Goal: Task Accomplishment & Management: Manage account settings

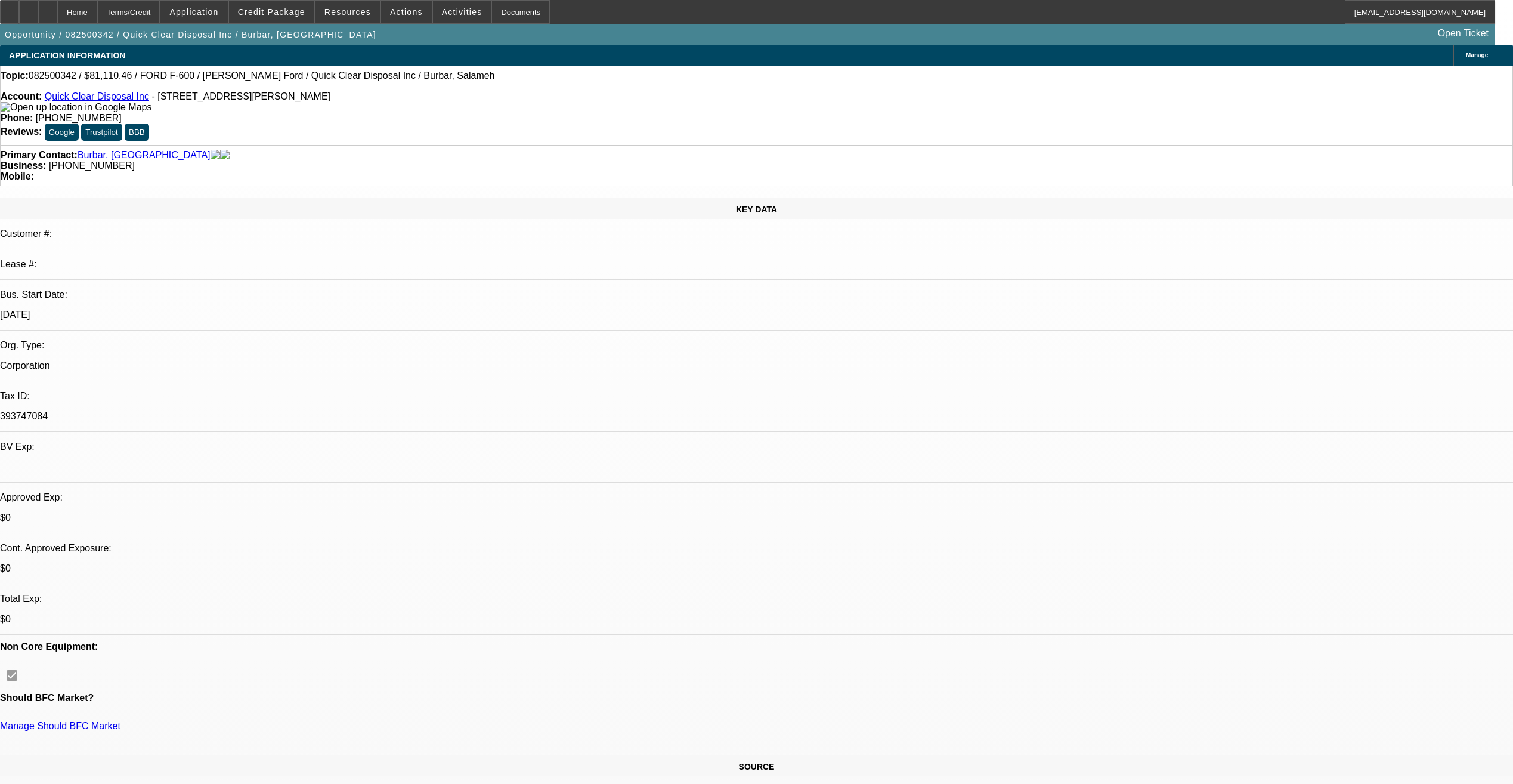
select select "0"
select select "2"
select select "0"
select select "21"
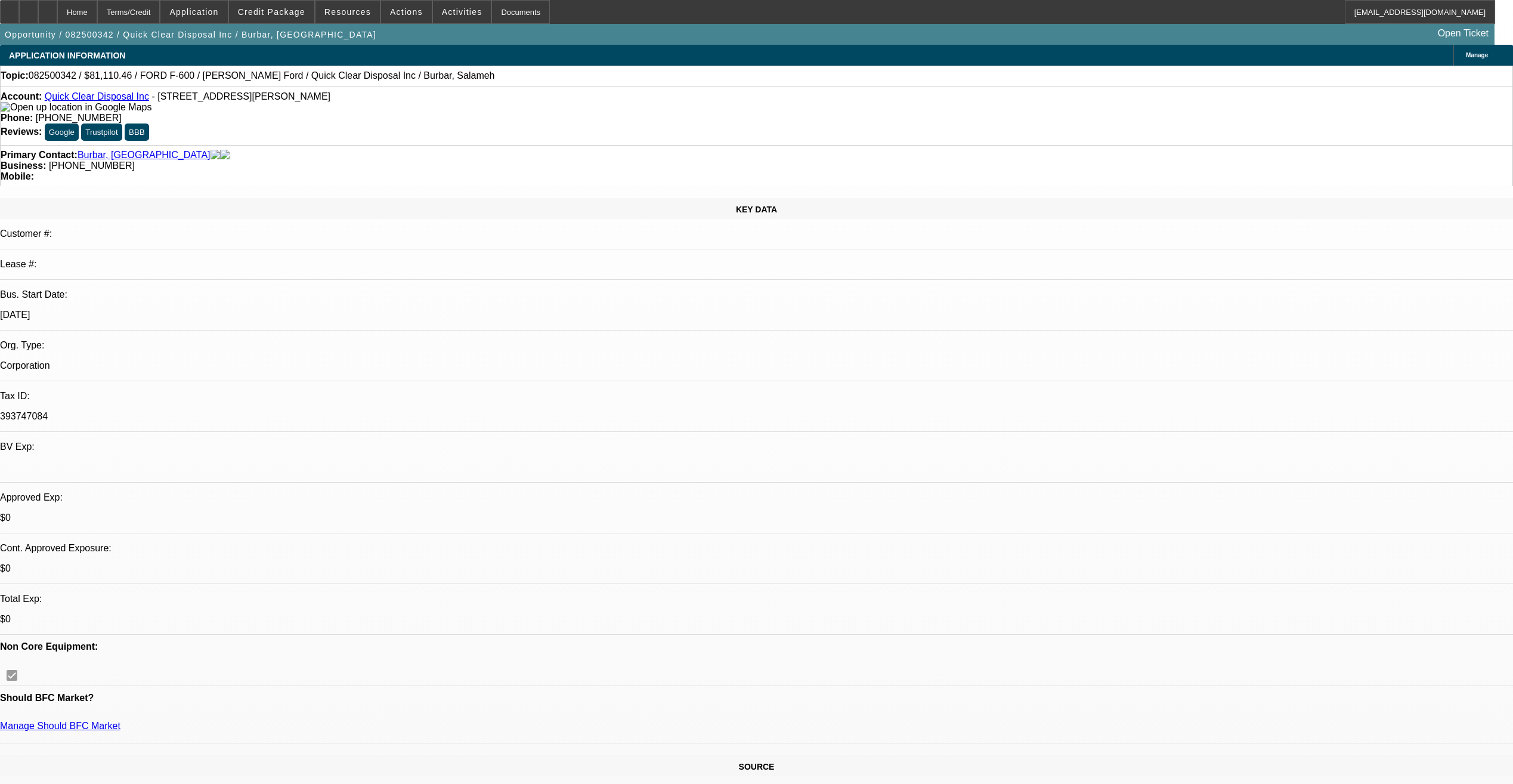
select select "0"
select select "2"
select select "0"
select select "21"
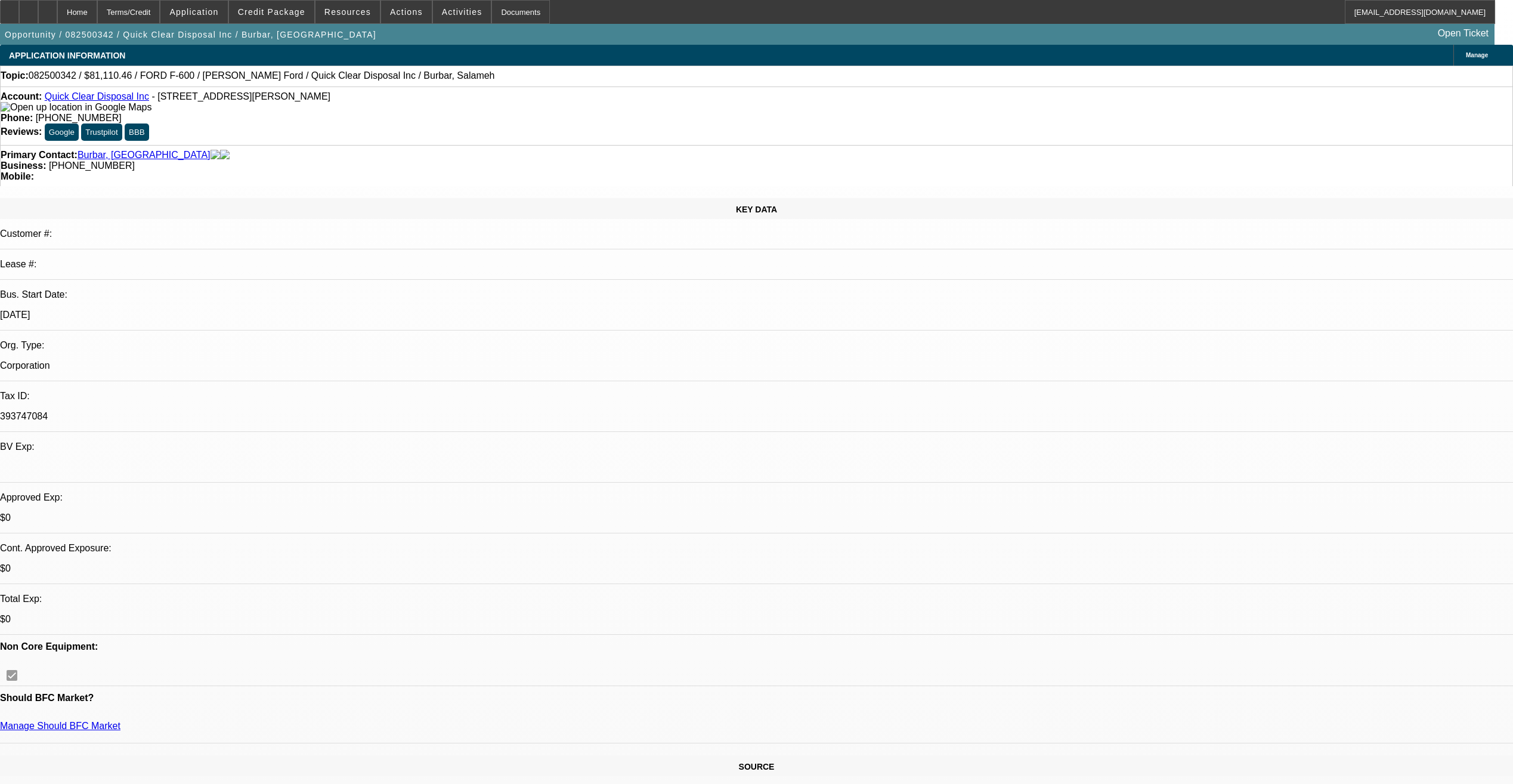
select select "0"
select select "2"
select select "0"
select select "21"
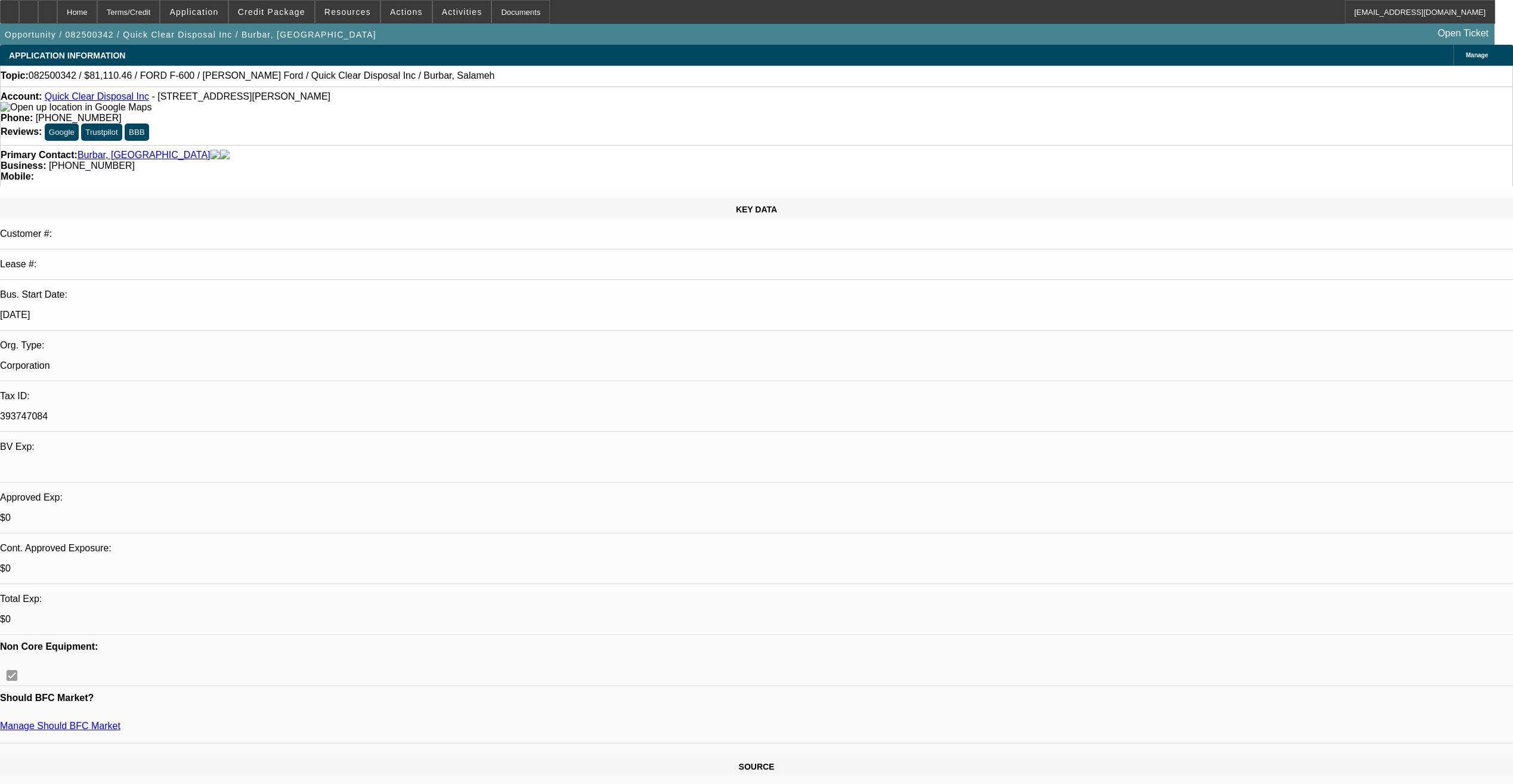
select select "0"
select select "2"
select select "0"
select select "19"
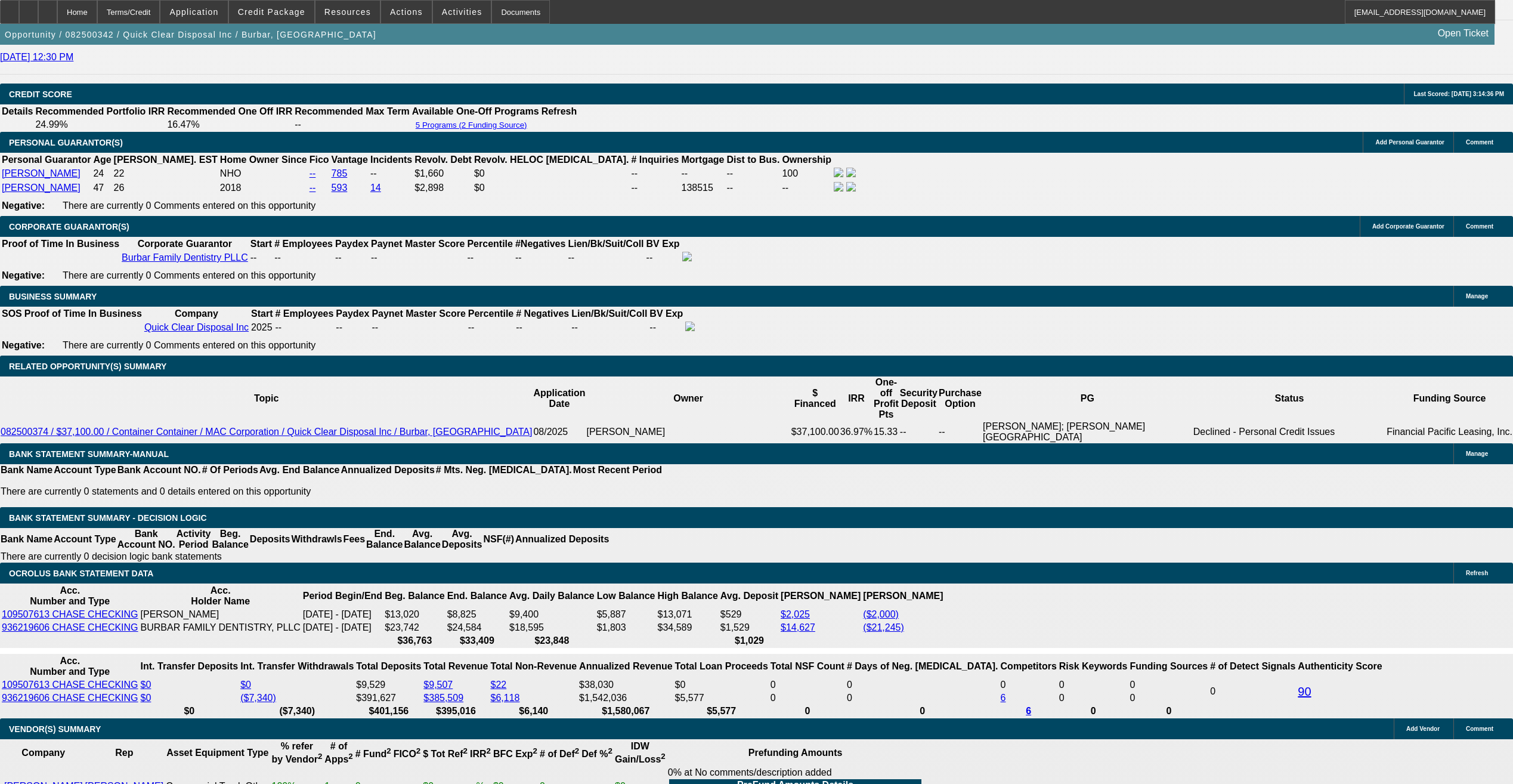
scroll to position [1670, 0]
click at [48, 8] on icon at bounding box center [48, 8] width 0 height 0
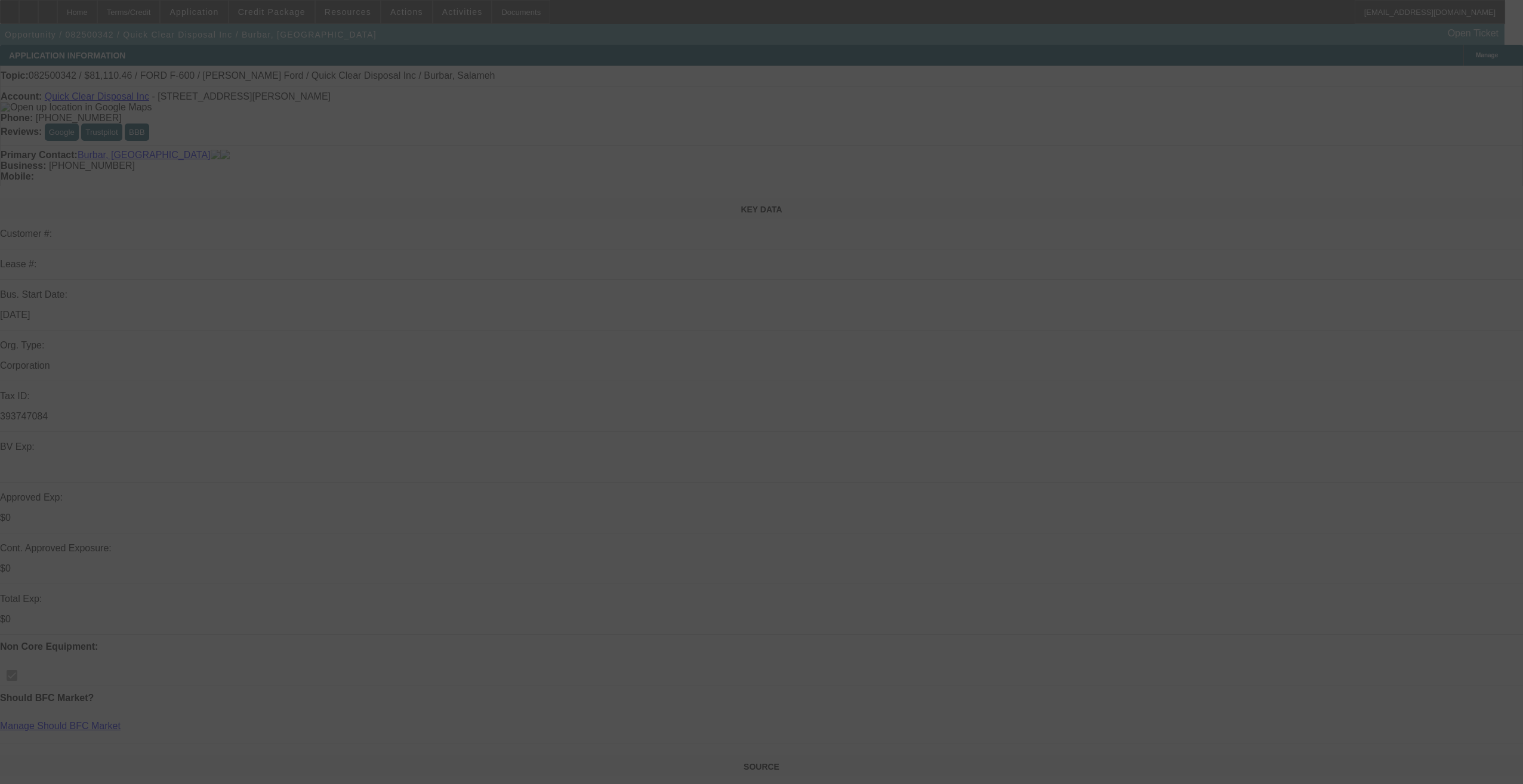
select select "0"
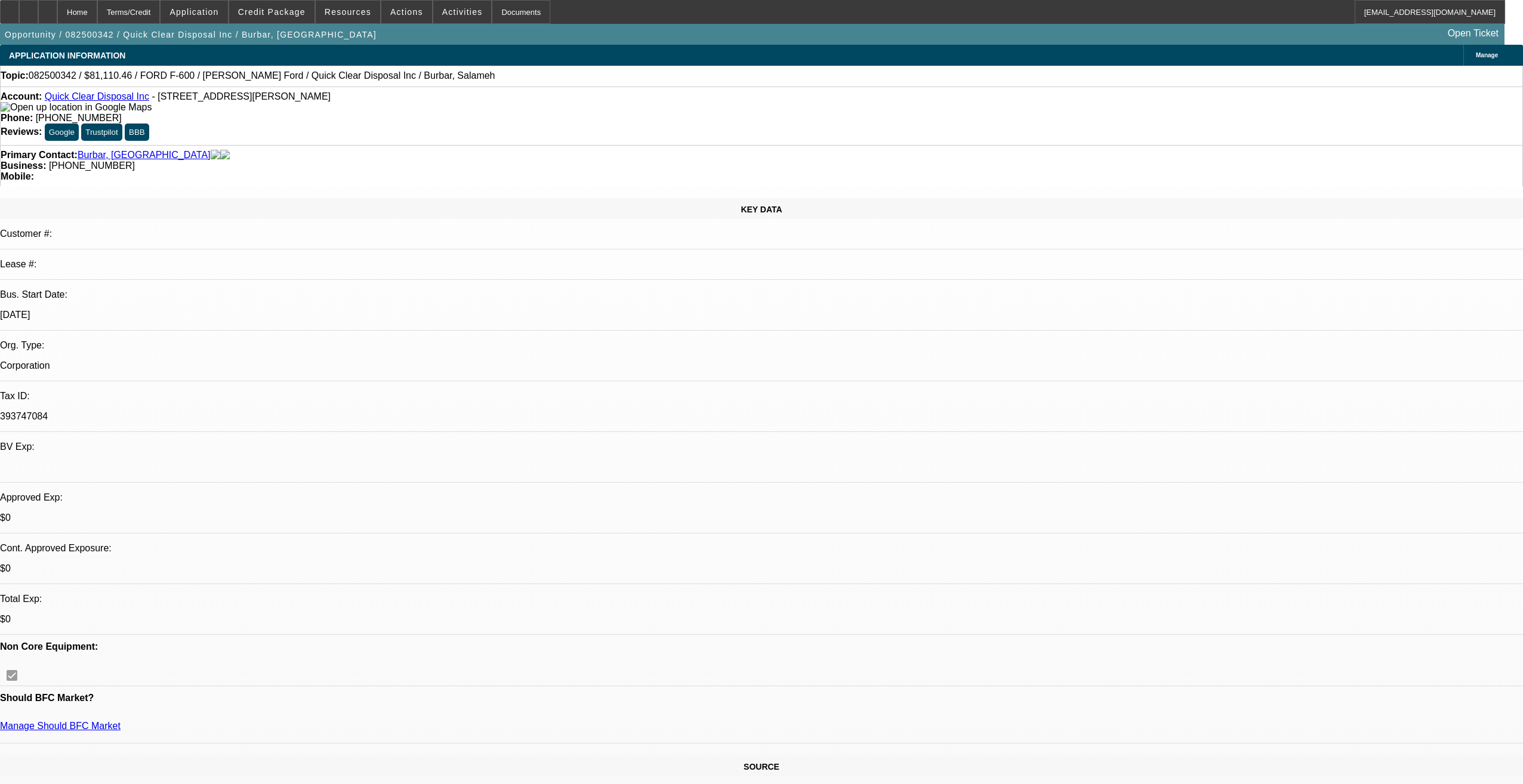
select select "0"
select select "2"
select select "0"
select select "21"
select select "0"
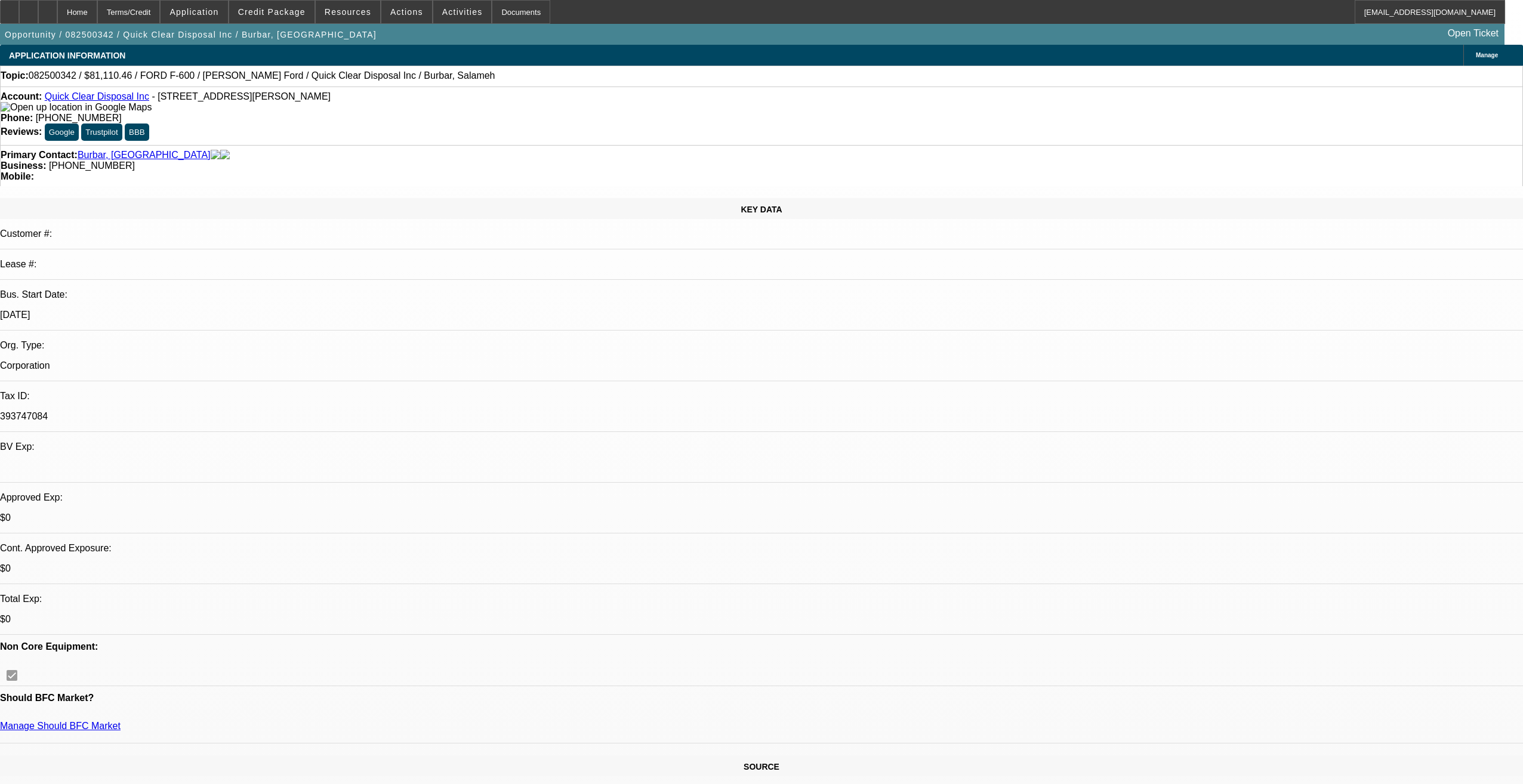
select select "0"
select select "2"
select select "0"
select select "21"
select select "0"
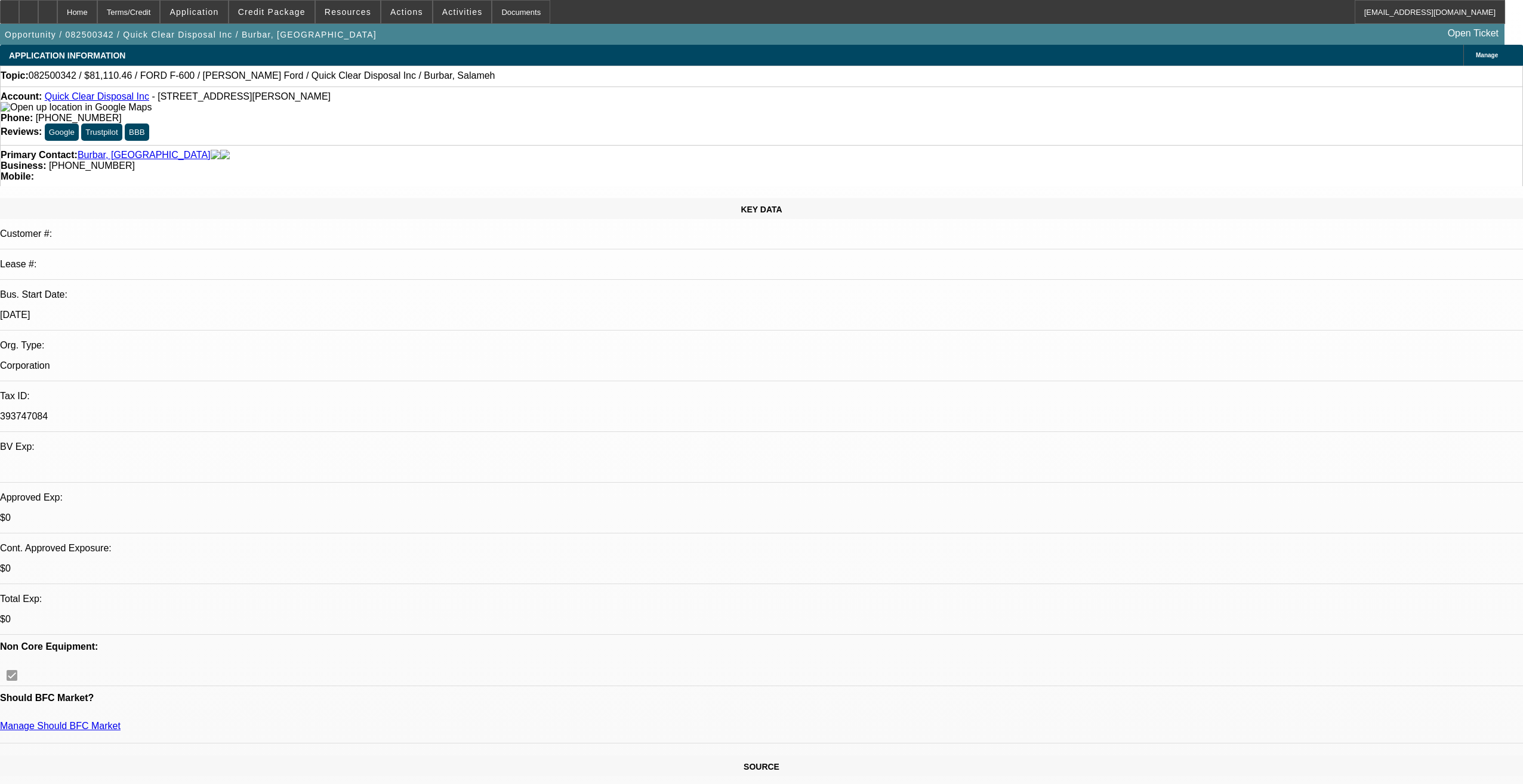
select select "0"
select select "2"
select select "0"
select select "21"
select select "0"
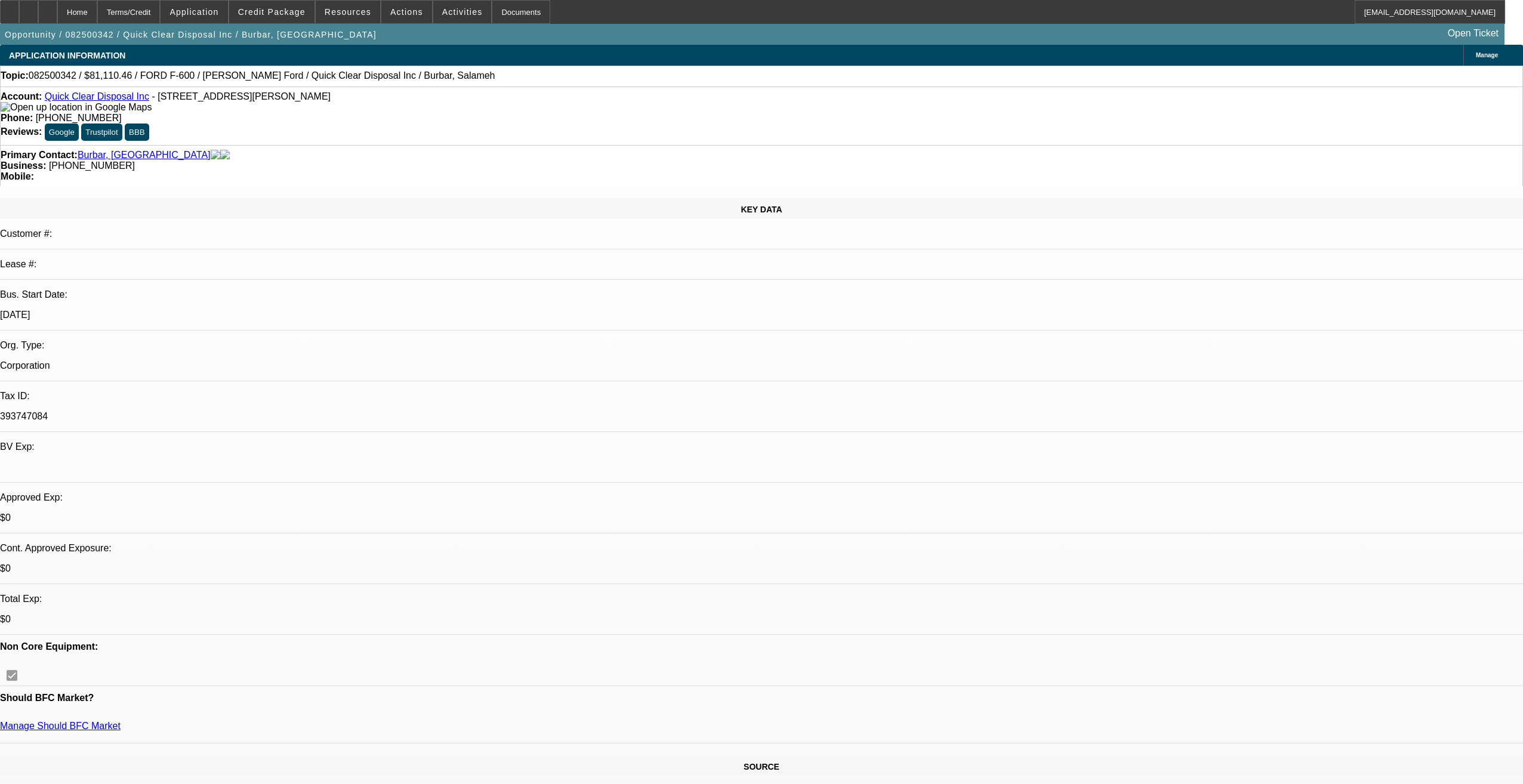
select select "0"
select select "2"
select select "0"
select select "19"
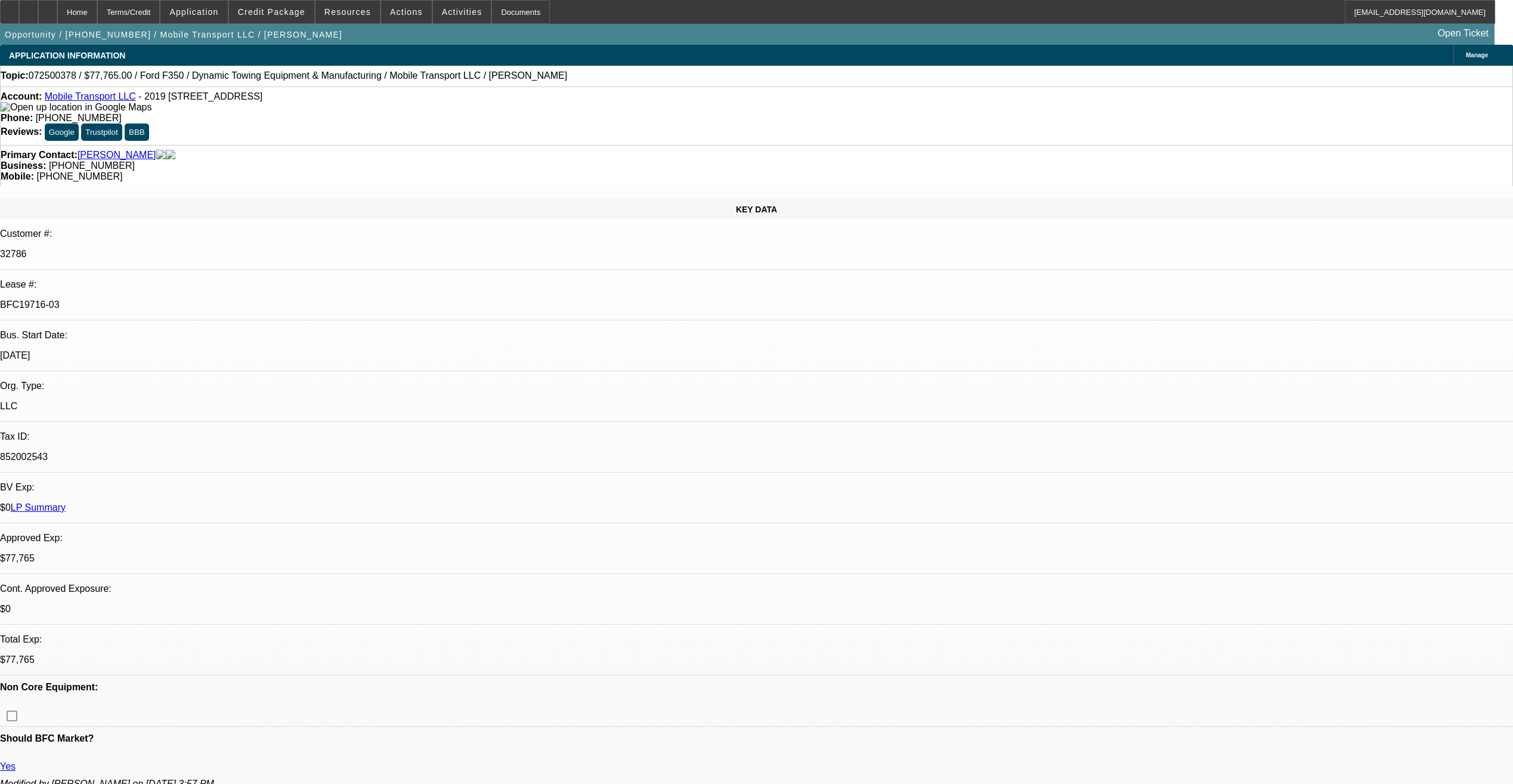
select select "0"
select select "2"
select select "0"
select select "6"
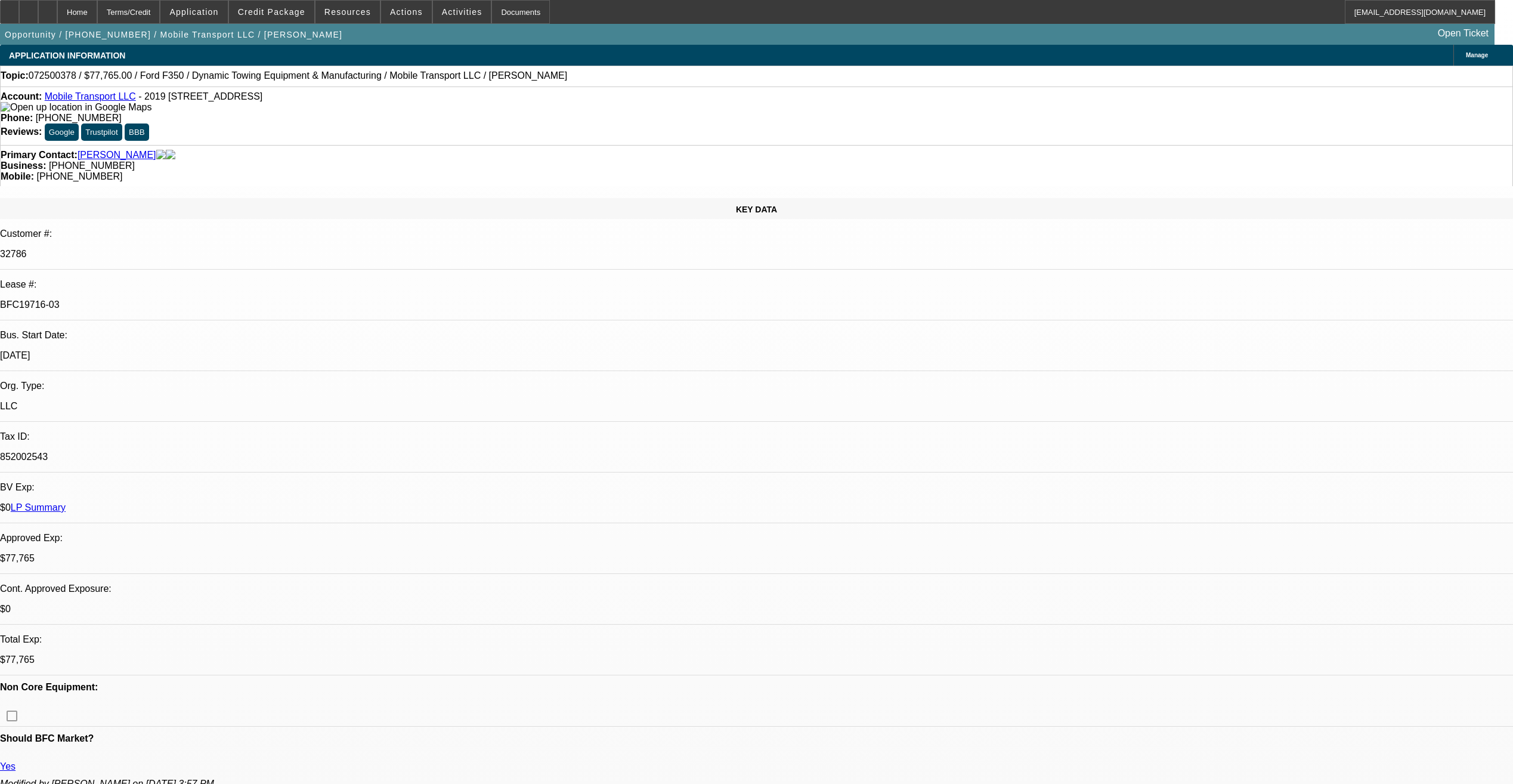
select select "0"
select select "2"
select select "0"
select select "6"
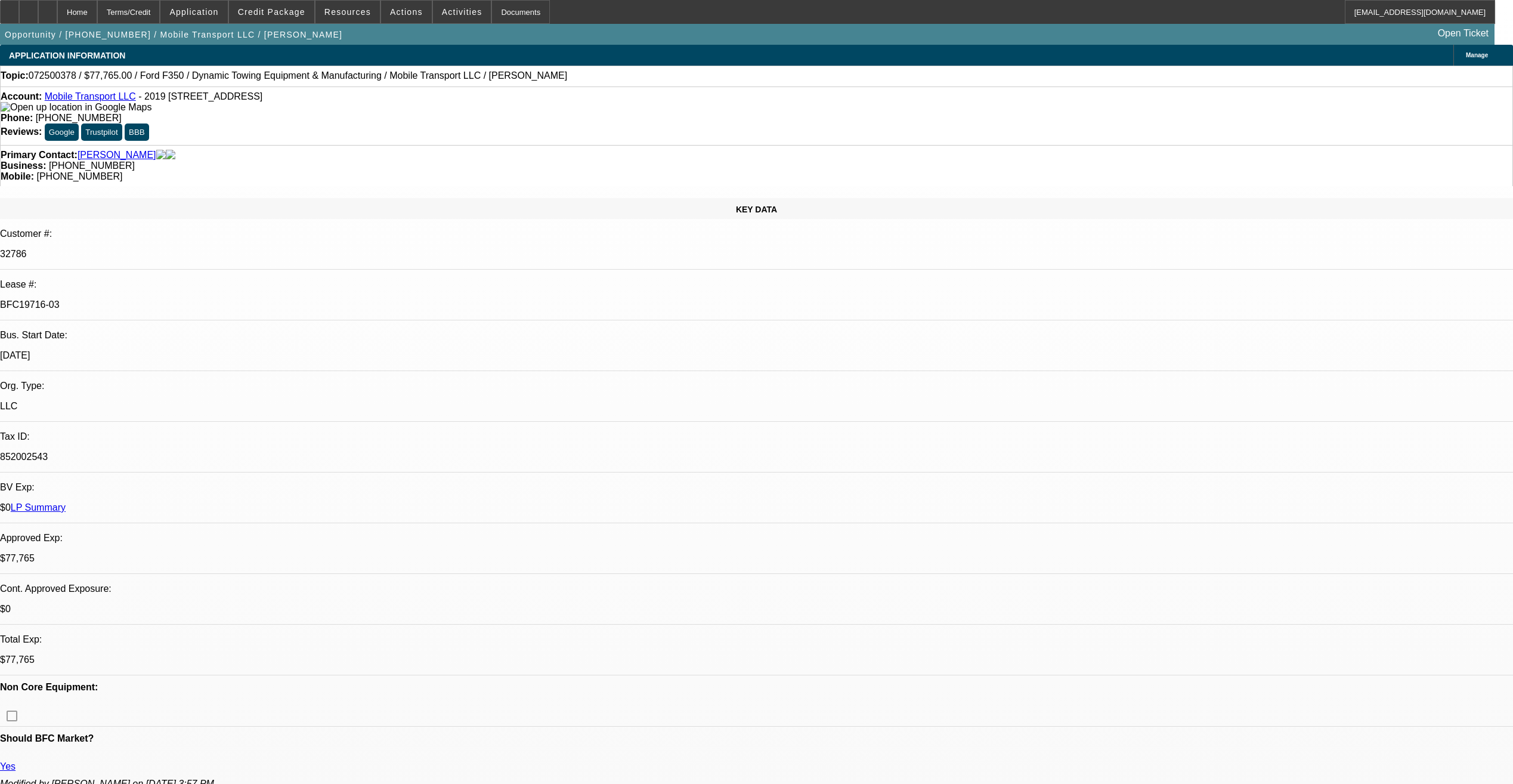
select select "0"
select select "2"
select select "0"
select select "6"
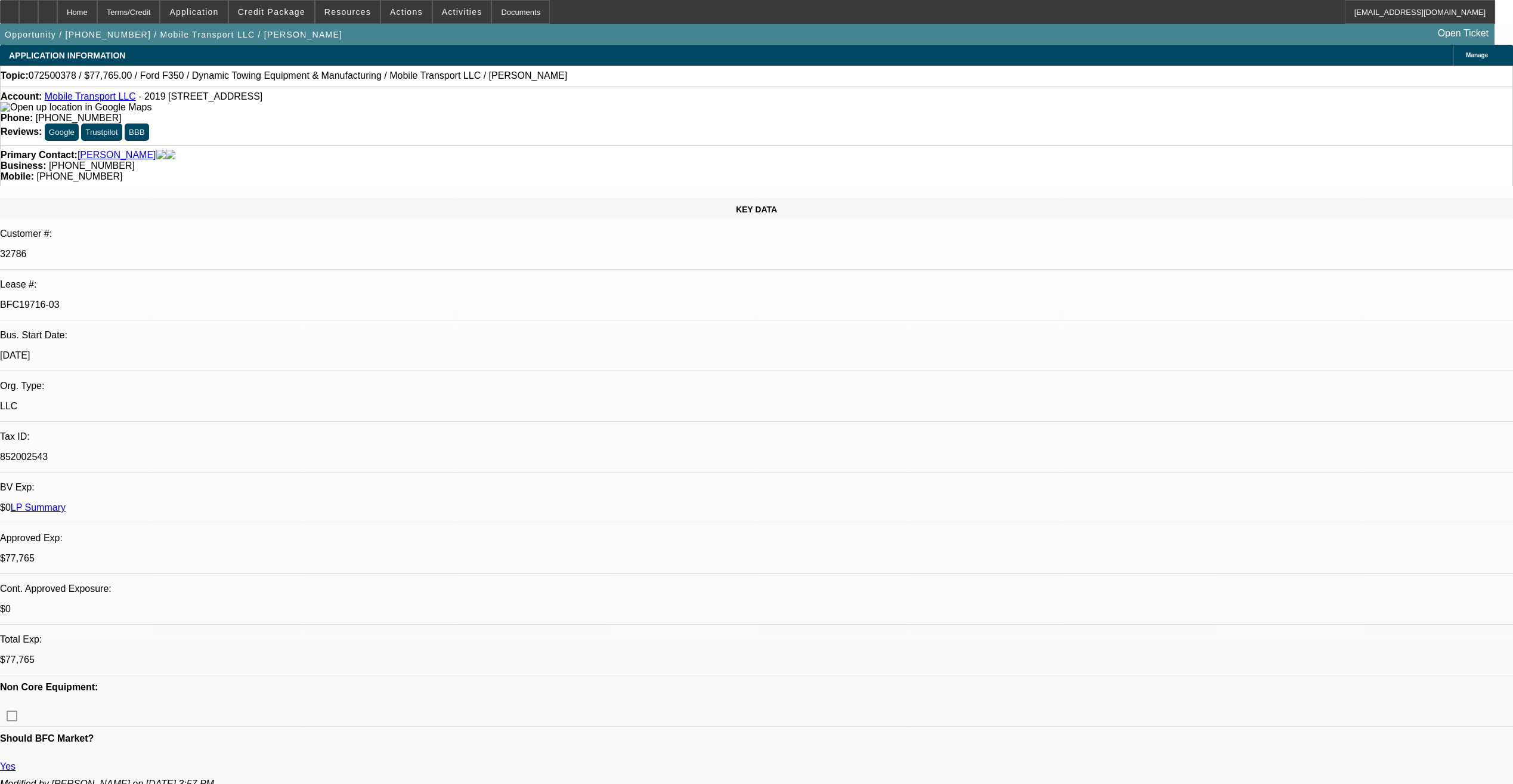
select select "0"
select select "2"
select select "0"
select select "6"
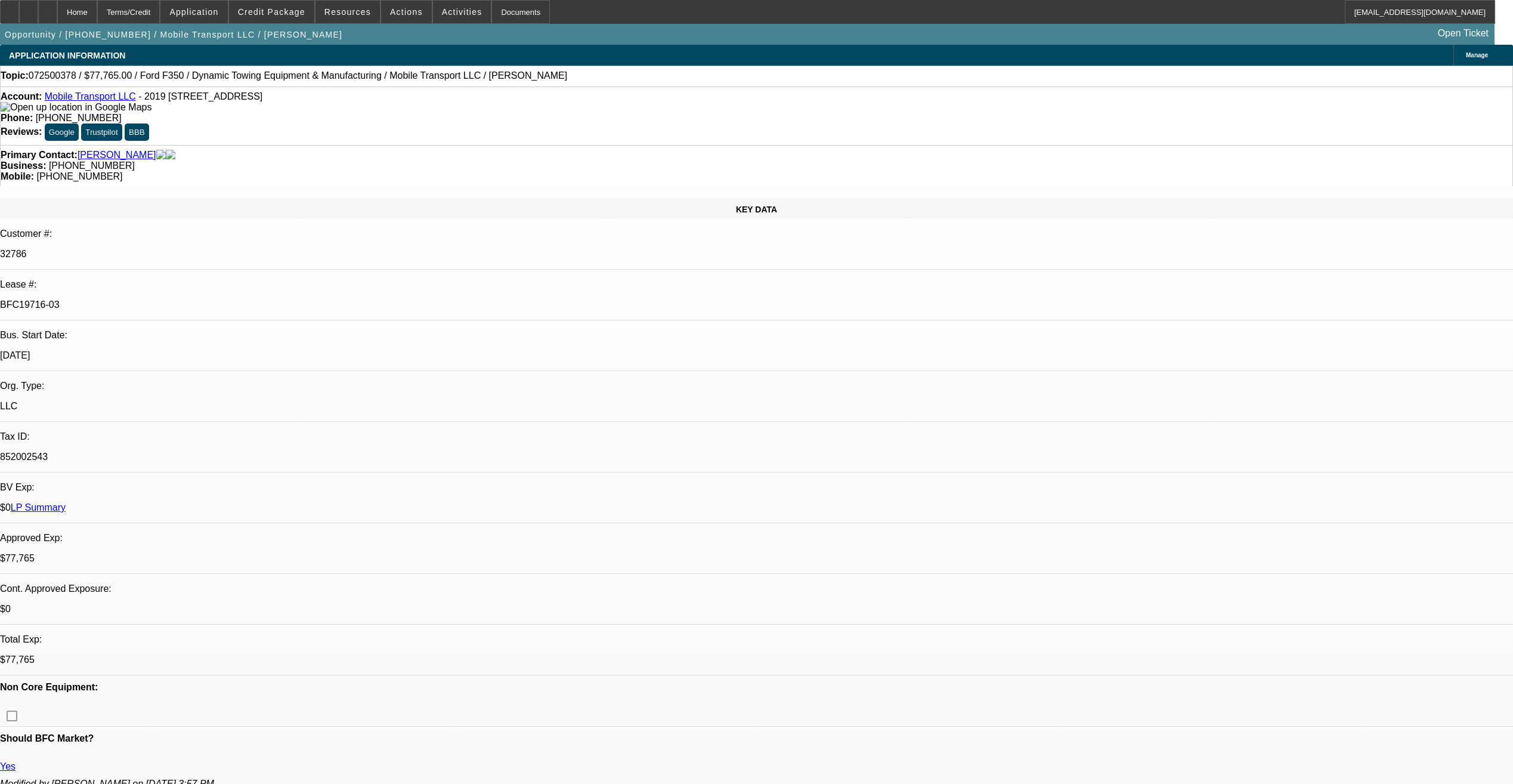
scroll to position [238, 0]
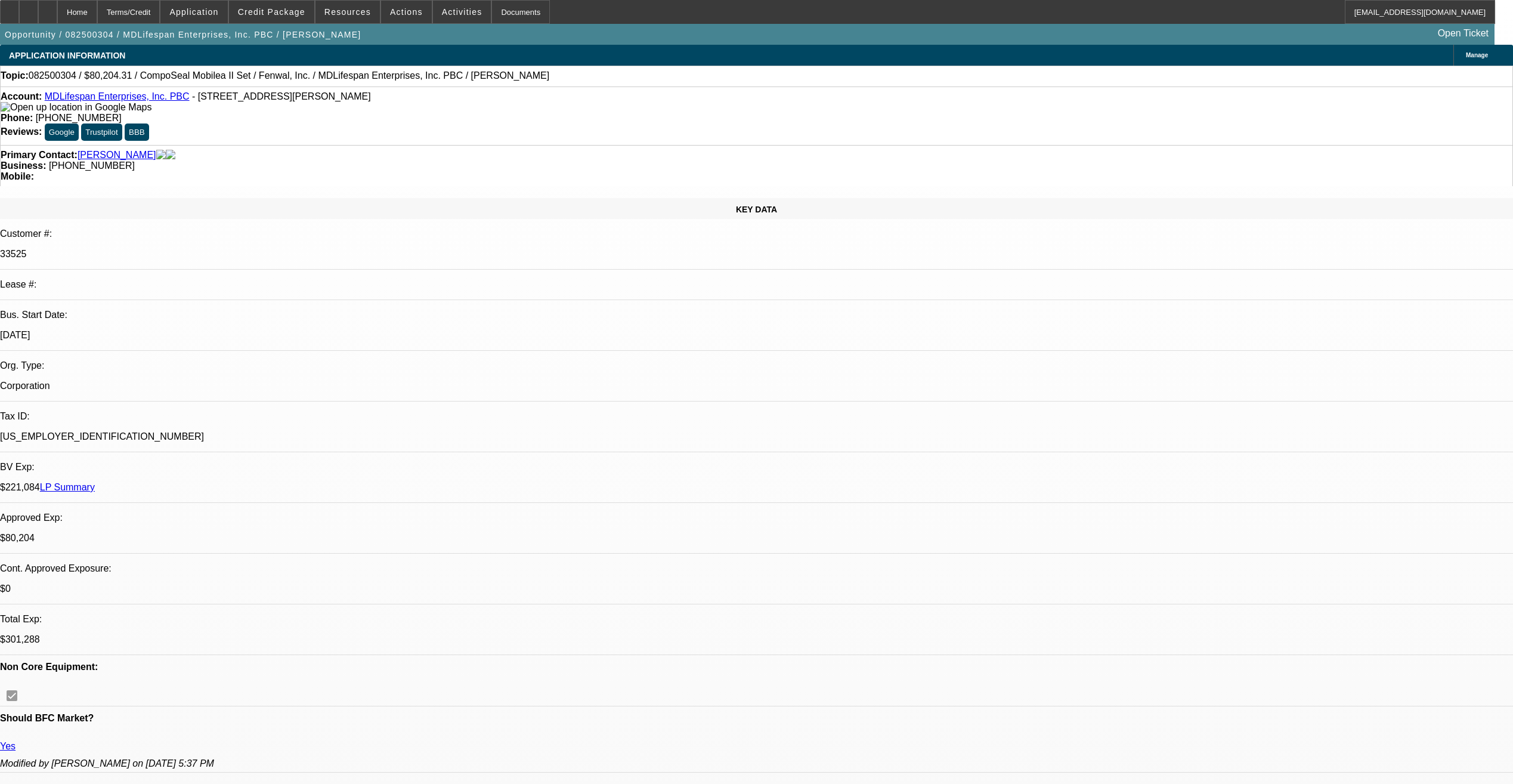
select select "0"
select select "6"
select select "0"
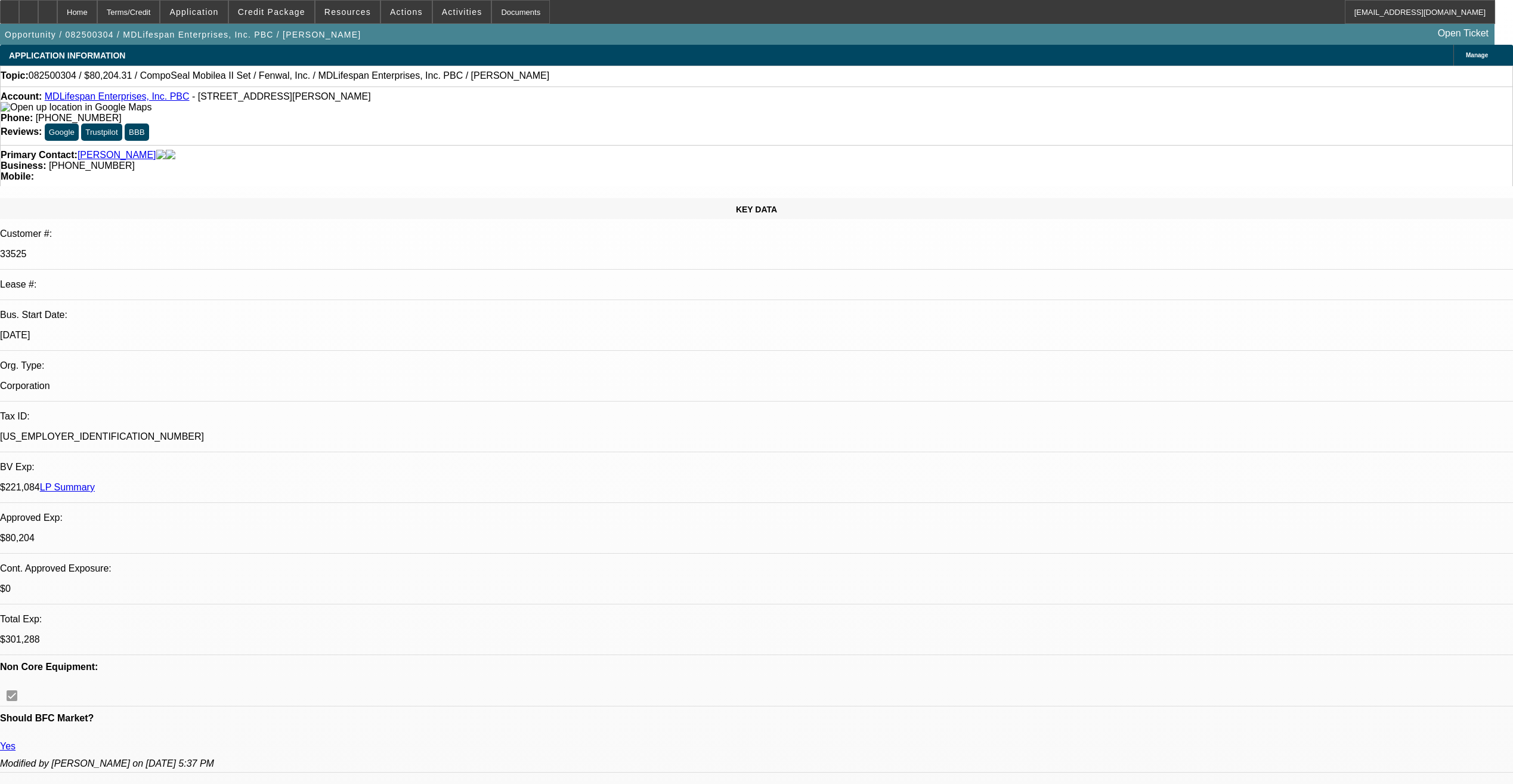
select select "0"
select select "3"
select select "0"
select select "6"
select select "0"
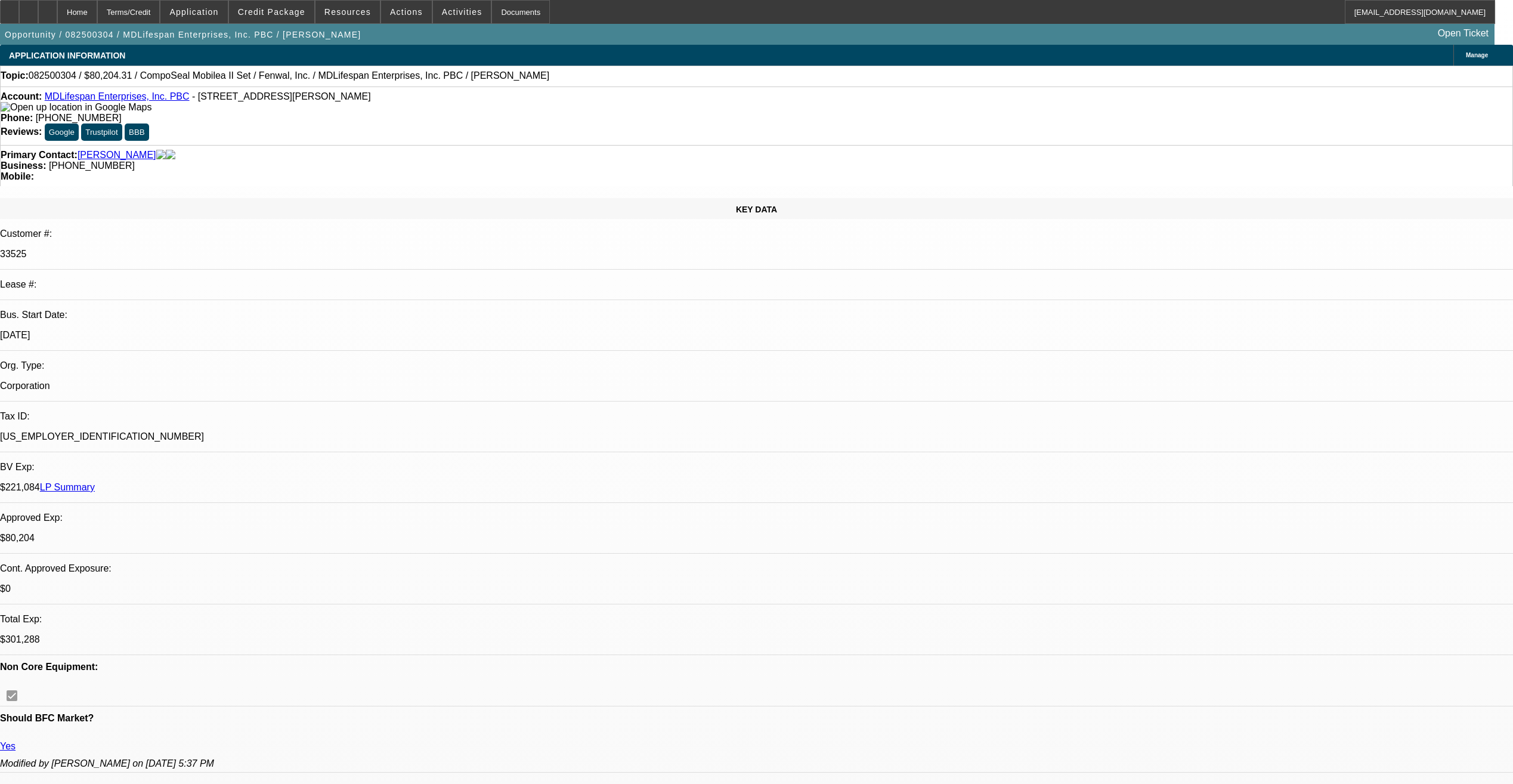
select select "2"
select select "0"
select select "6"
select select "0.2"
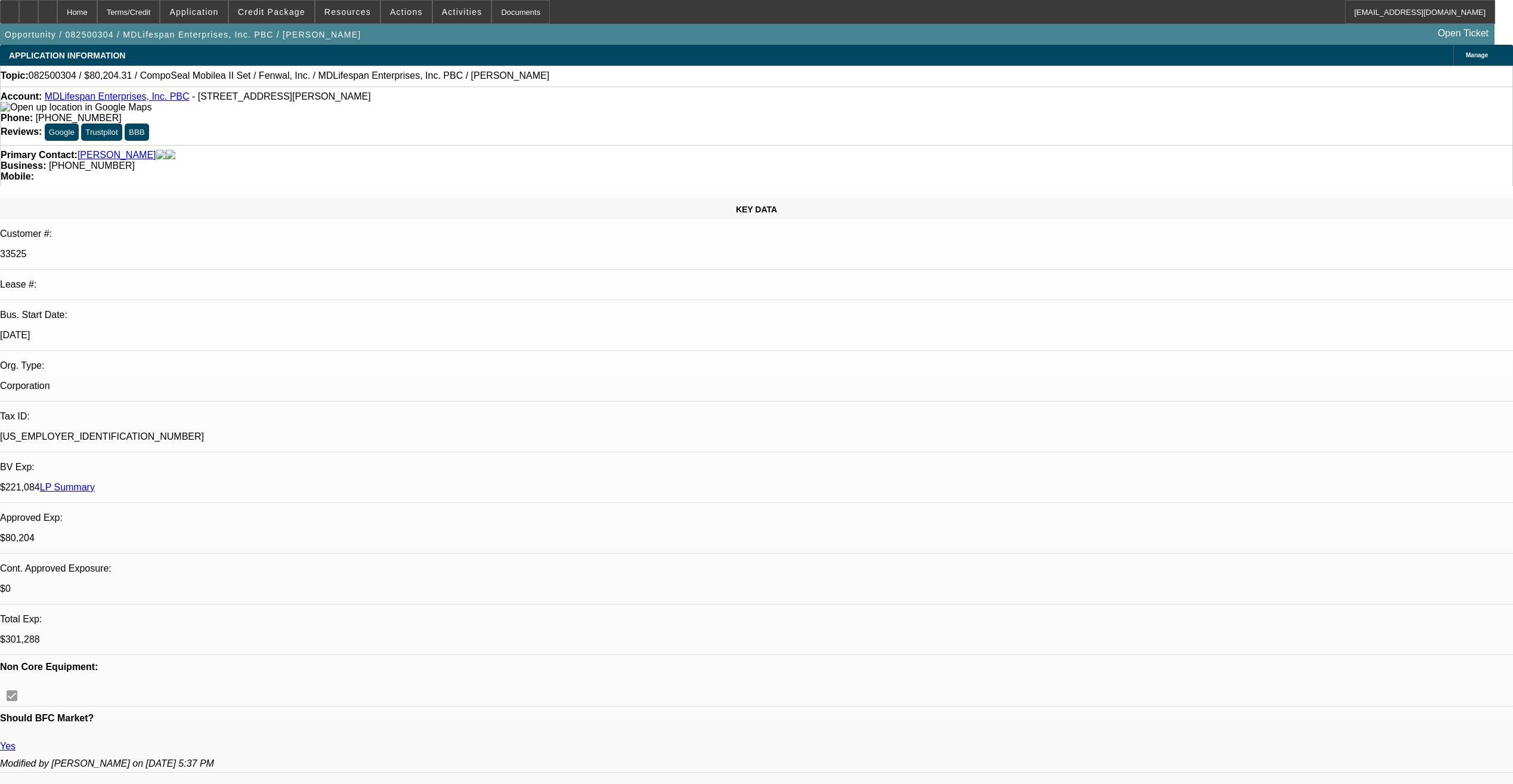
select select "2"
select select "0"
select select "6"
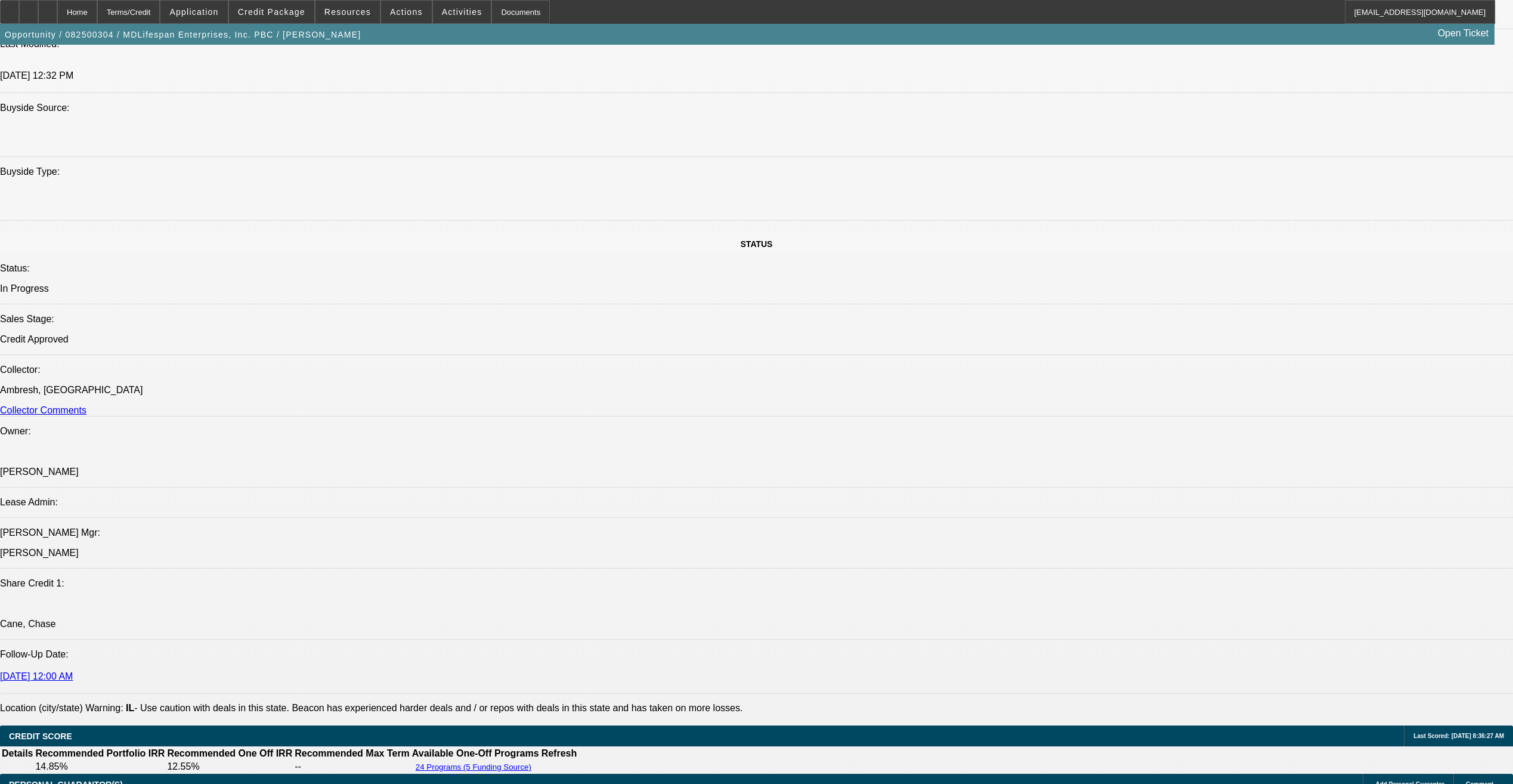
scroll to position [1100, 0]
click at [58, 13] on div at bounding box center [48, 12] width 19 height 24
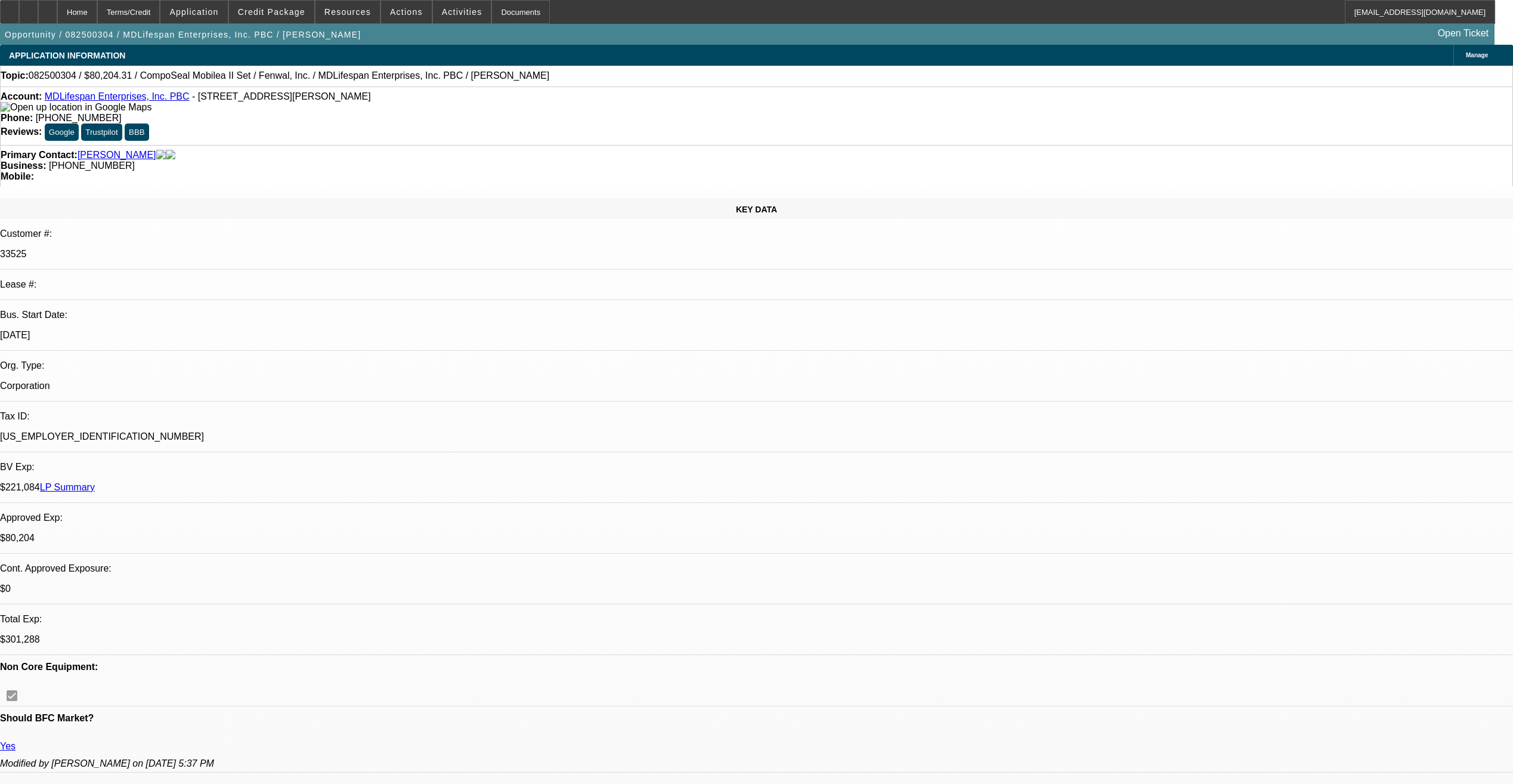
select select "0"
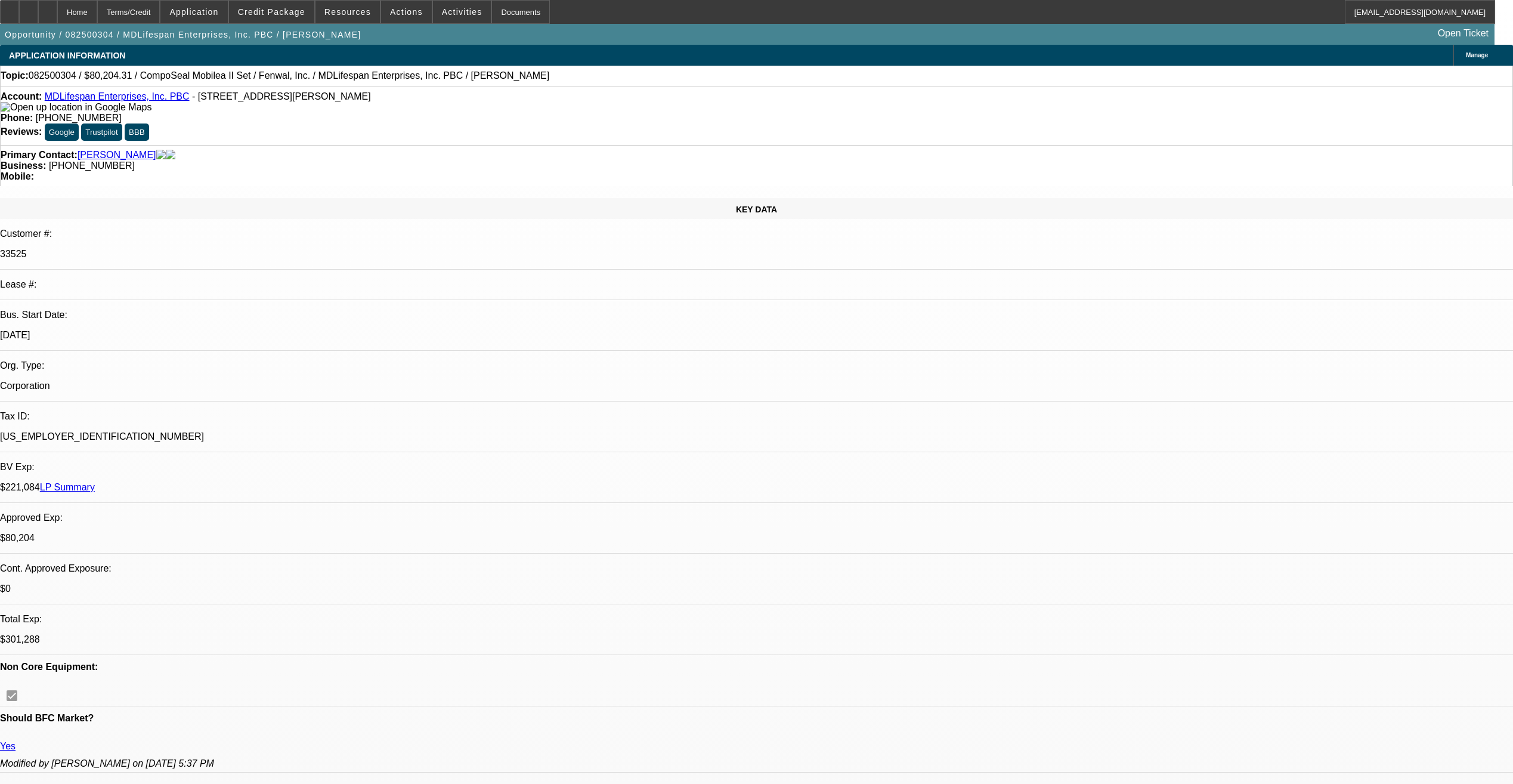
select select "0"
select select "2"
select select "0"
select select "0.2"
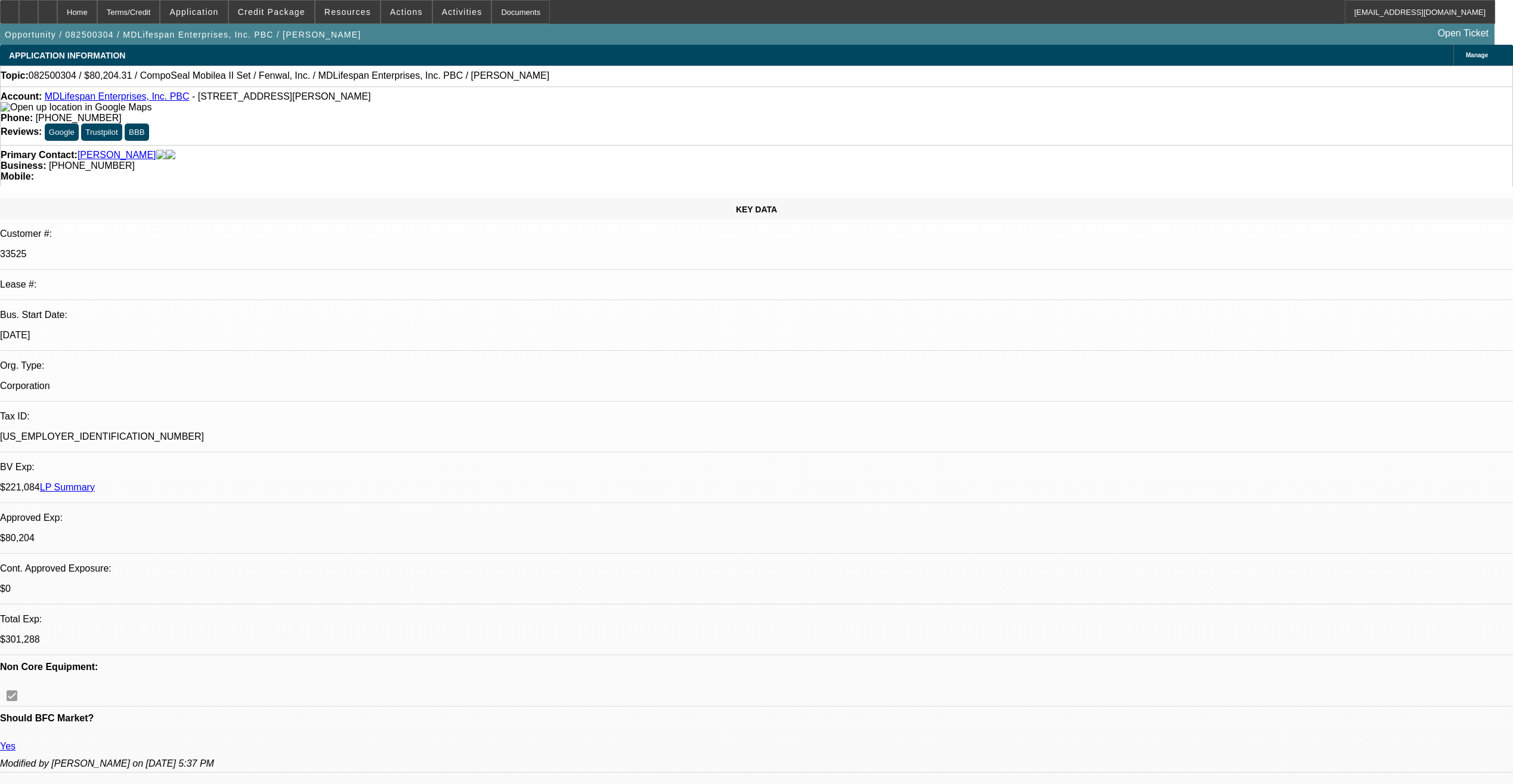
select select "2"
select select "0"
select select "1"
select select "6"
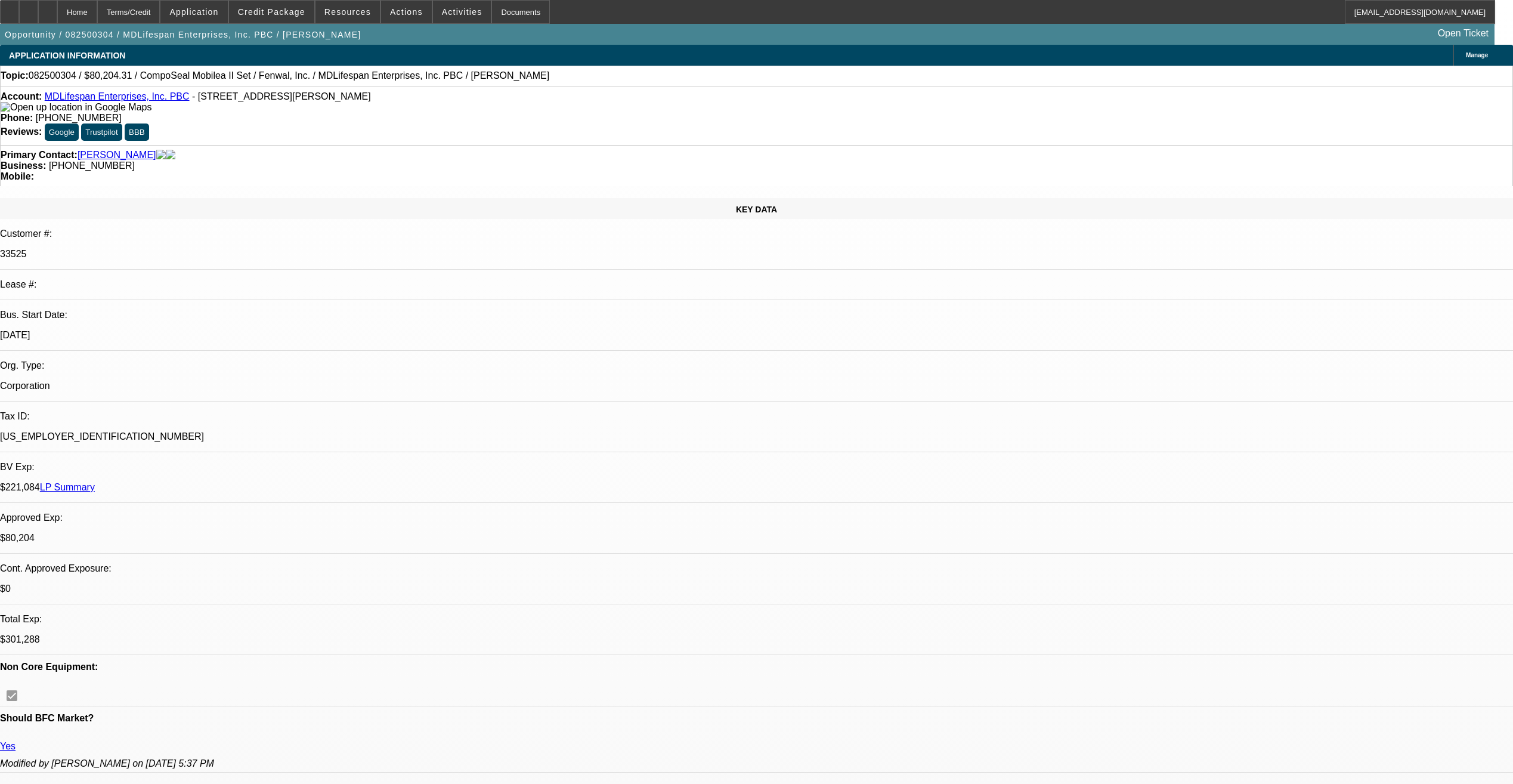
select select "1"
select select "3"
select select "6"
select select "1"
select select "2"
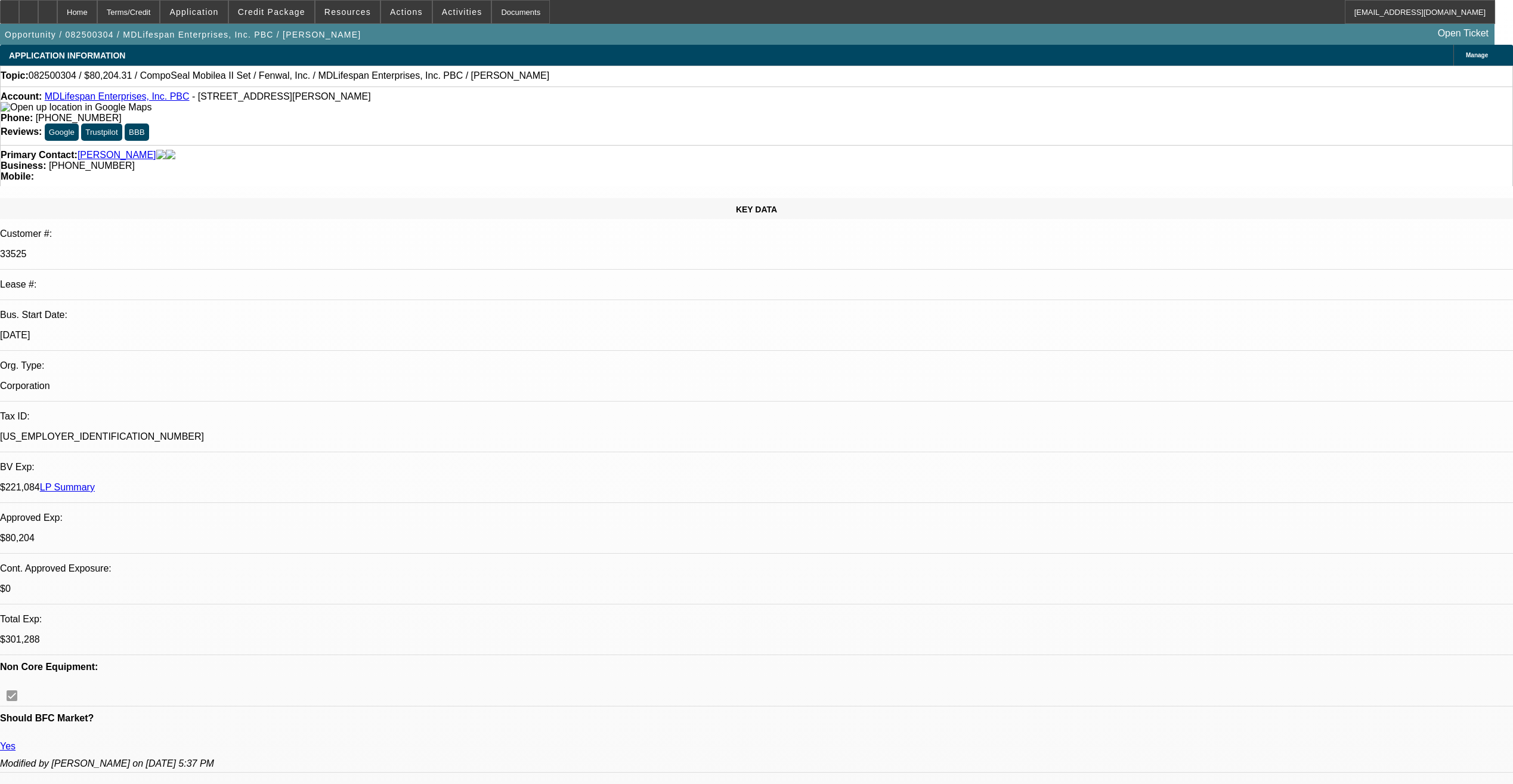
select select "6"
select select "1"
select select "2"
select select "6"
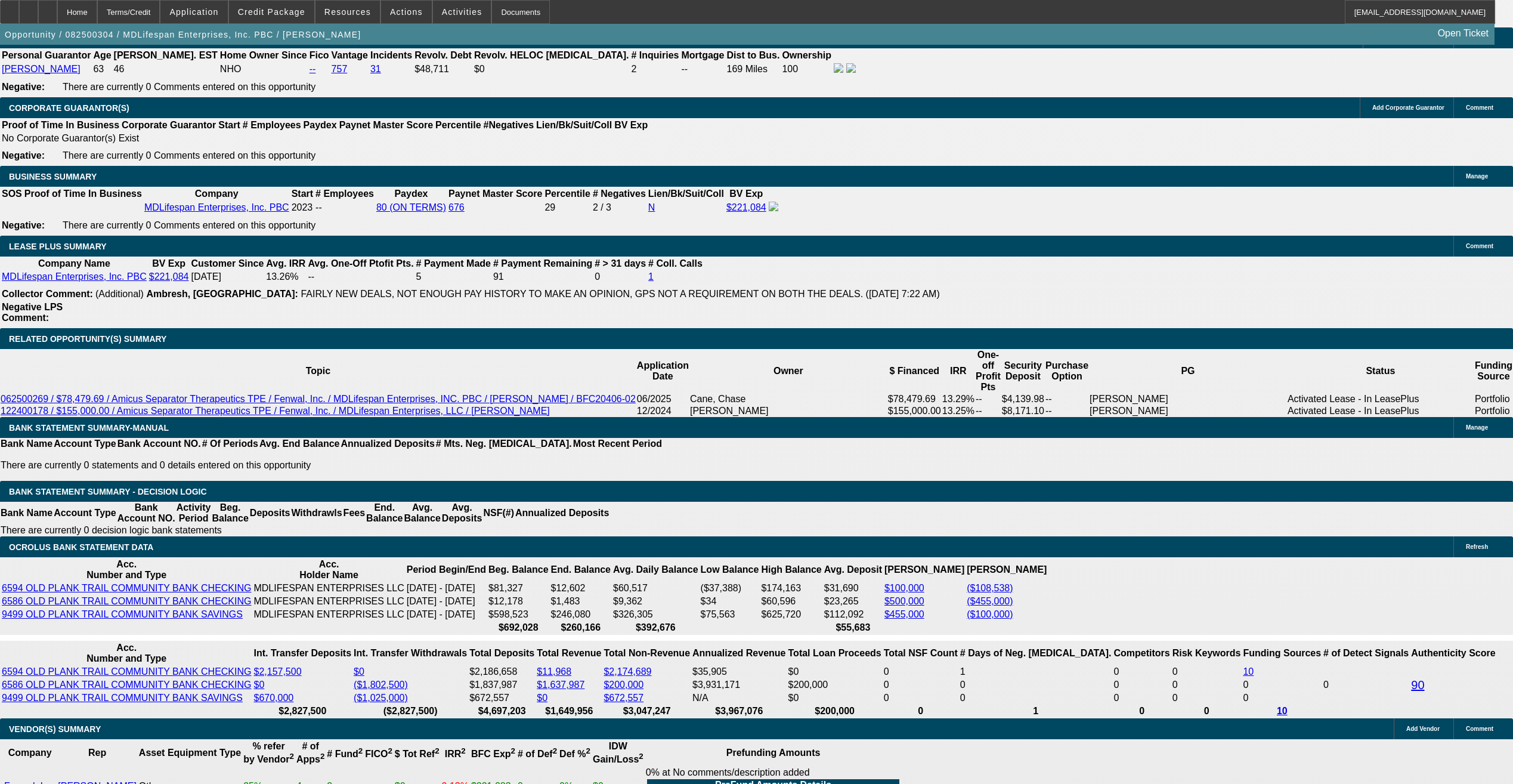
scroll to position [1968, 0]
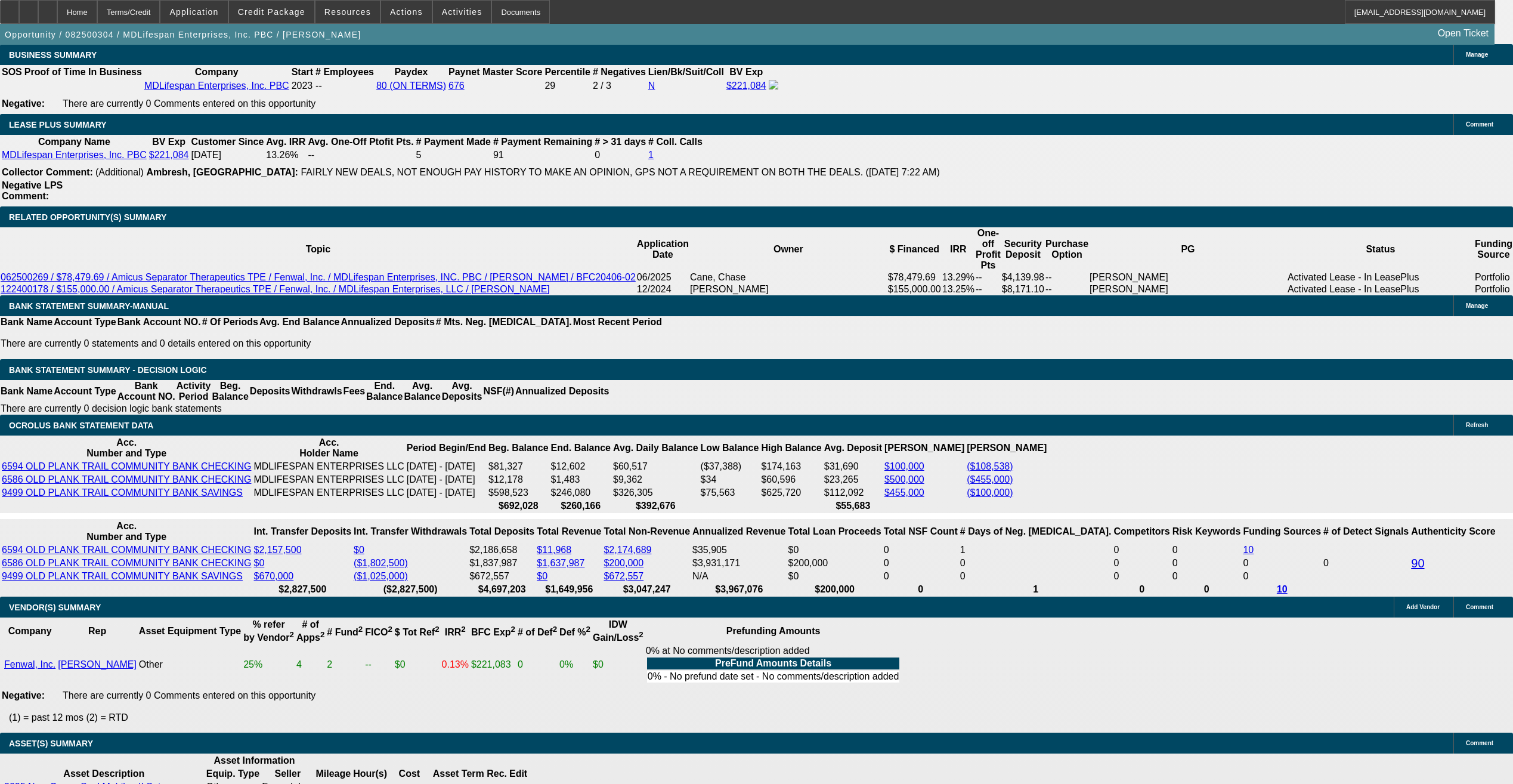
drag, startPoint x: 1133, startPoint y: 134, endPoint x: 1138, endPoint y: 119, distance: 15.8
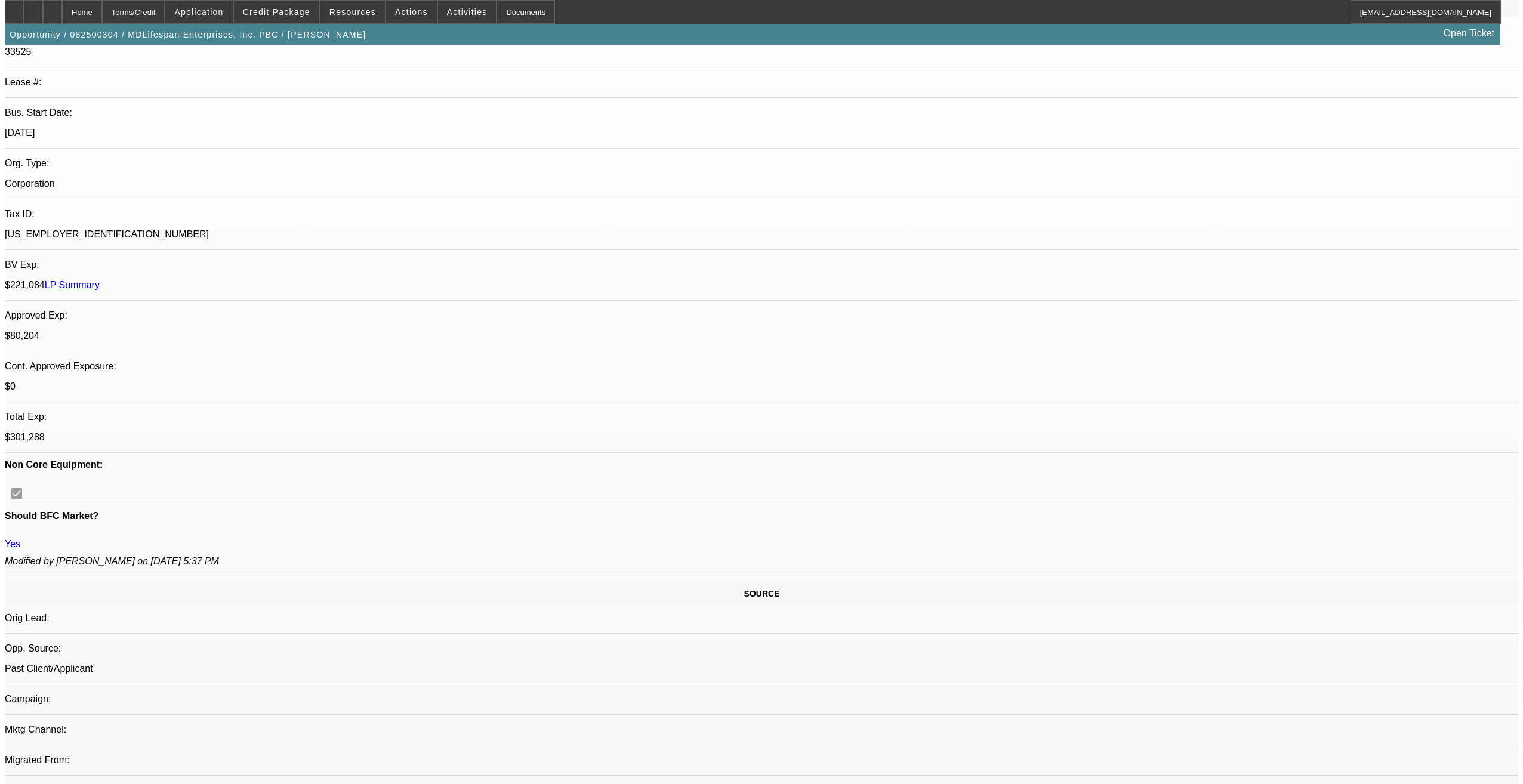
scroll to position [0, 0]
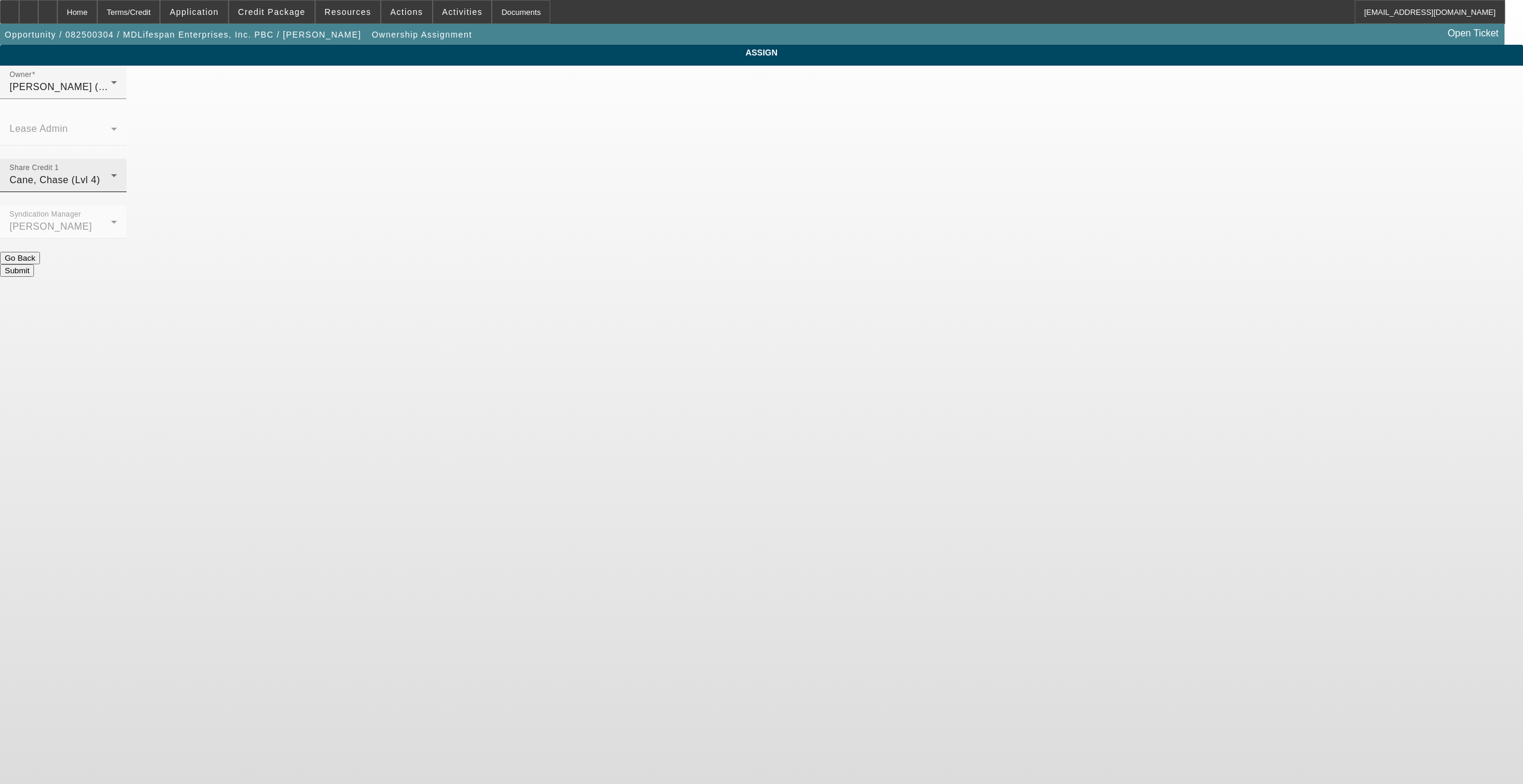
click at [111, 173] on div "Cane, Chase (Lvl 4)" at bounding box center [60, 180] width 102 height 14
click at [718, 167] on mat-option "- Select -" at bounding box center [675, 178] width 156 height 29
click at [111, 94] on div "[PERSON_NAME] (Lvl 19)" at bounding box center [60, 87] width 102 height 14
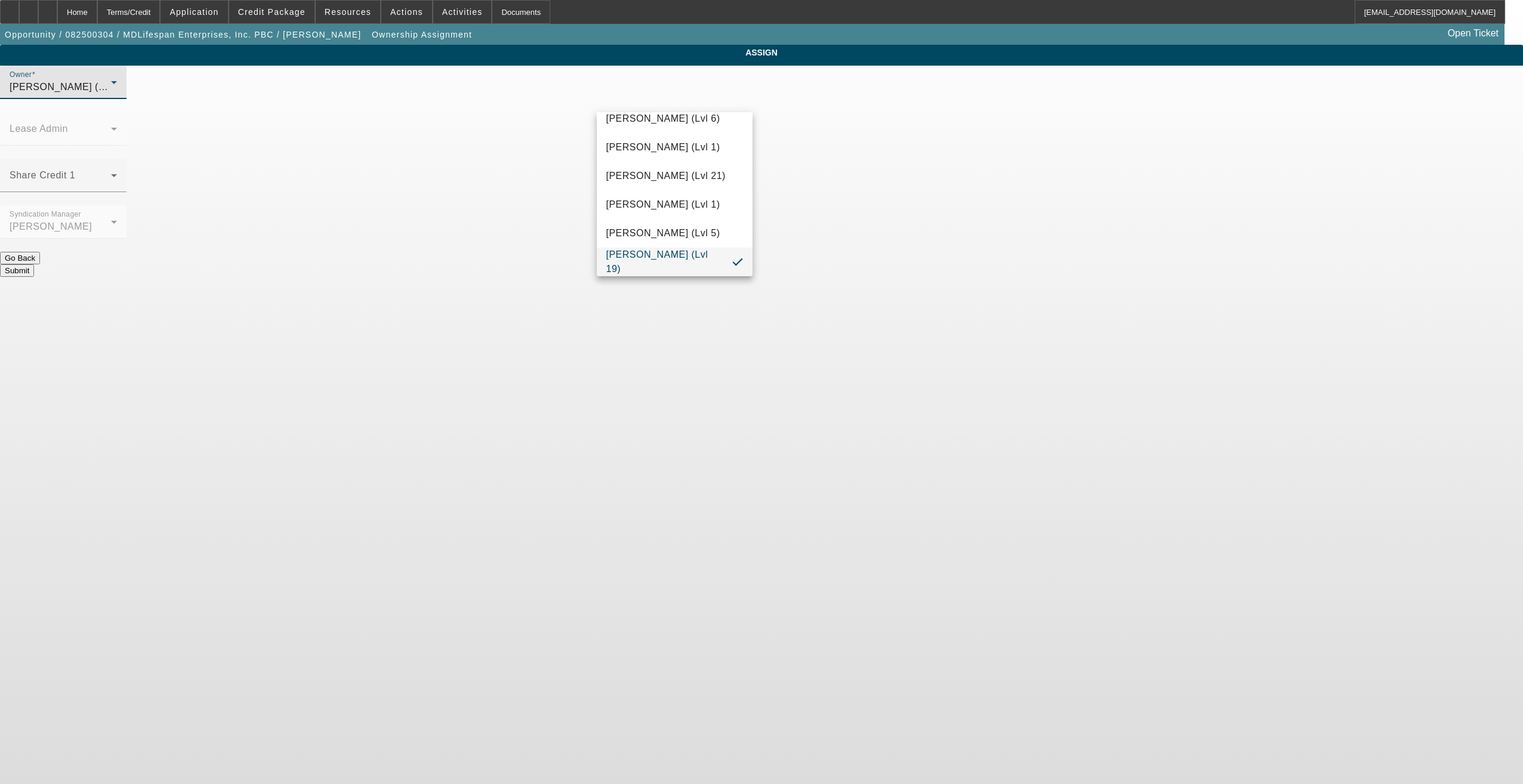
scroll to position [205, 0]
click at [701, 151] on mat-option "Cane, Chase (Lvl 4)" at bounding box center [675, 155] width 156 height 29
click at [34, 264] on button "Submit" at bounding box center [17, 270] width 34 height 13
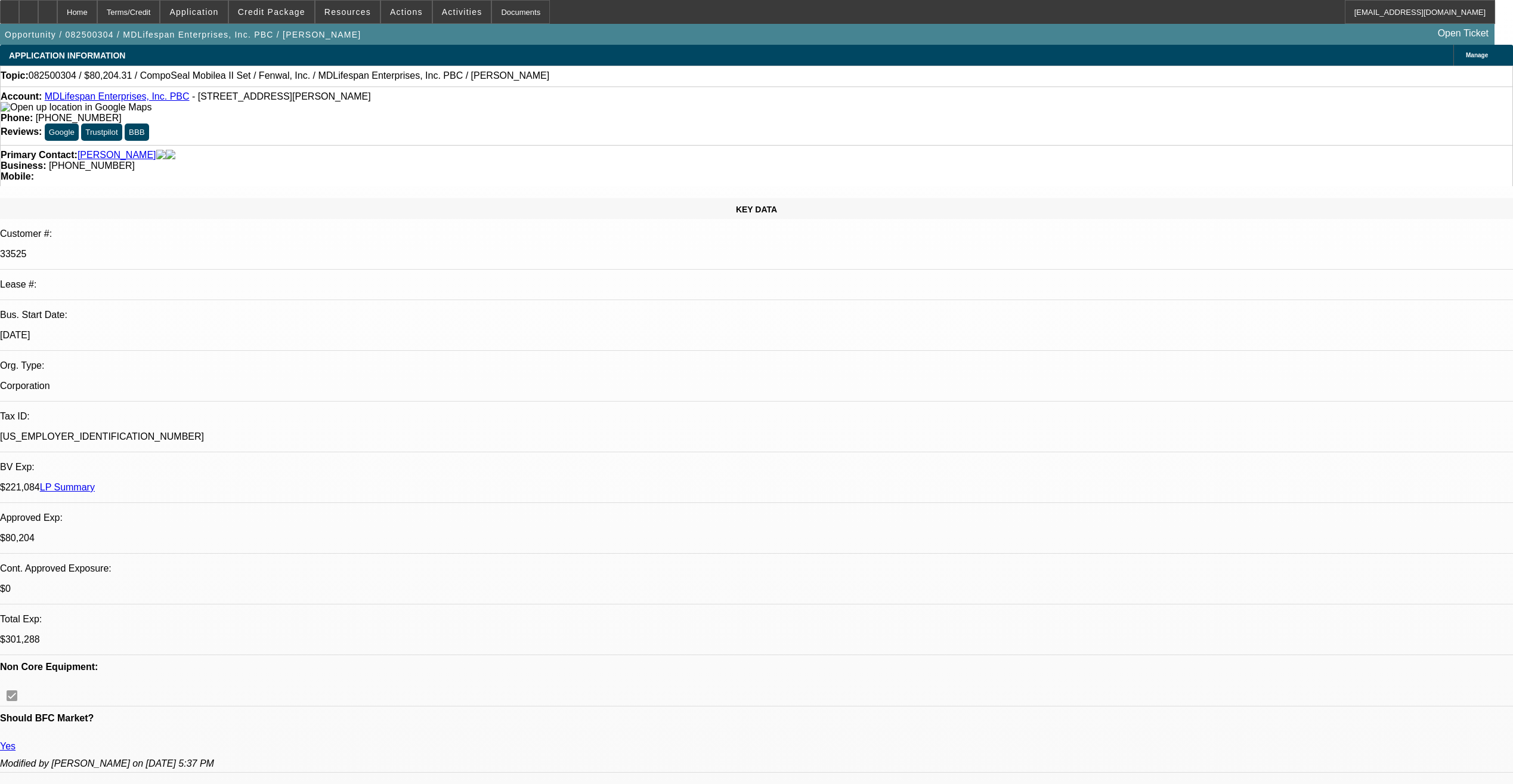
select select "0"
select select "6"
select select "0"
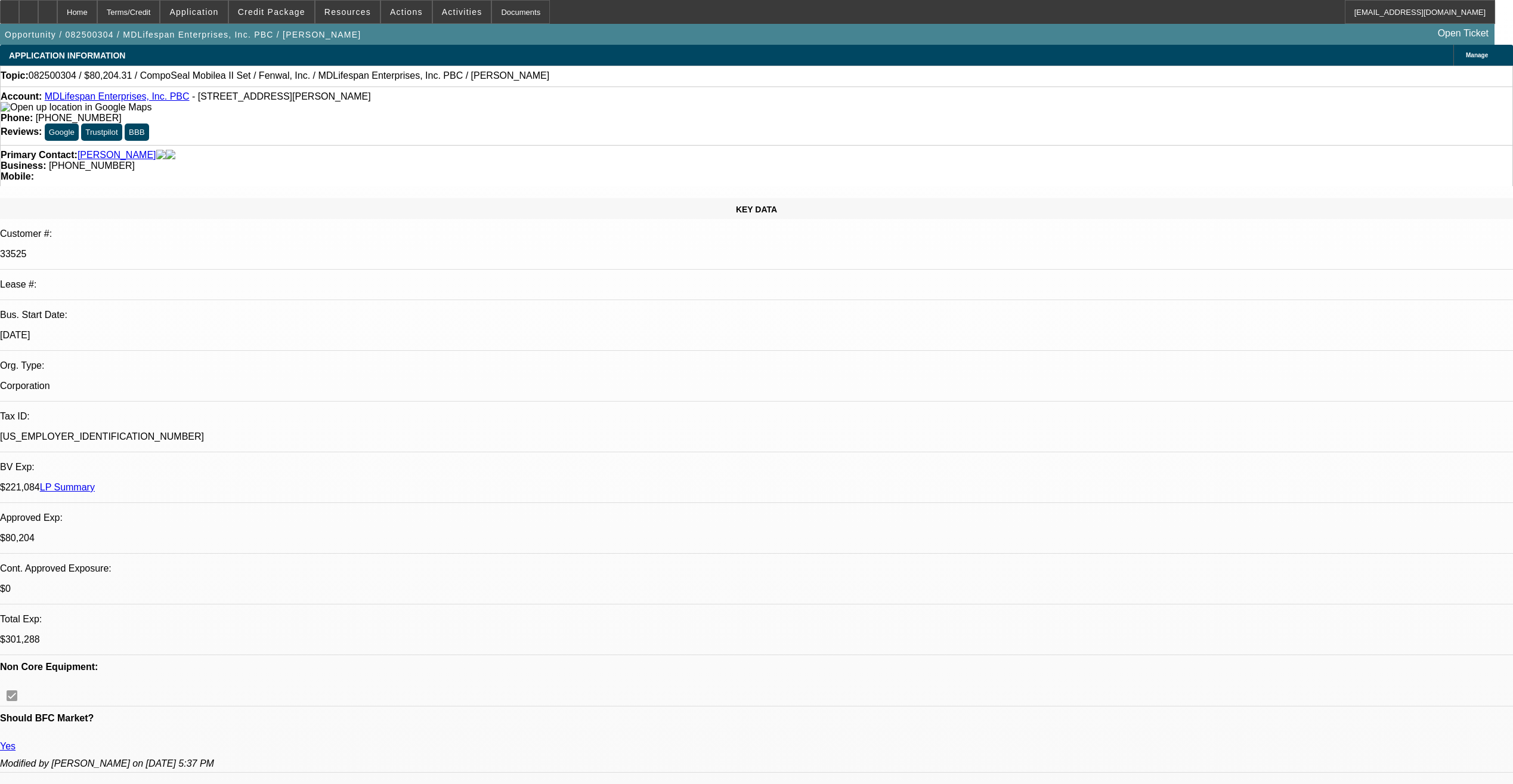
select select "0"
select select "3"
select select "0"
select select "6"
select select "0"
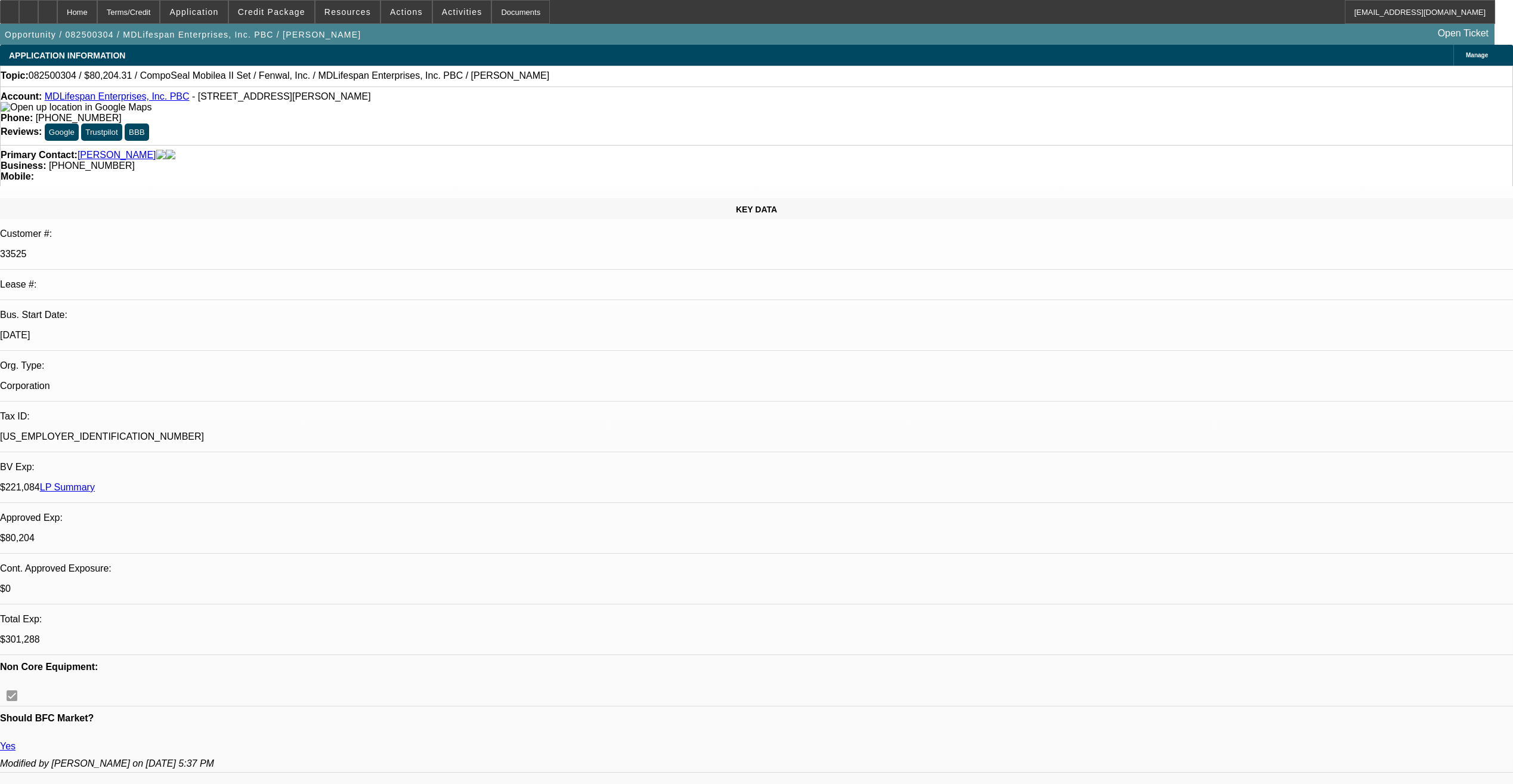
select select "2"
select select "0"
select select "6"
select select "0.2"
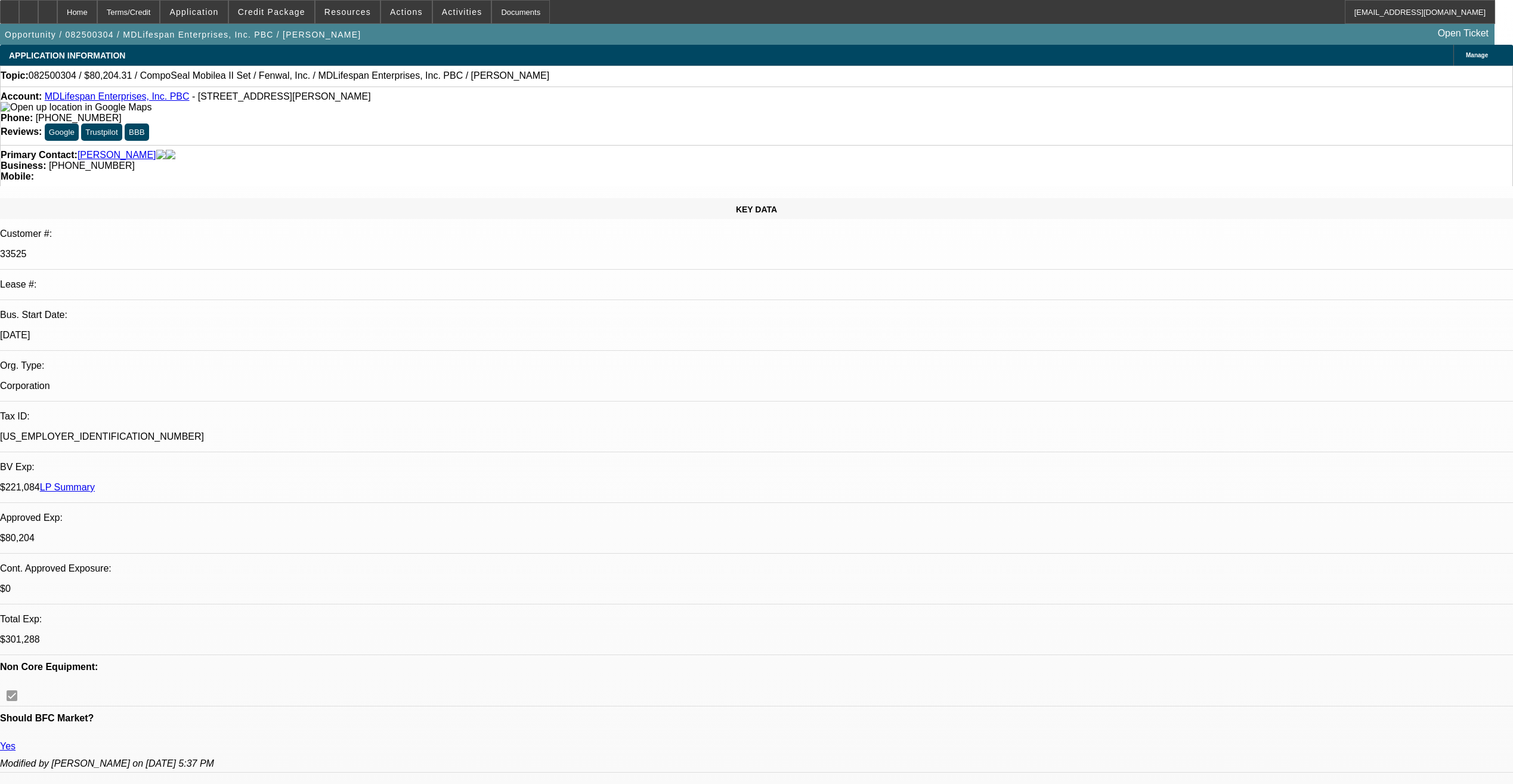
select select "2"
select select "0"
select select "6"
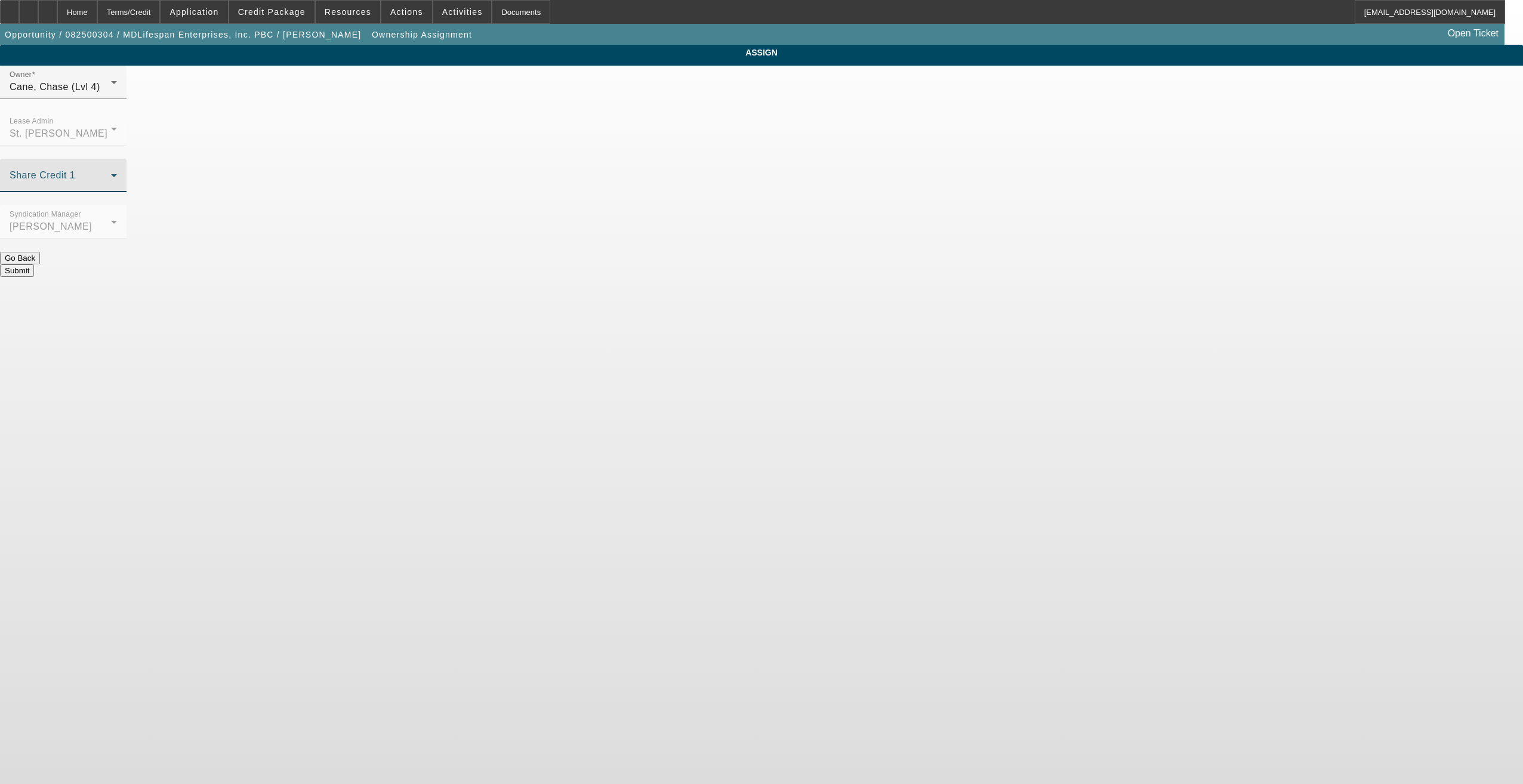
click at [111, 173] on span at bounding box center [60, 180] width 102 height 14
click at [655, 111] on div at bounding box center [761, 392] width 1523 height 784
click at [100, 92] on span "Cane, Chase (Lvl 4)" at bounding box center [54, 86] width 90 height 10
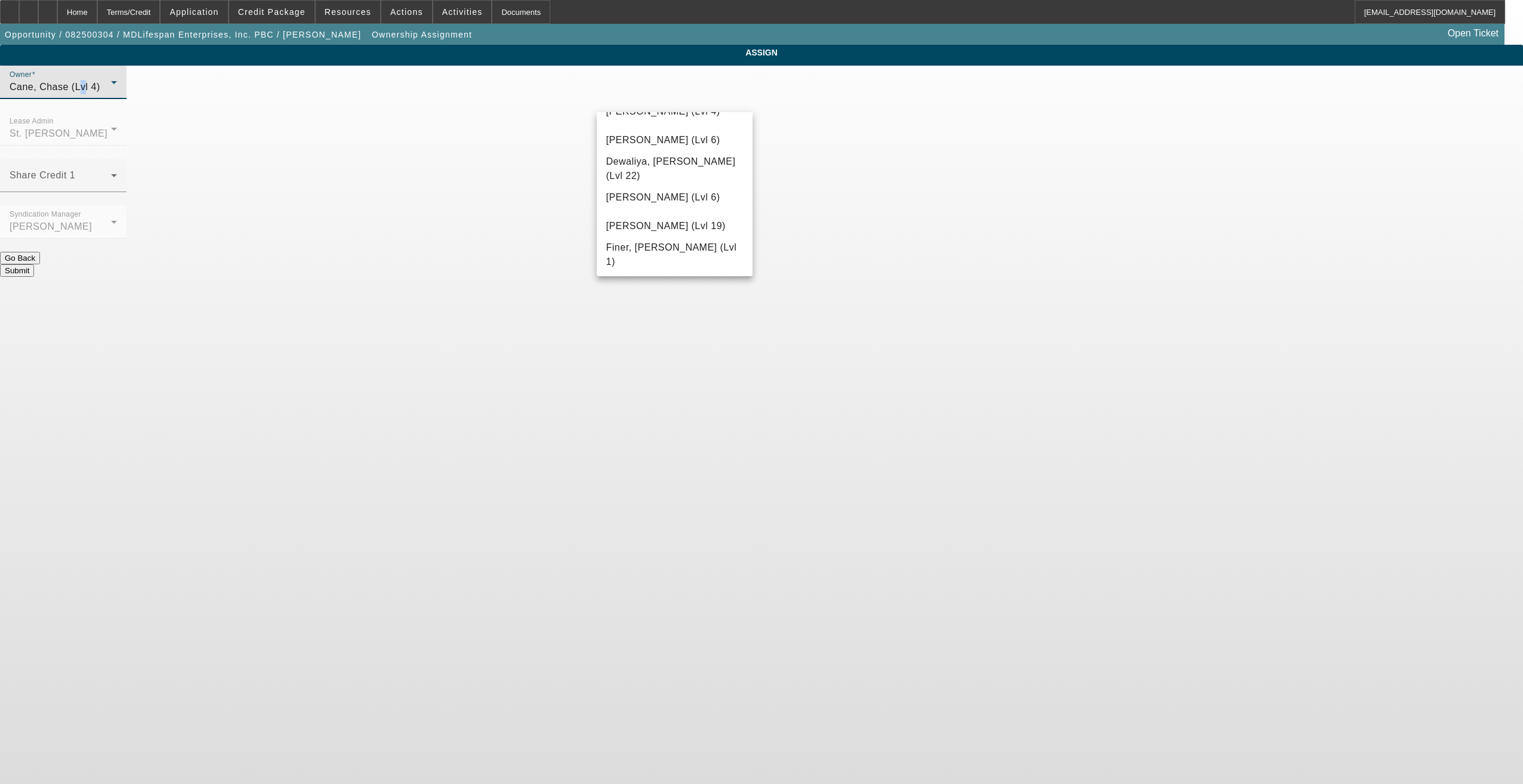
scroll to position [1100, 0]
click at [663, 254] on mat-option "[PERSON_NAME] (Lvl 19)" at bounding box center [675, 262] width 156 height 29
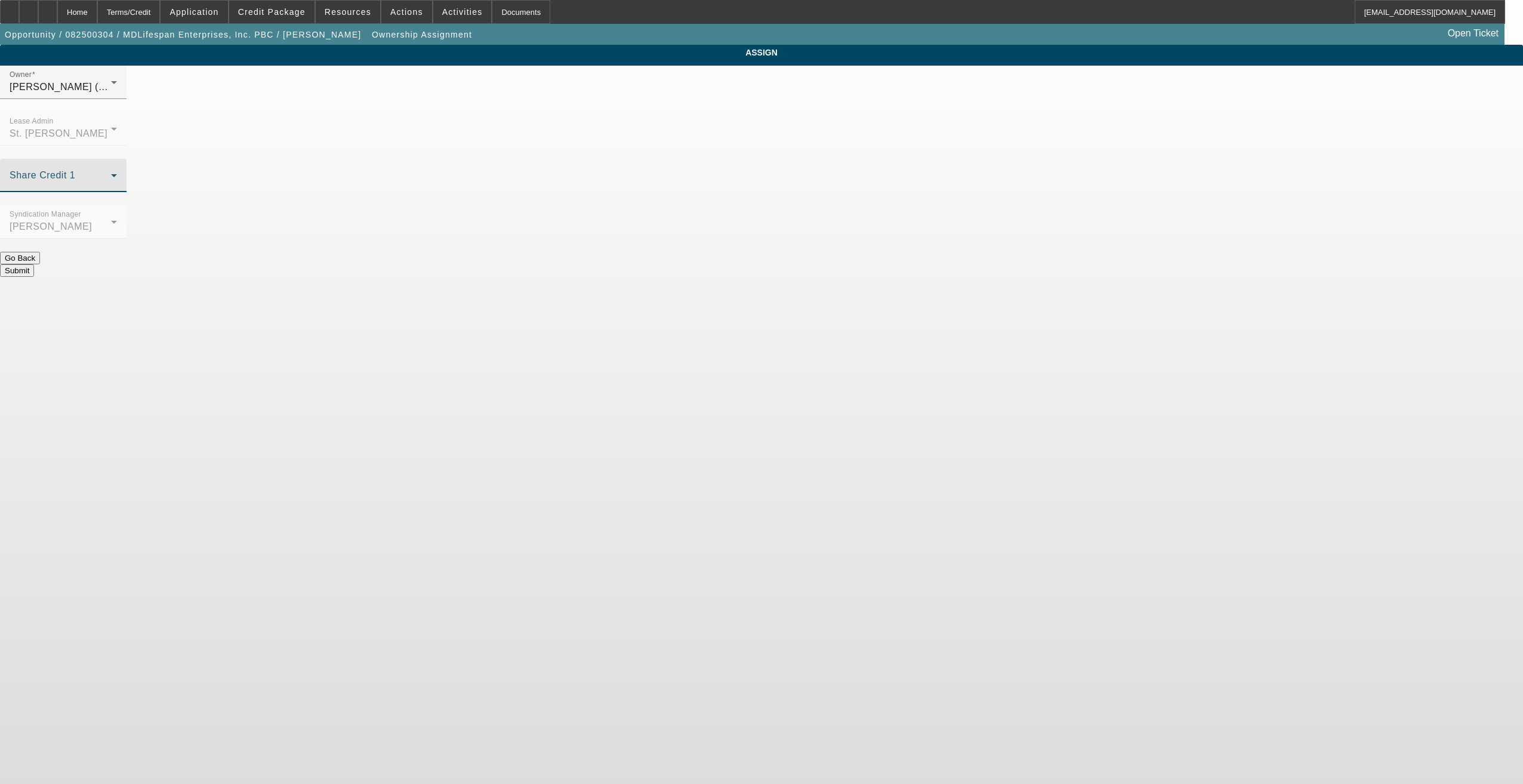
click at [111, 173] on span at bounding box center [60, 180] width 102 height 14
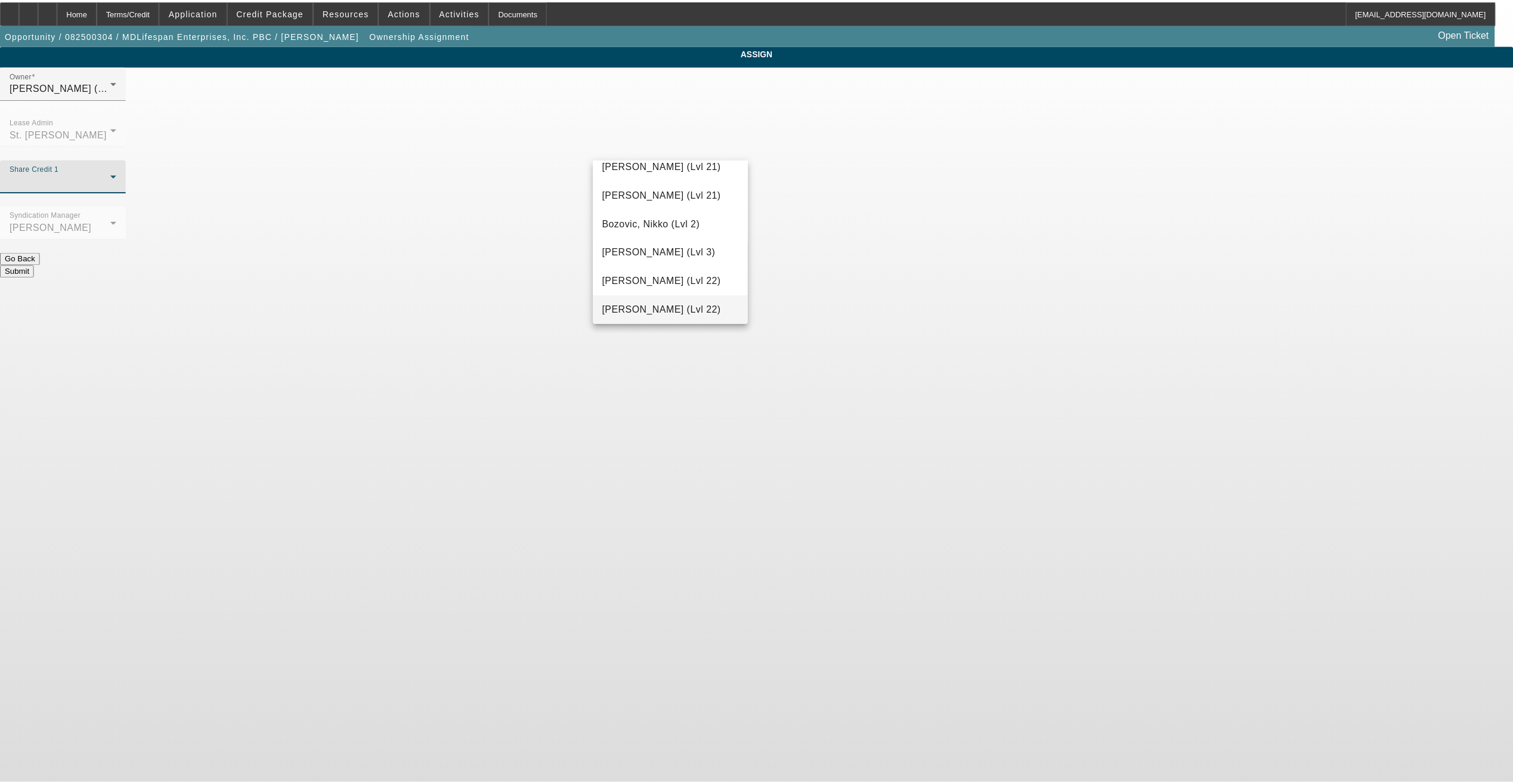
scroll to position [130, 0]
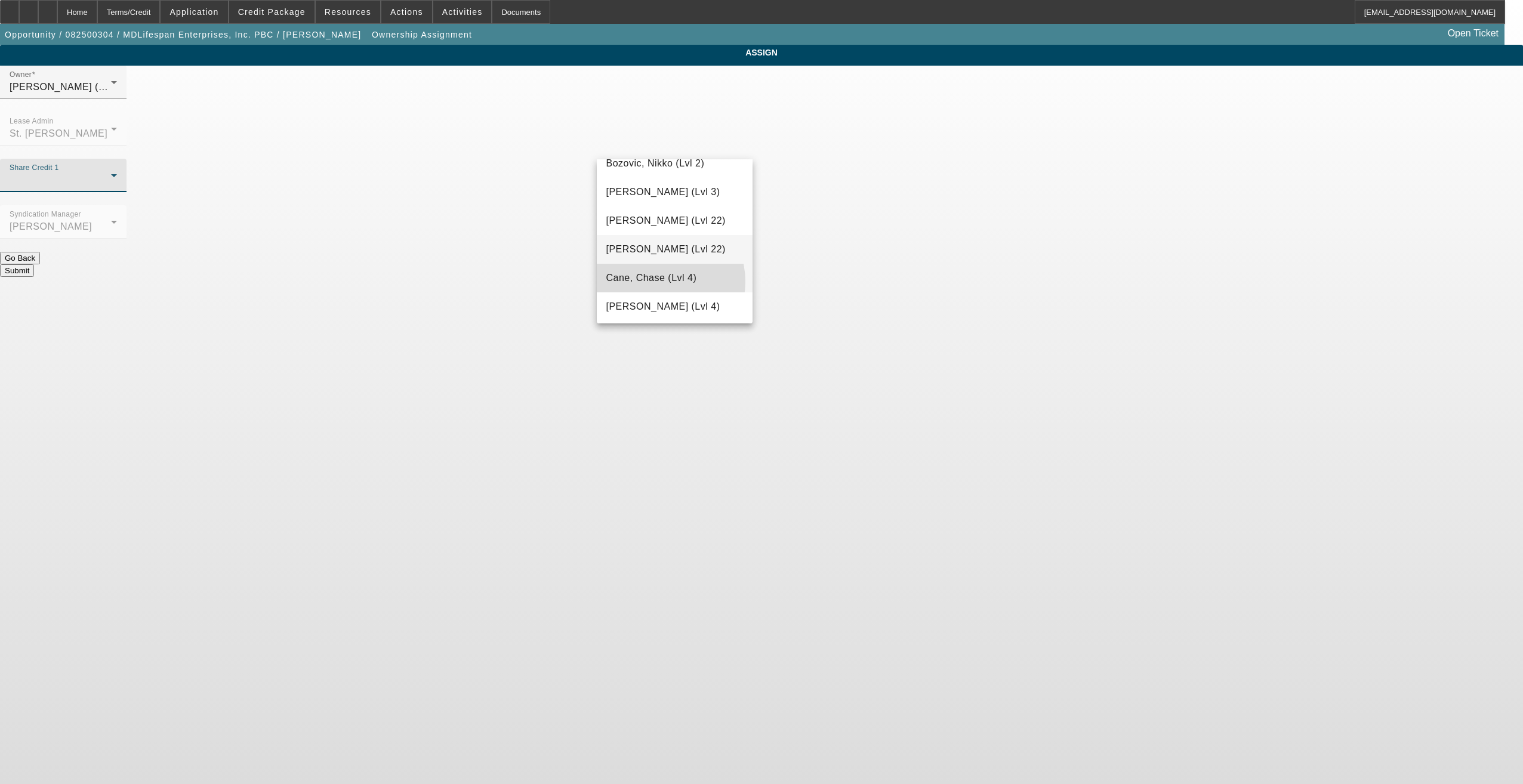
click at [658, 282] on span "Cane, Chase (Lvl 4)" at bounding box center [651, 278] width 90 height 14
click at [34, 264] on button "Submit" at bounding box center [17, 270] width 34 height 13
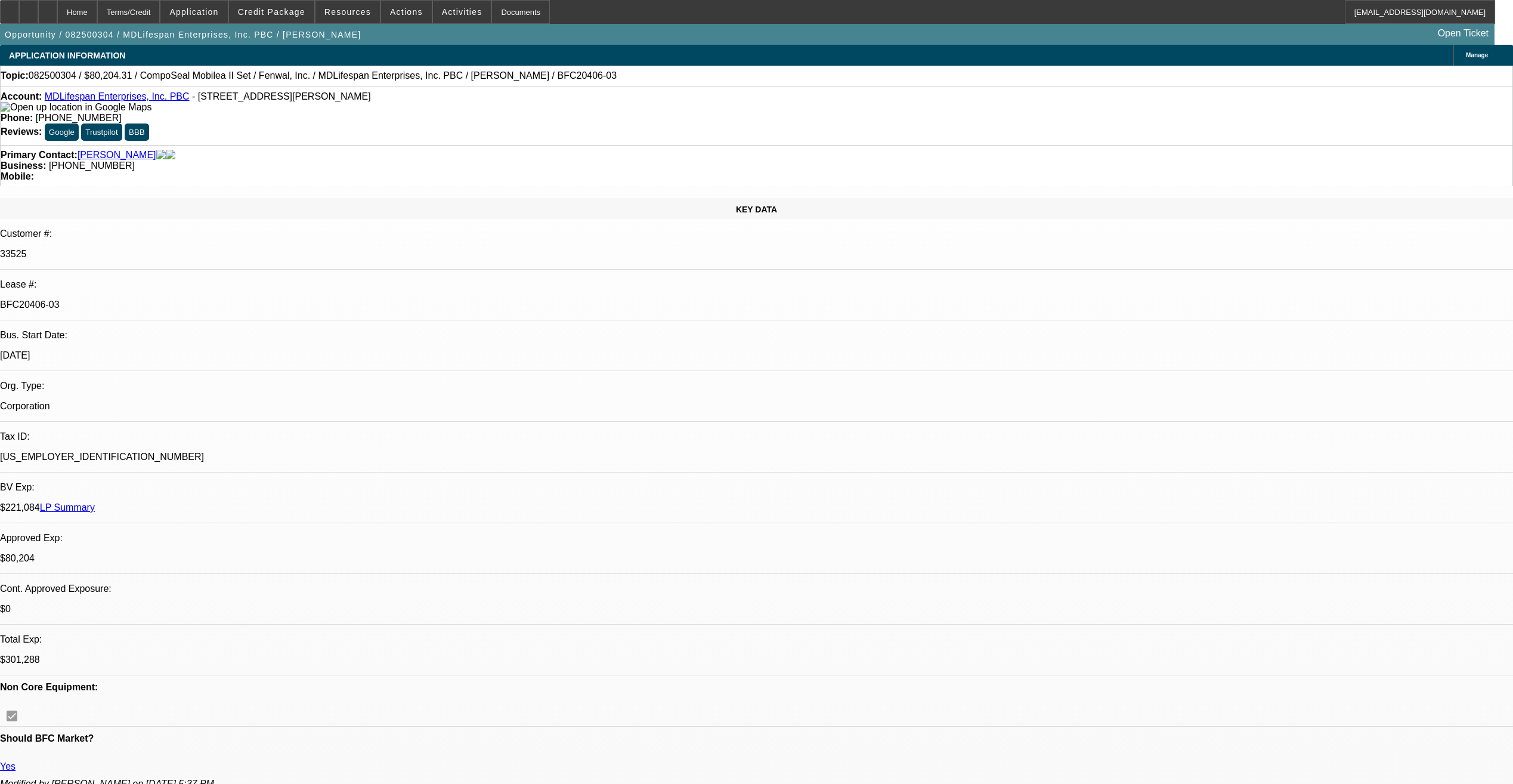
select select "0"
select select "6"
select select "0"
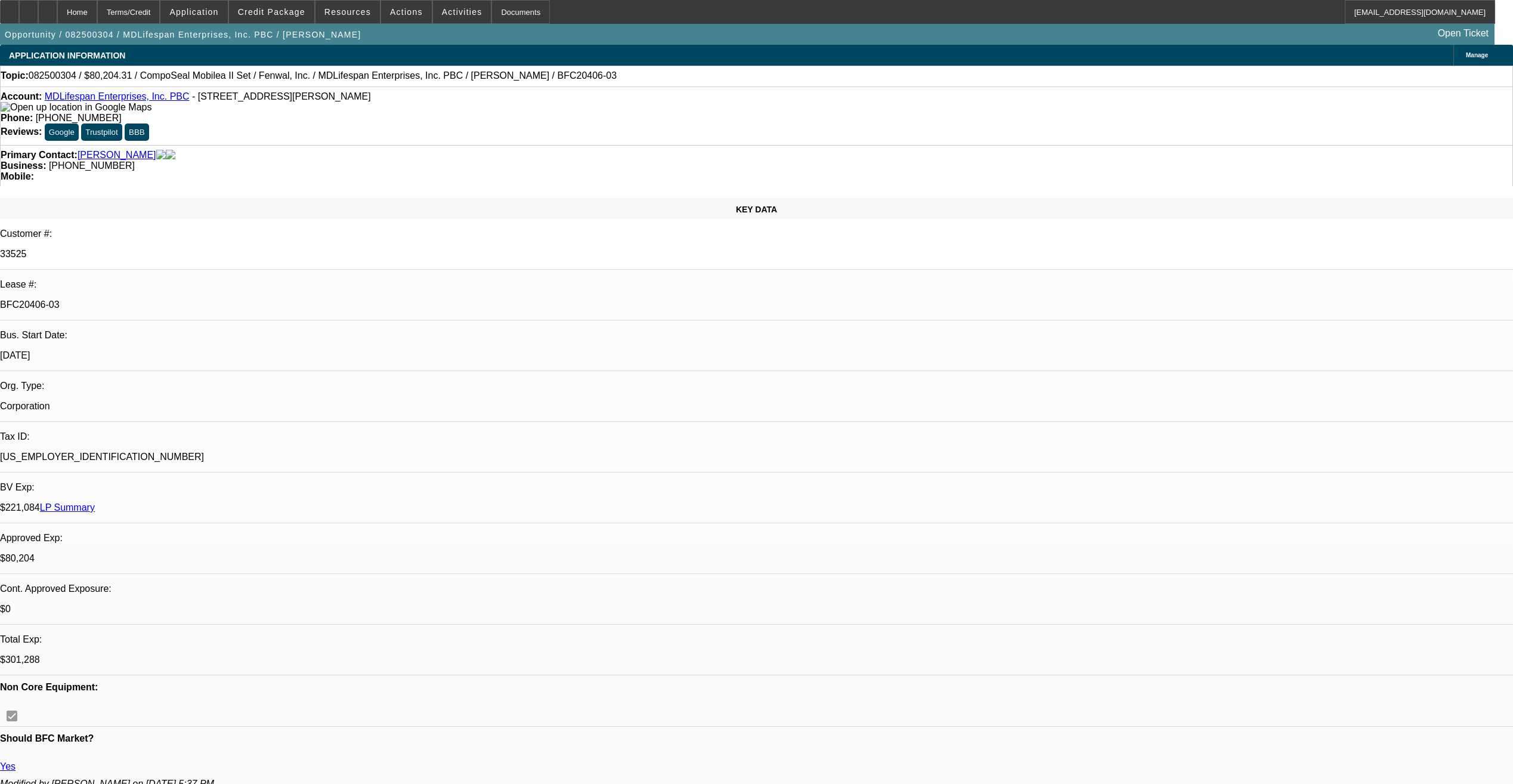
select select "0"
select select "3"
select select "0"
select select "6"
select select "0"
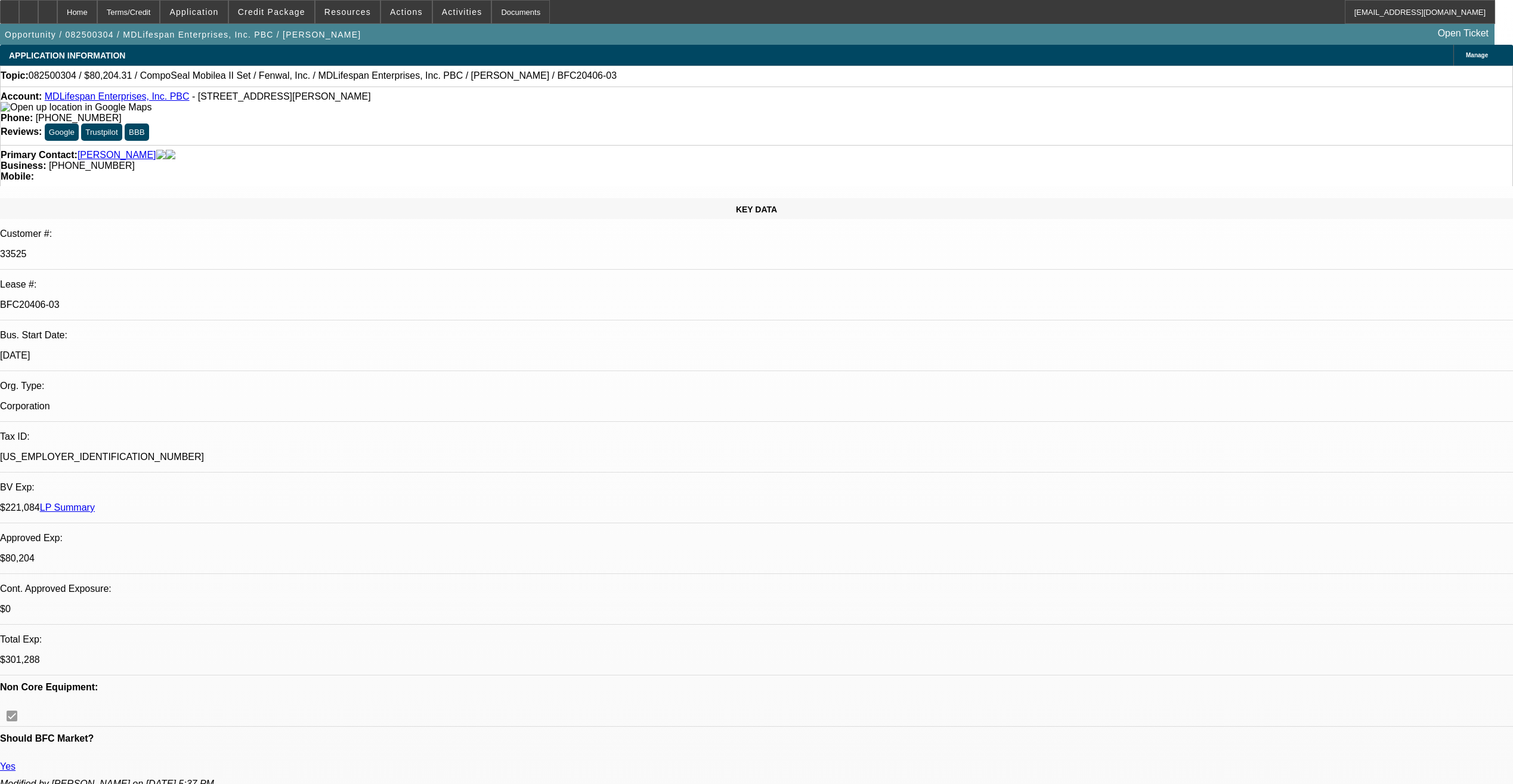
select select "2"
select select "0"
select select "6"
select select "0.2"
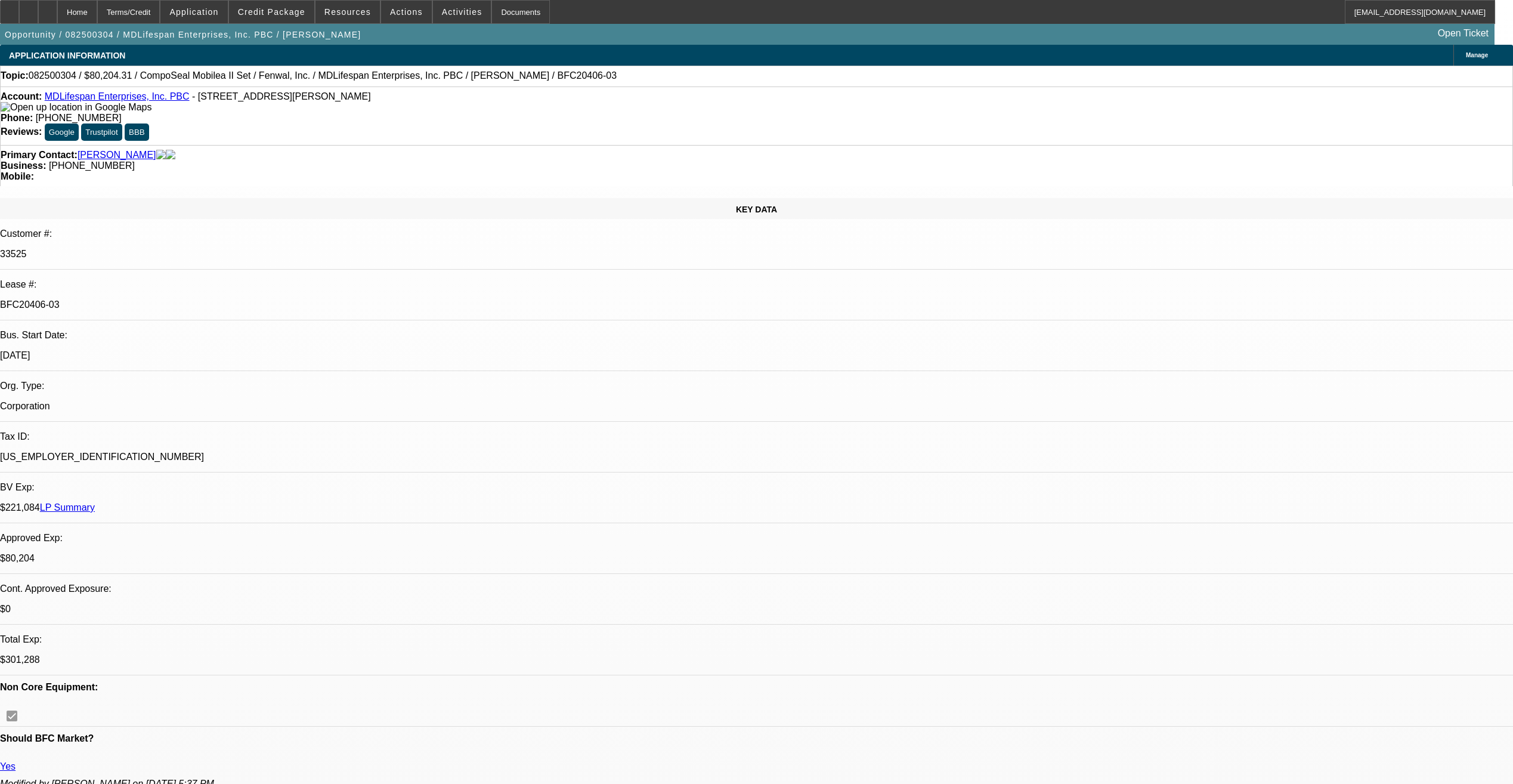
select select "2"
select select "0"
select select "6"
select select "0"
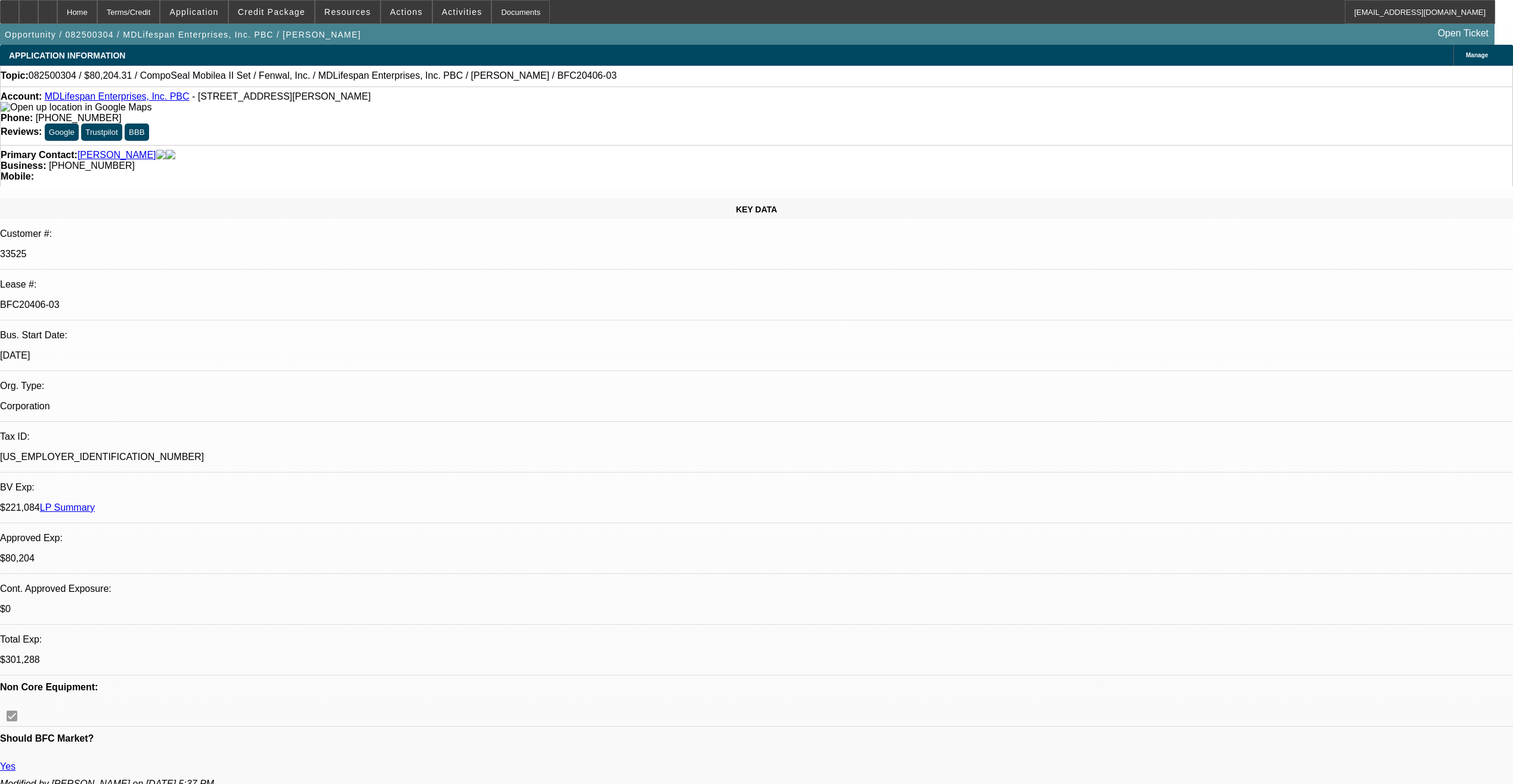
select select "2"
select select "0"
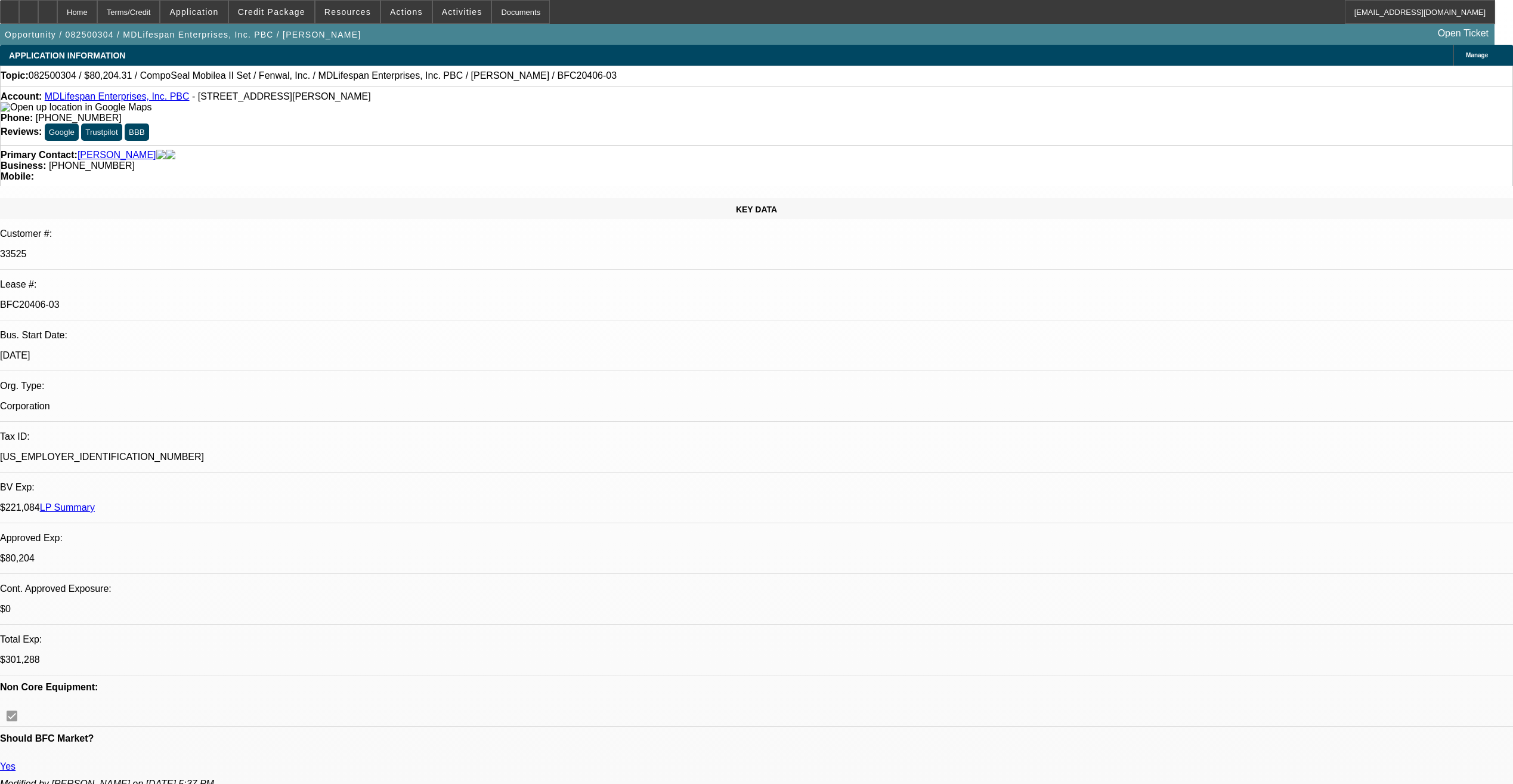
select select "0"
select select "2"
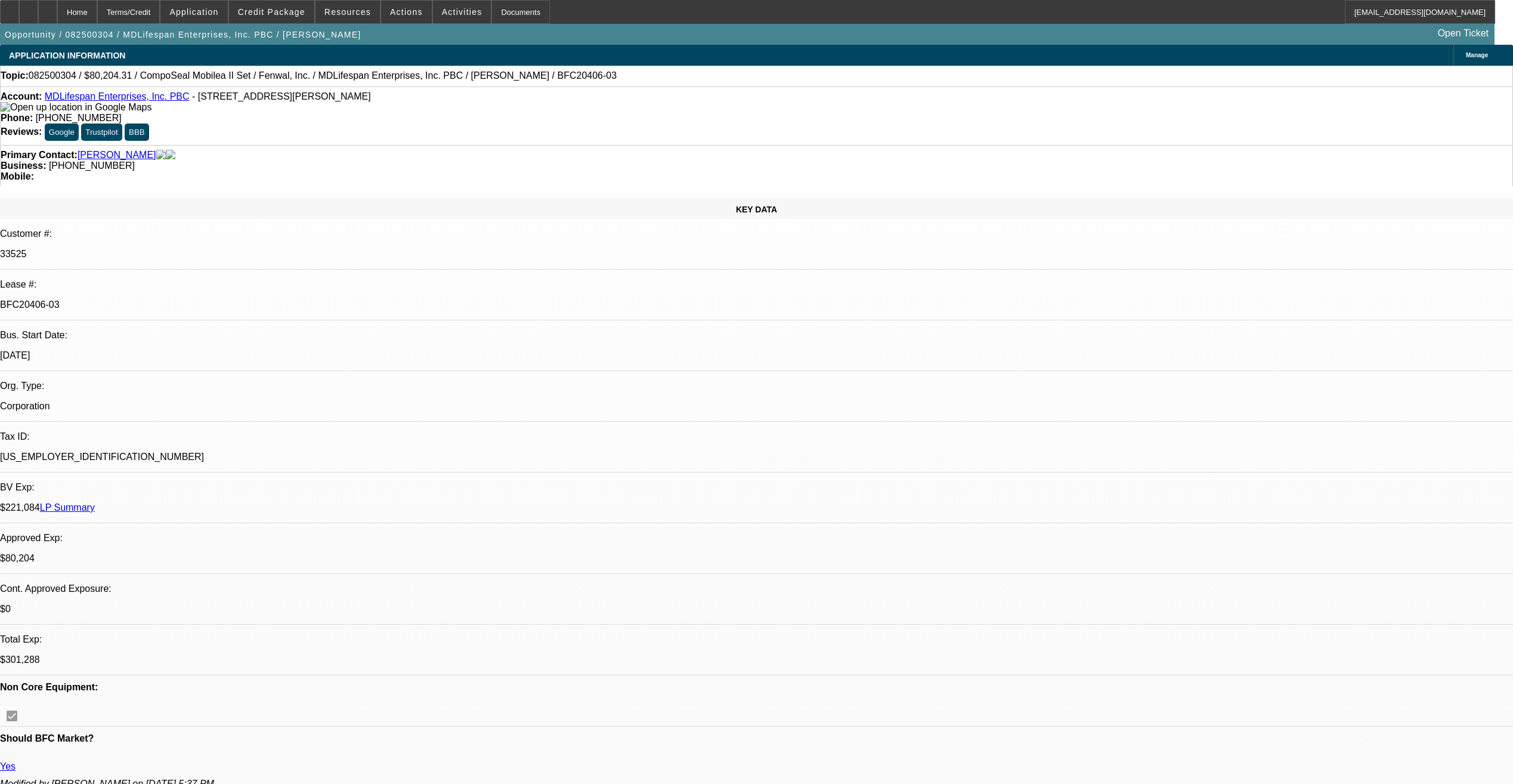
select select "0"
select select "1"
select select "2"
select select "6"
select select "1"
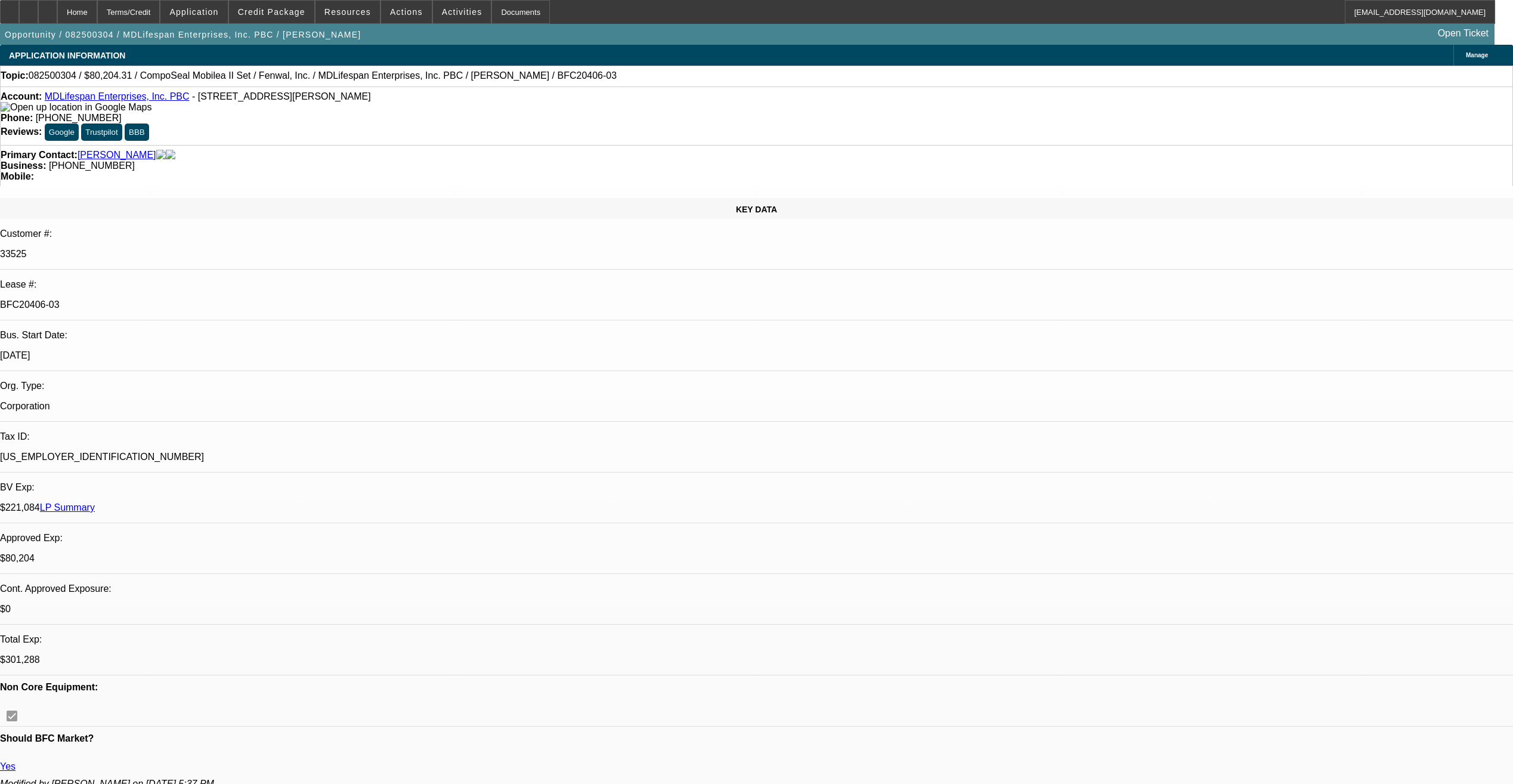
select select "1"
select select "6"
select select "1"
select select "3"
select select "6"
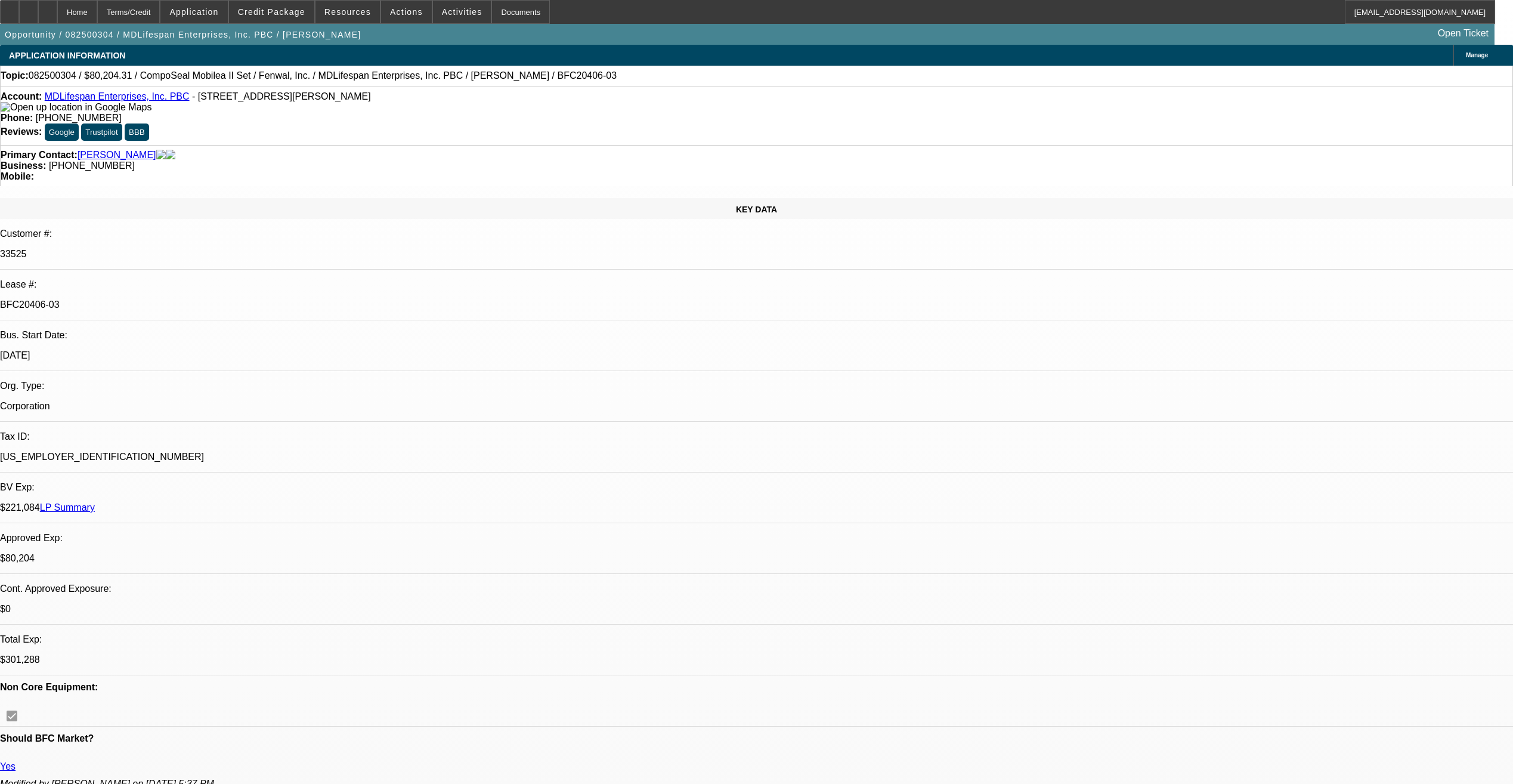
select select "1"
select select "2"
select select "6"
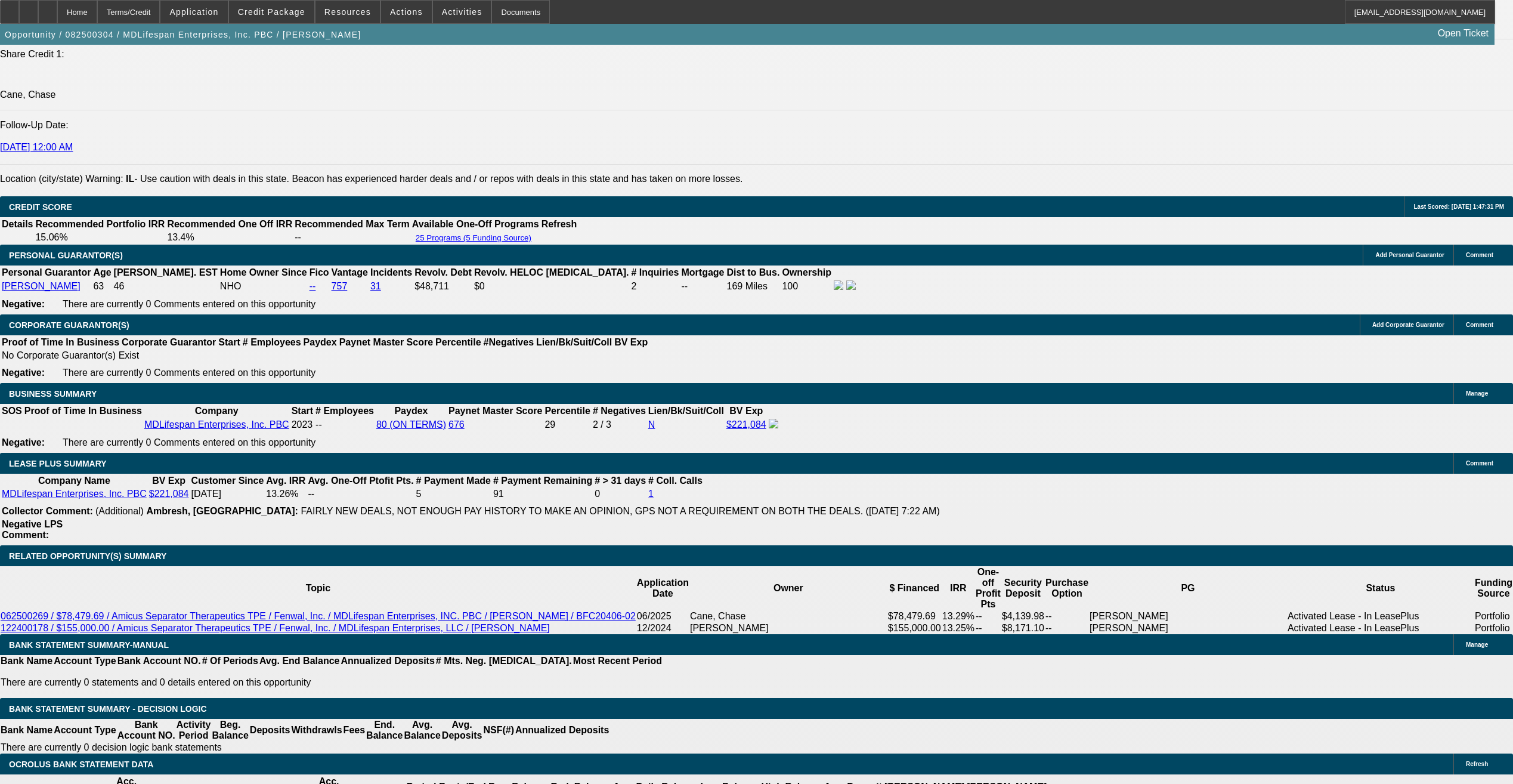
scroll to position [1687, 0]
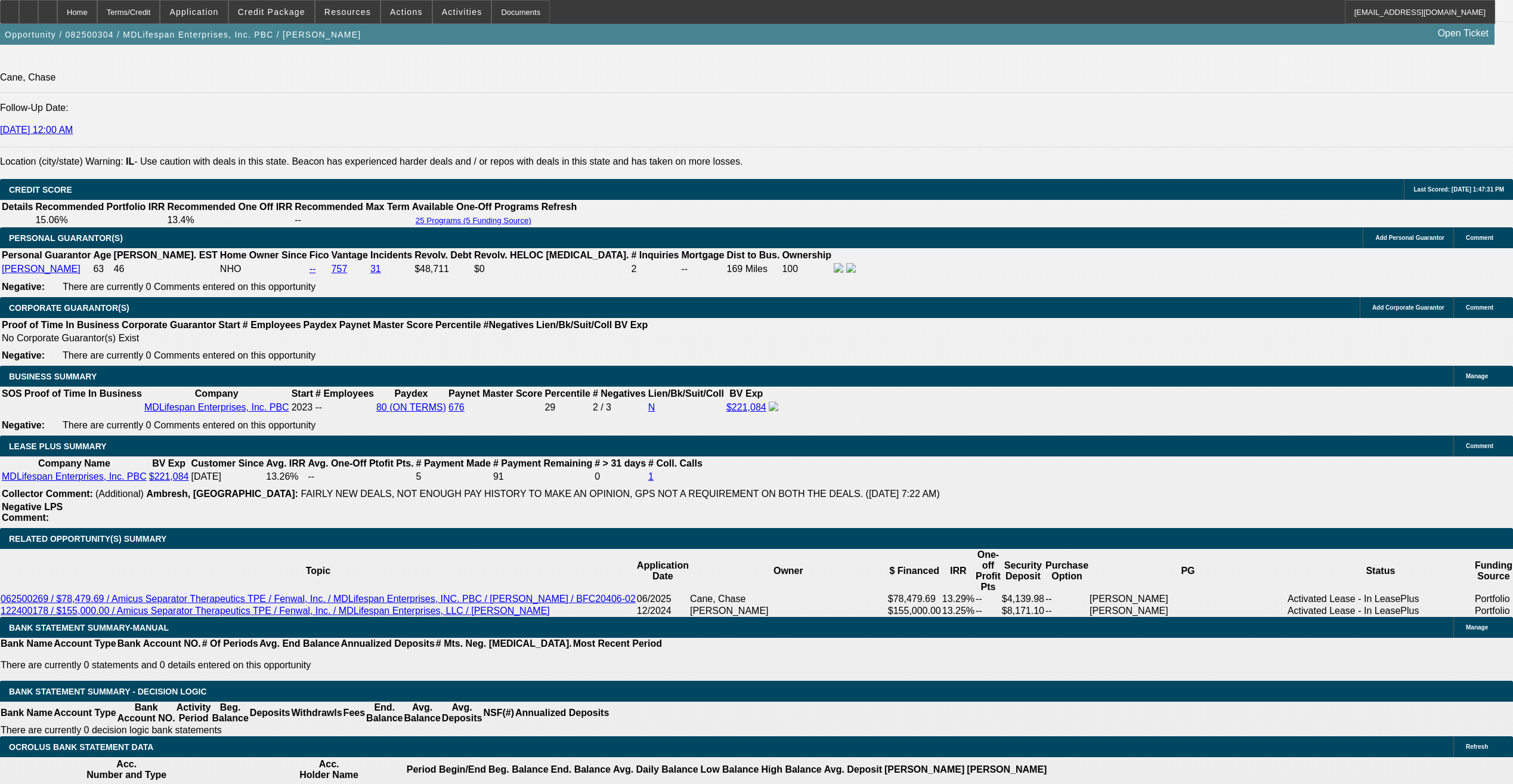
drag, startPoint x: 263, startPoint y: 489, endPoint x: 357, endPoint y: 473, distance: 95.4
type input "$60,000.00"
type input "UNKNOWN"
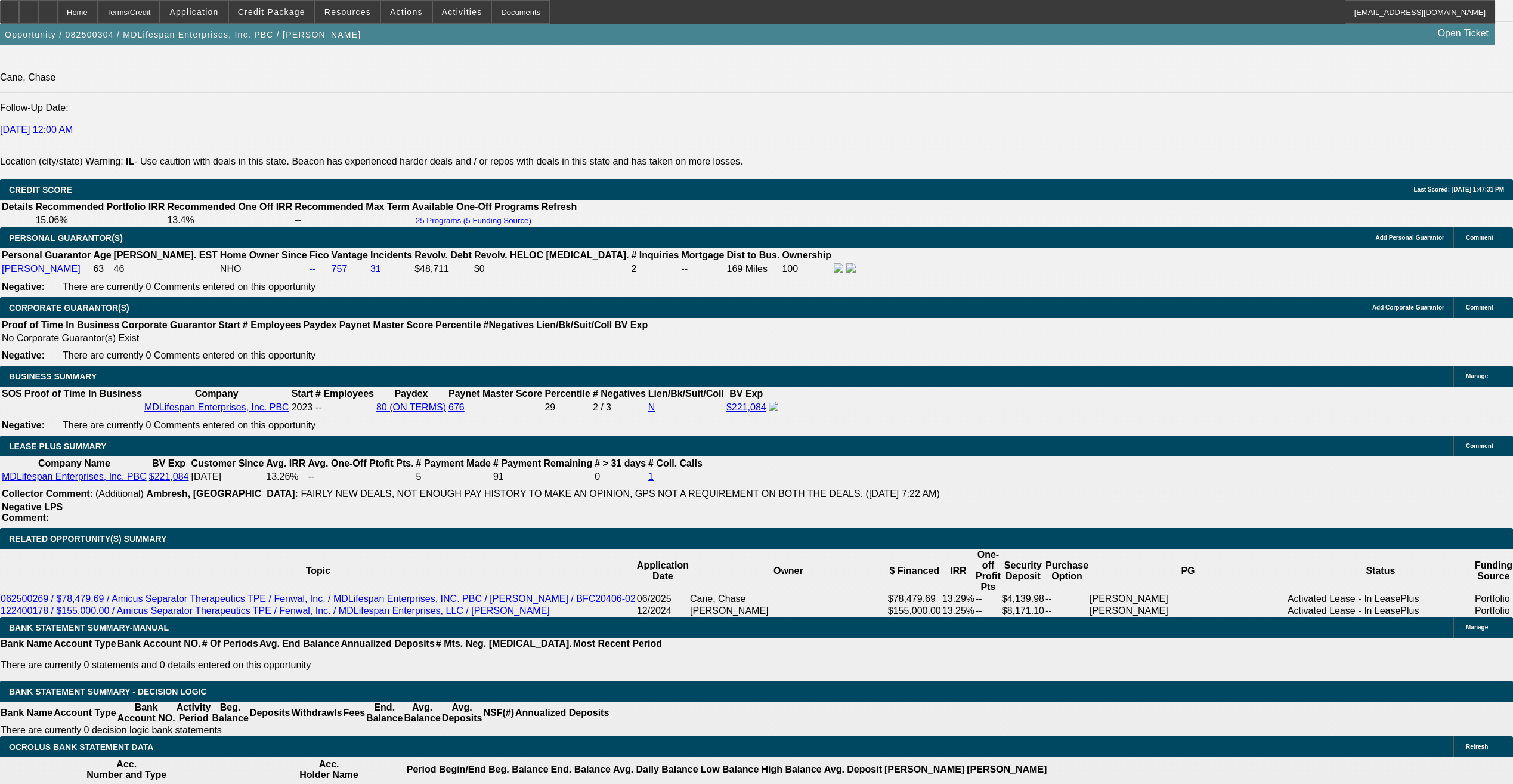
type input "$8,669.40"
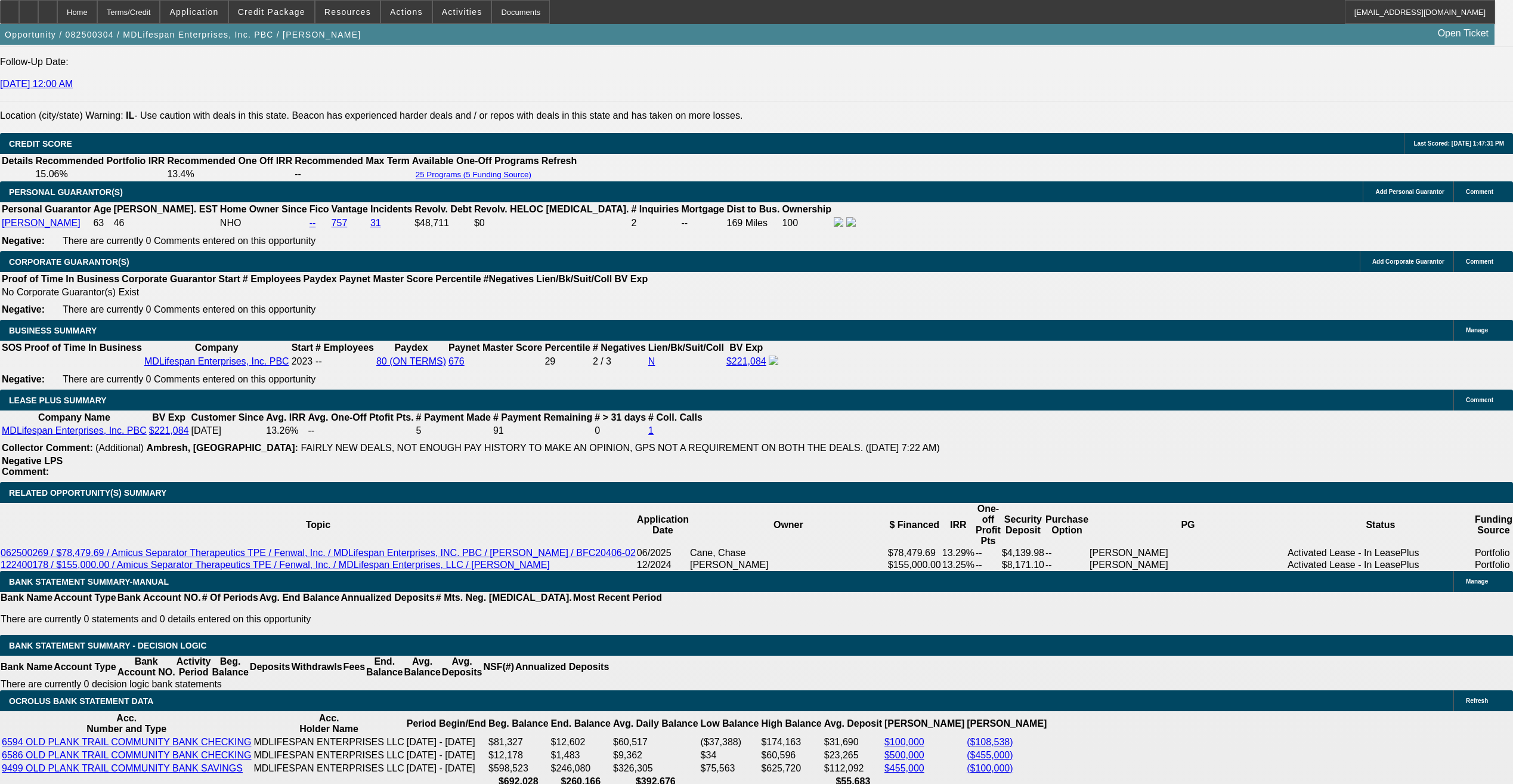
scroll to position [1747, 0]
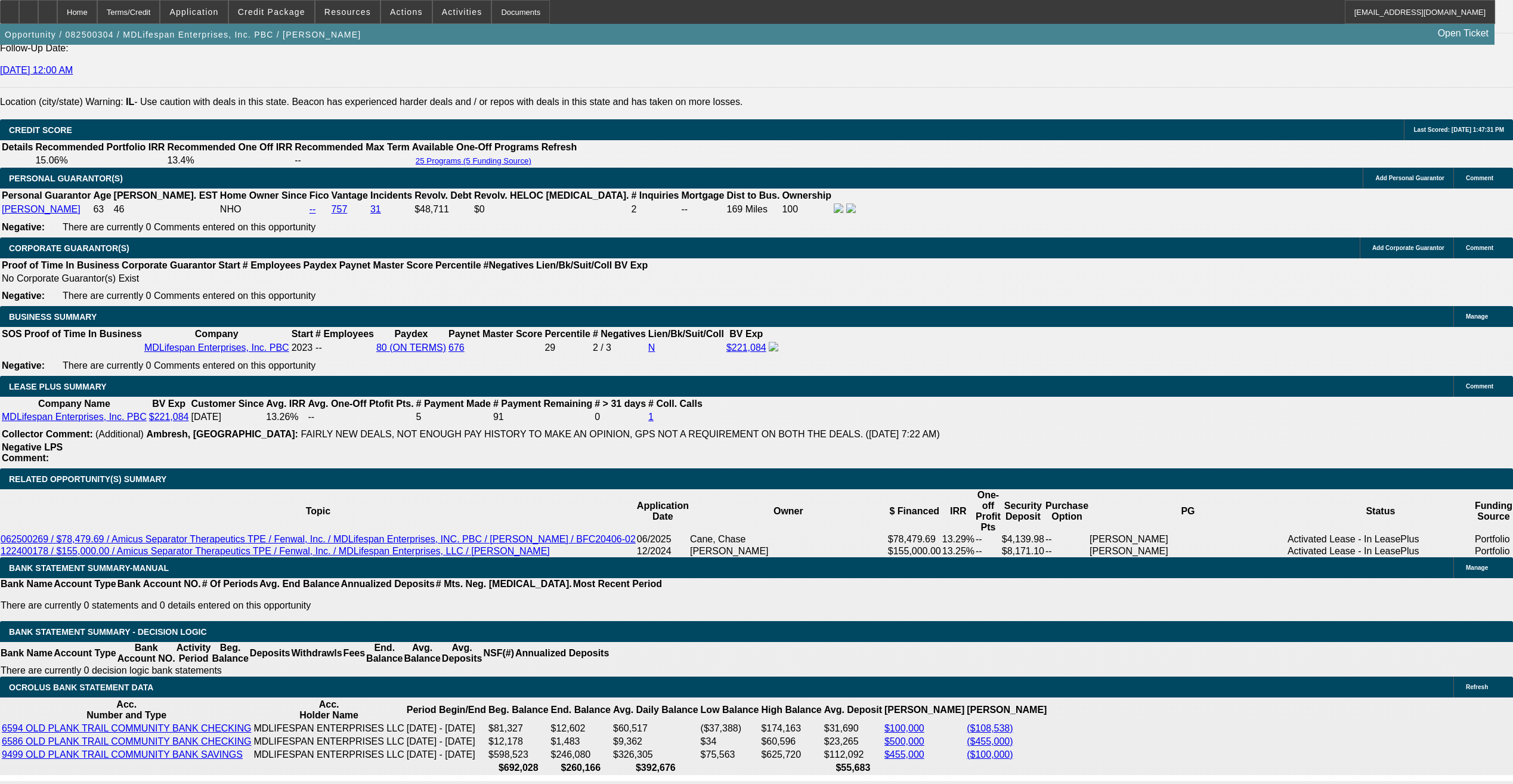
drag, startPoint x: 231, startPoint y: 523, endPoint x: 360, endPoint y: 506, distance: 130.1
type input "43"
type input "$86.00"
type input "433"
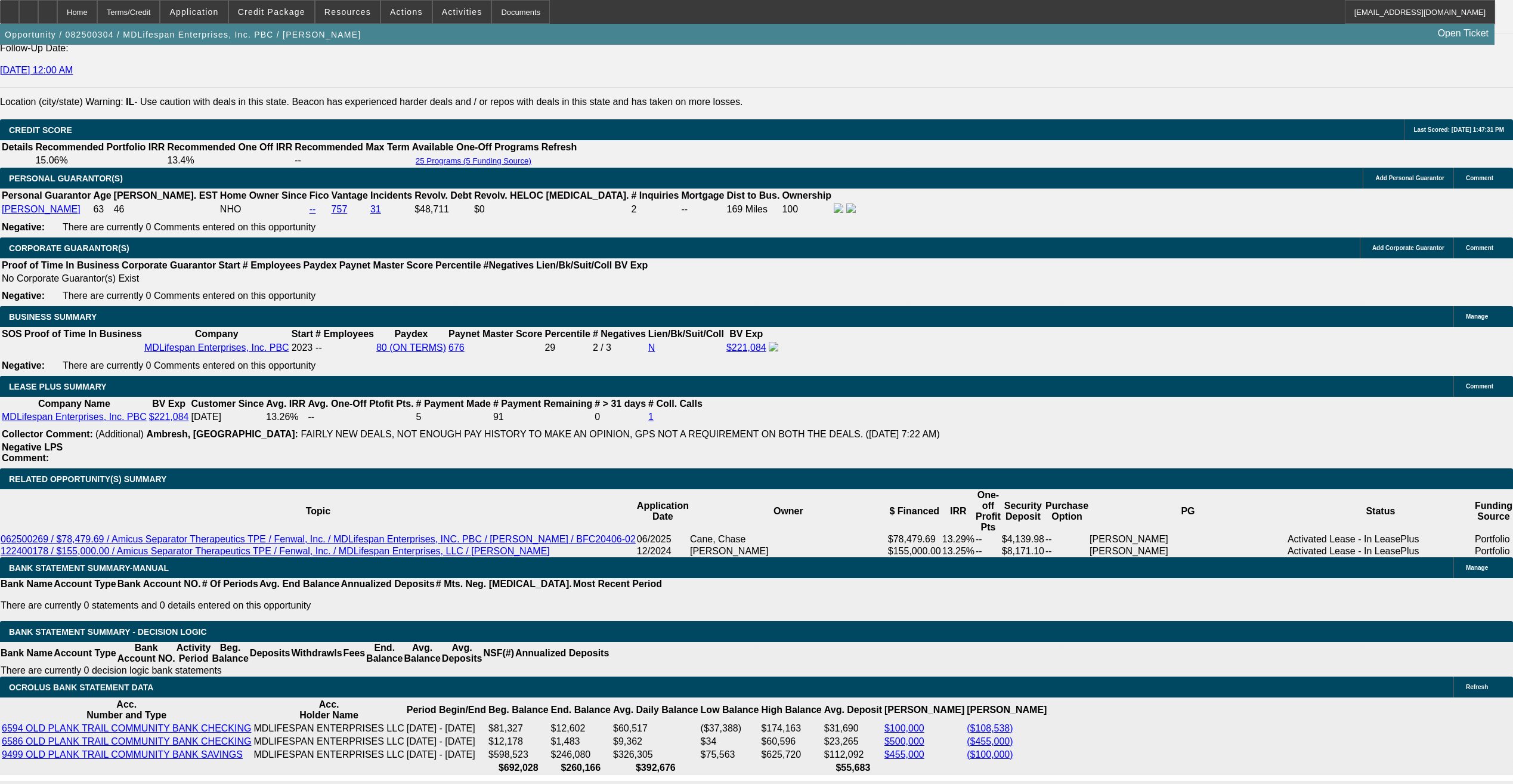
type input "4337"
type input "$8,674.00"
type input "13.7"
type input "4335"
type input "$8,670.00"
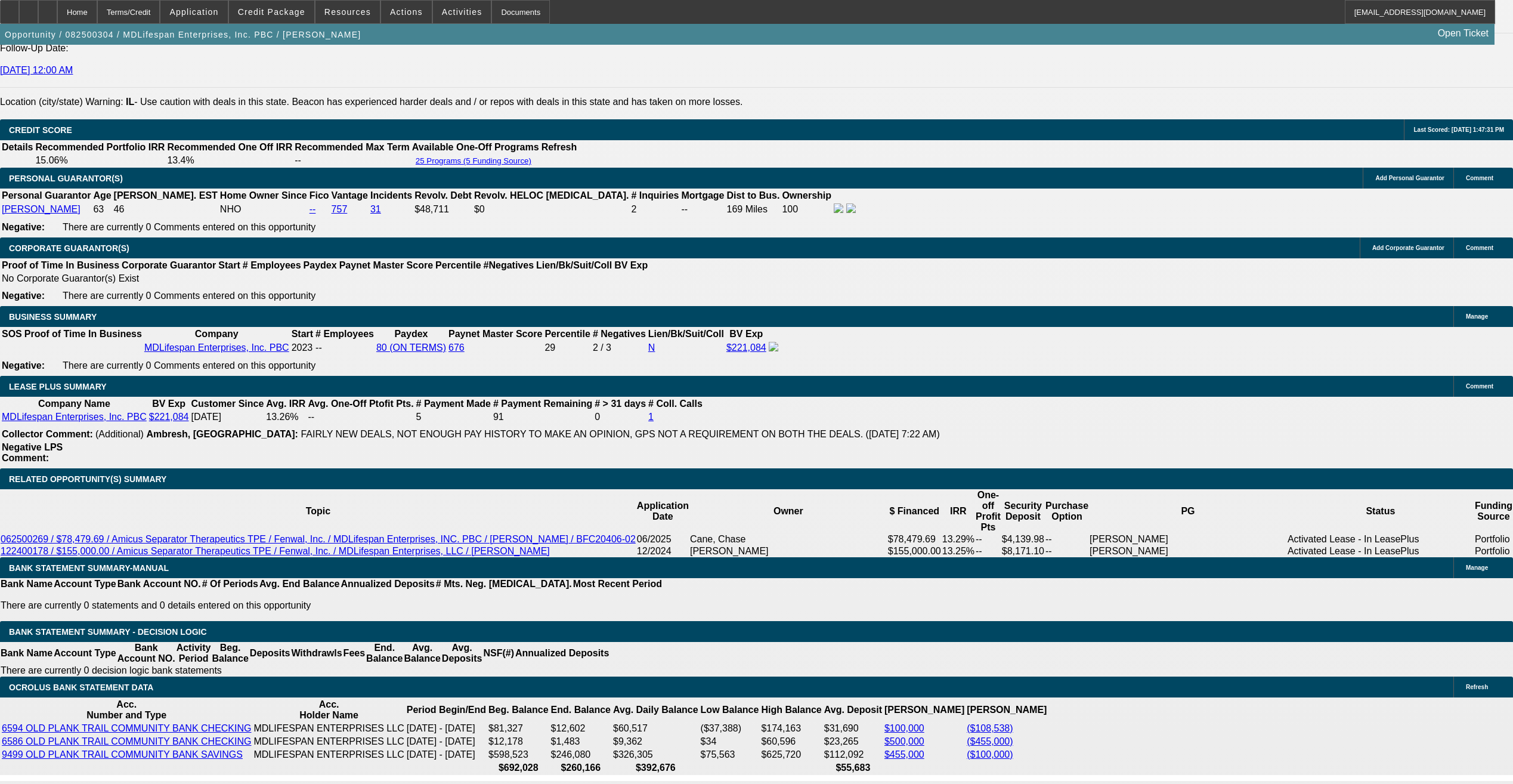
type input "13.7"
type input "$4,335.00"
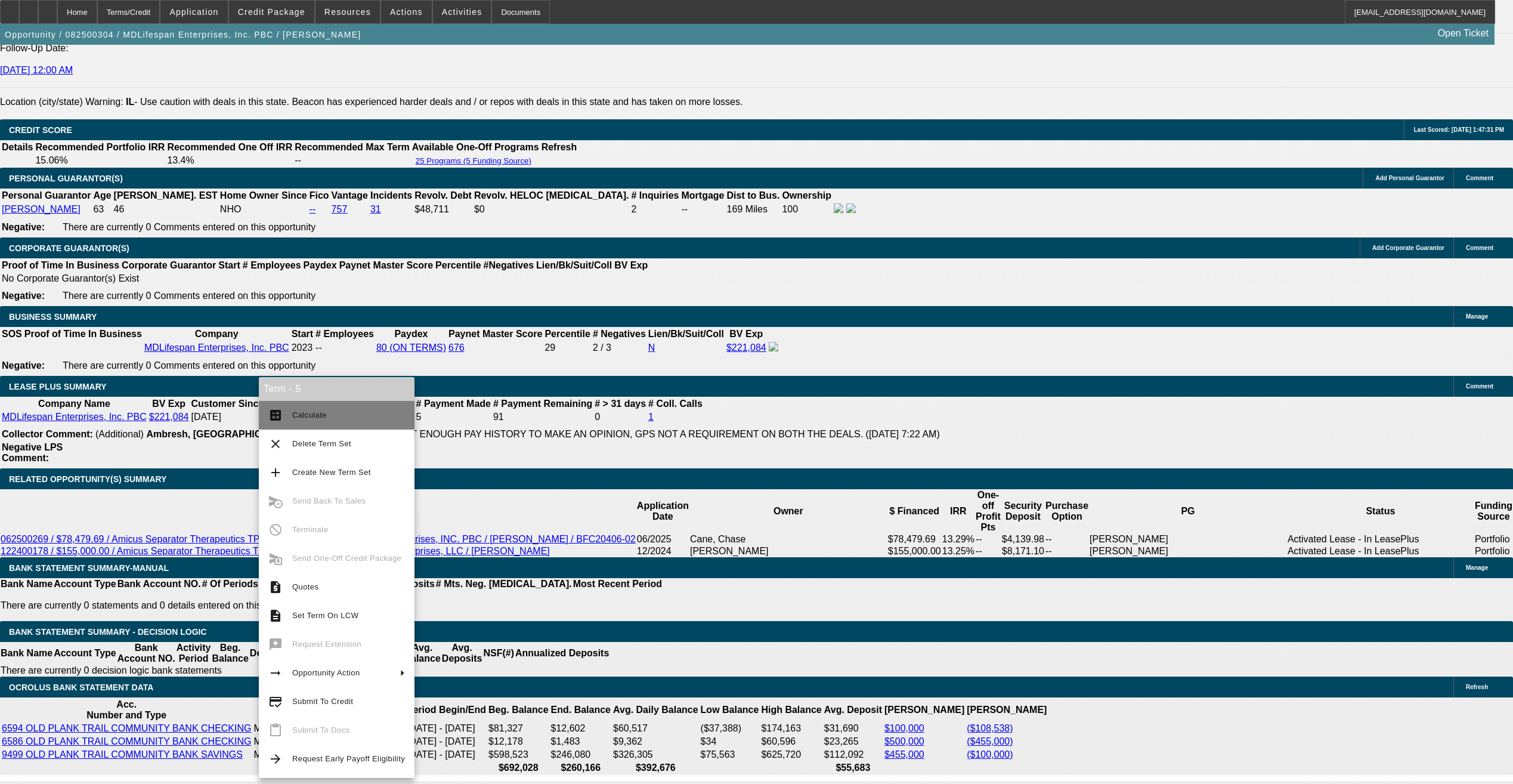
drag, startPoint x: 274, startPoint y: 409, endPoint x: 289, endPoint y: 439, distance: 33.5
click at [275, 409] on mat-icon "calculate" at bounding box center [275, 415] width 14 height 14
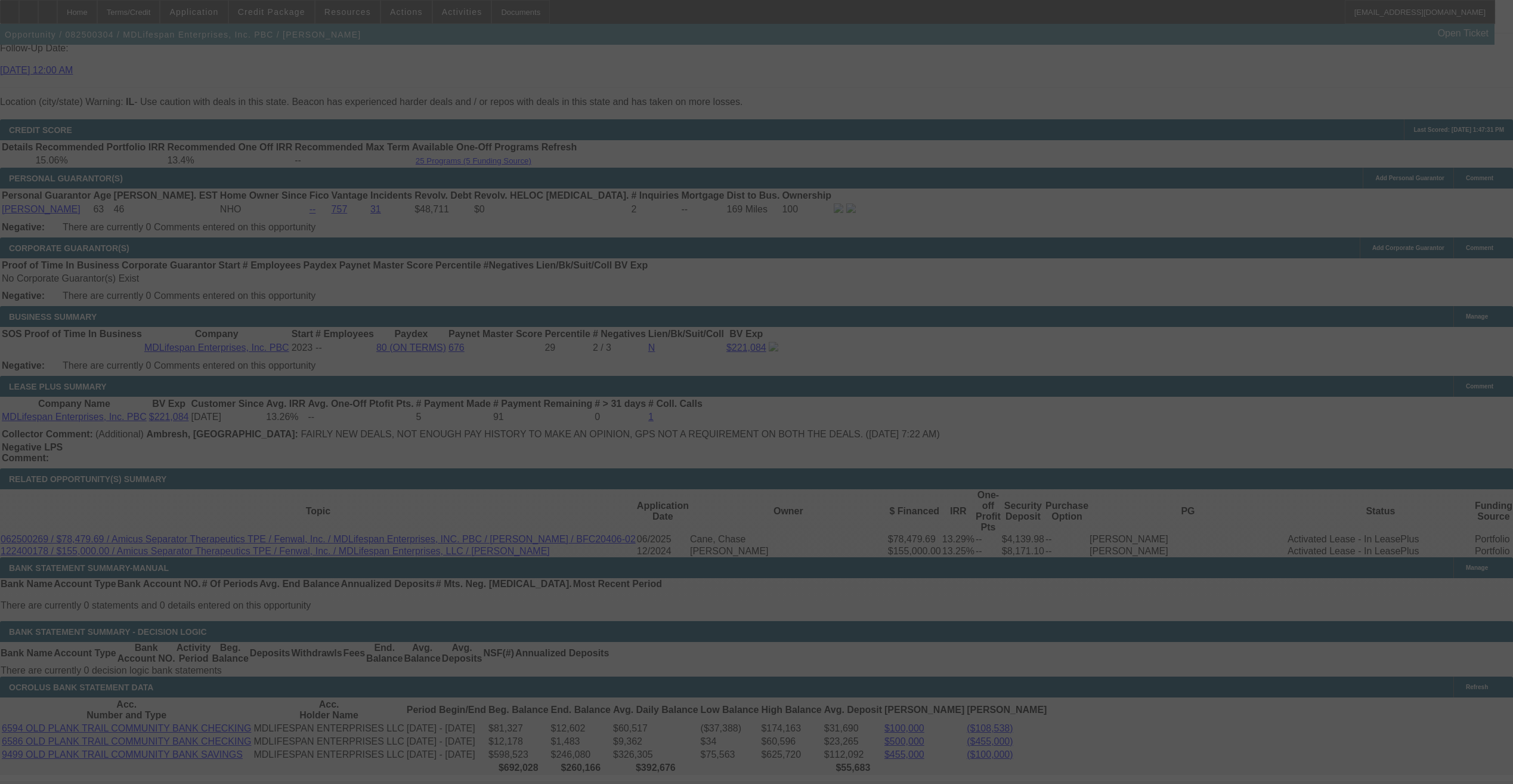
select select "0"
select select "2"
select select "0"
select select "6"
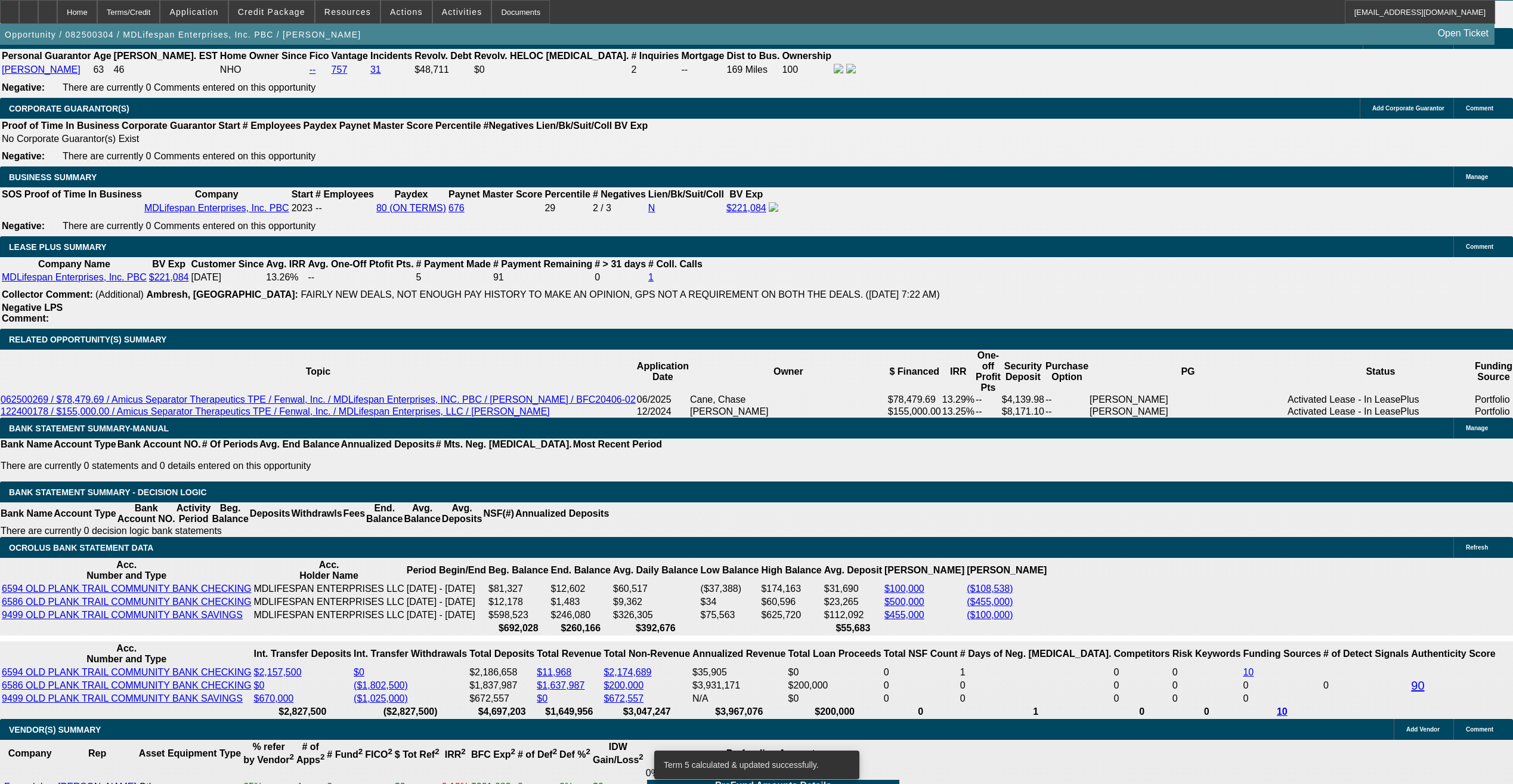
scroll to position [1806, 0]
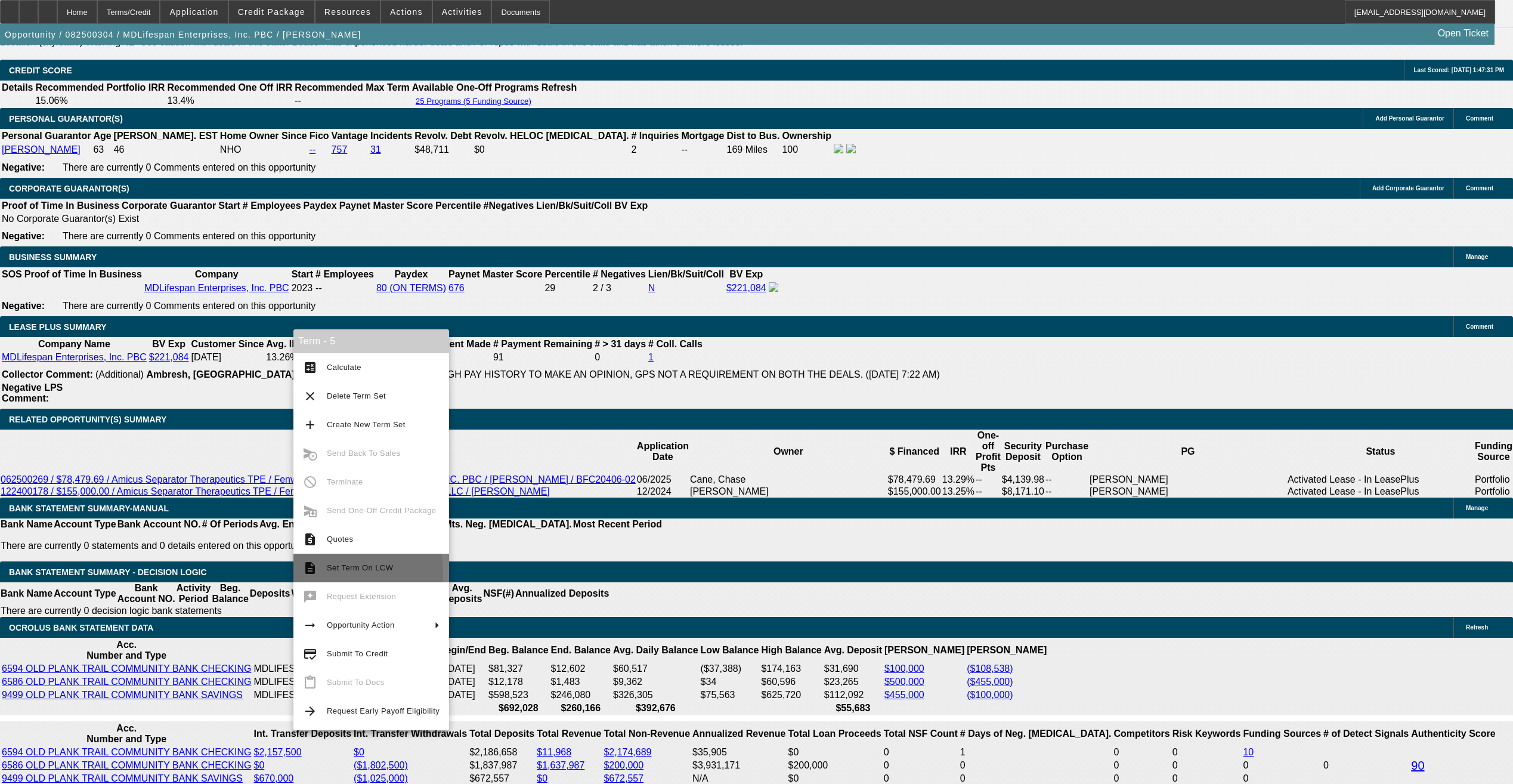
click at [332, 573] on span "Set Term On LCW" at bounding box center [383, 568] width 113 height 14
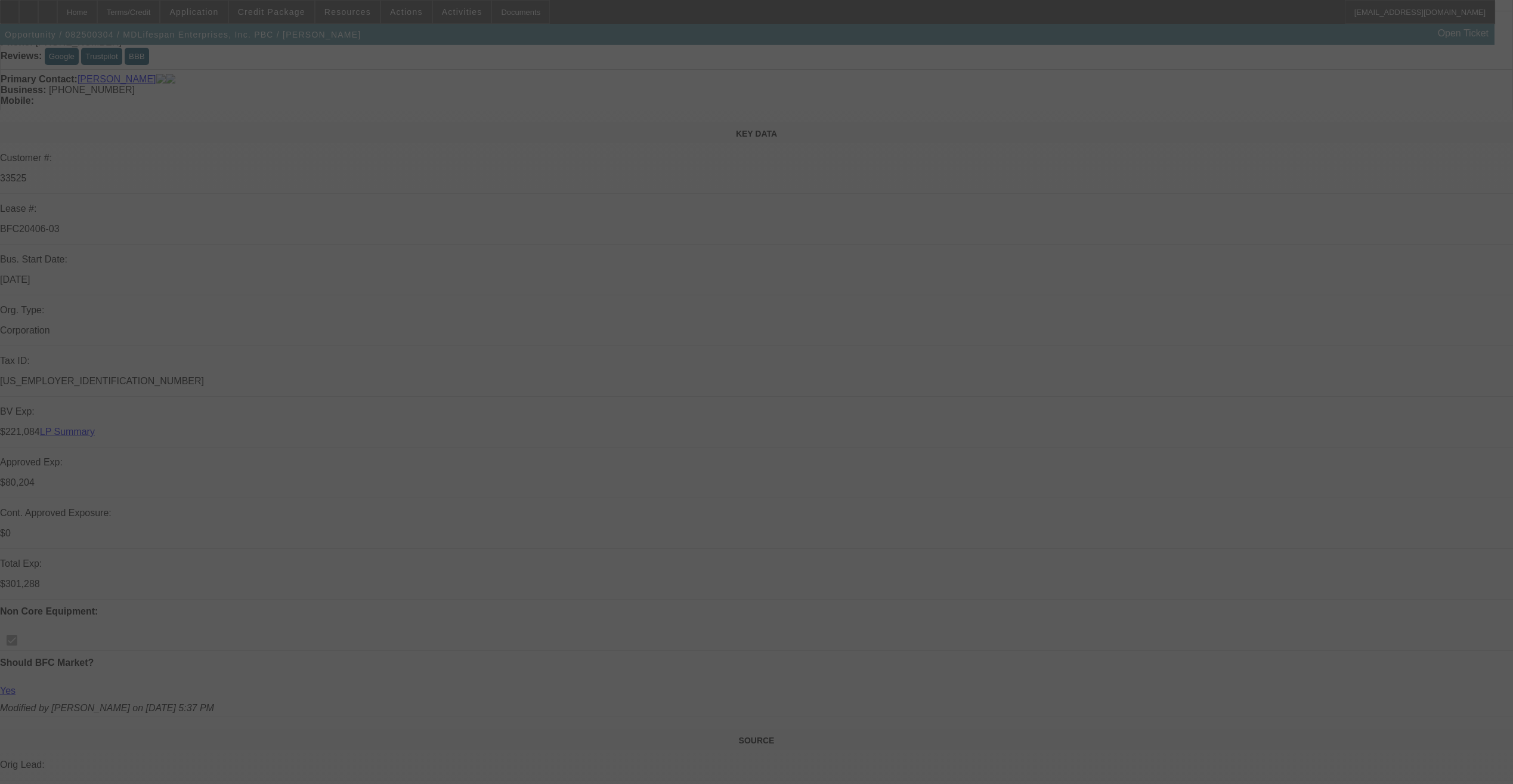
scroll to position [238, 0]
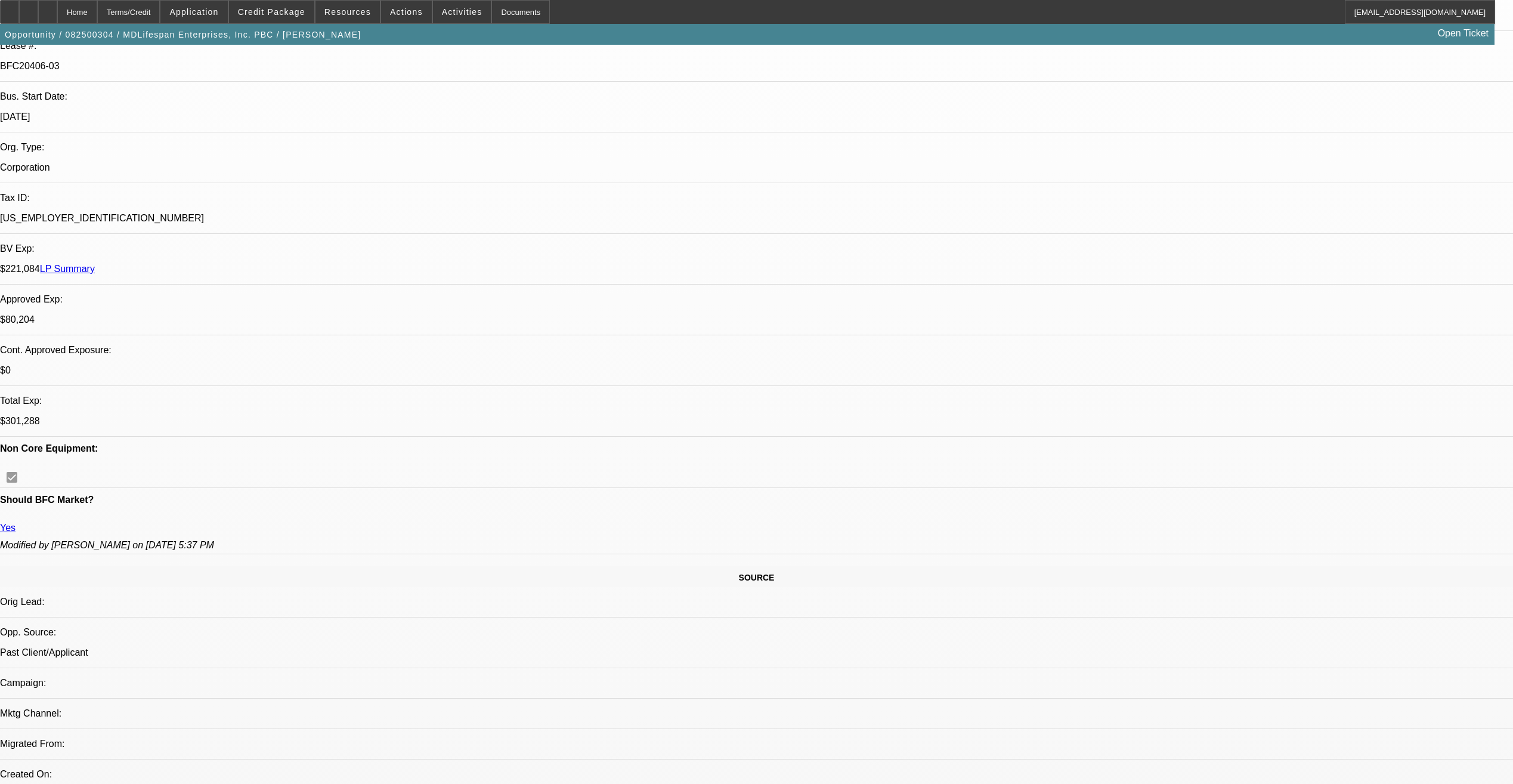
select select "0"
select select "2"
select select "0"
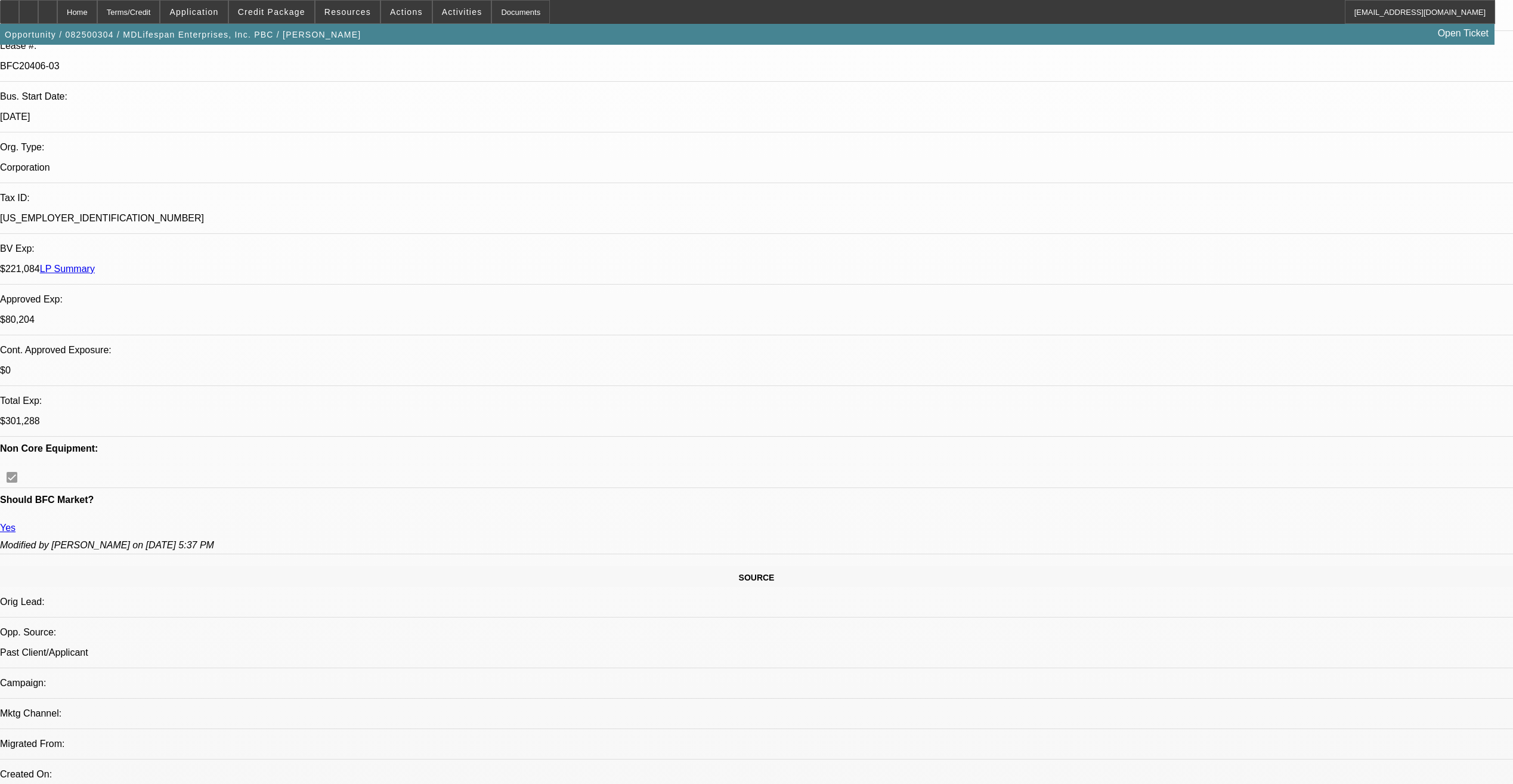
select select "0"
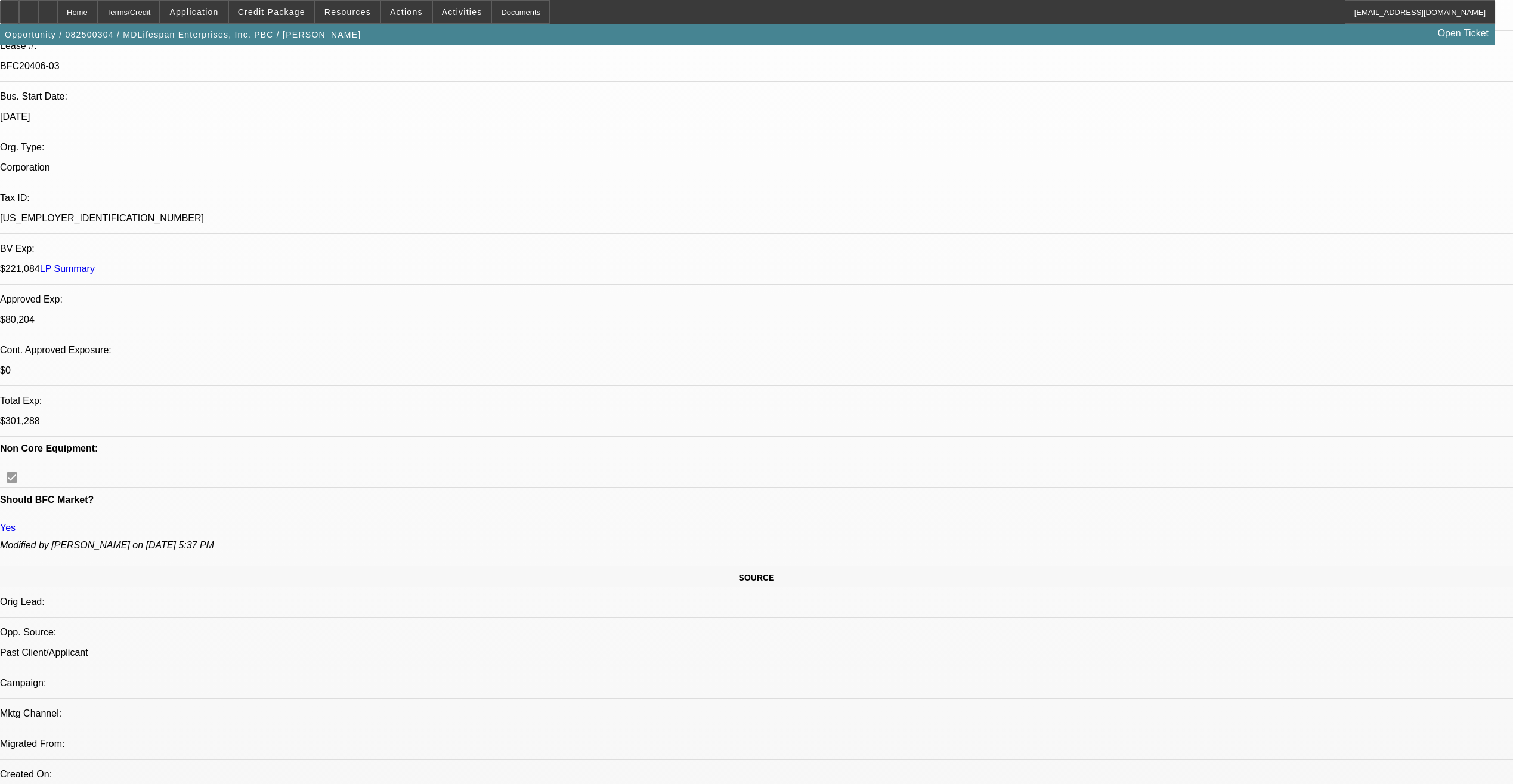
select select "2"
select select "0"
select select "1"
select select "2"
select select "6"
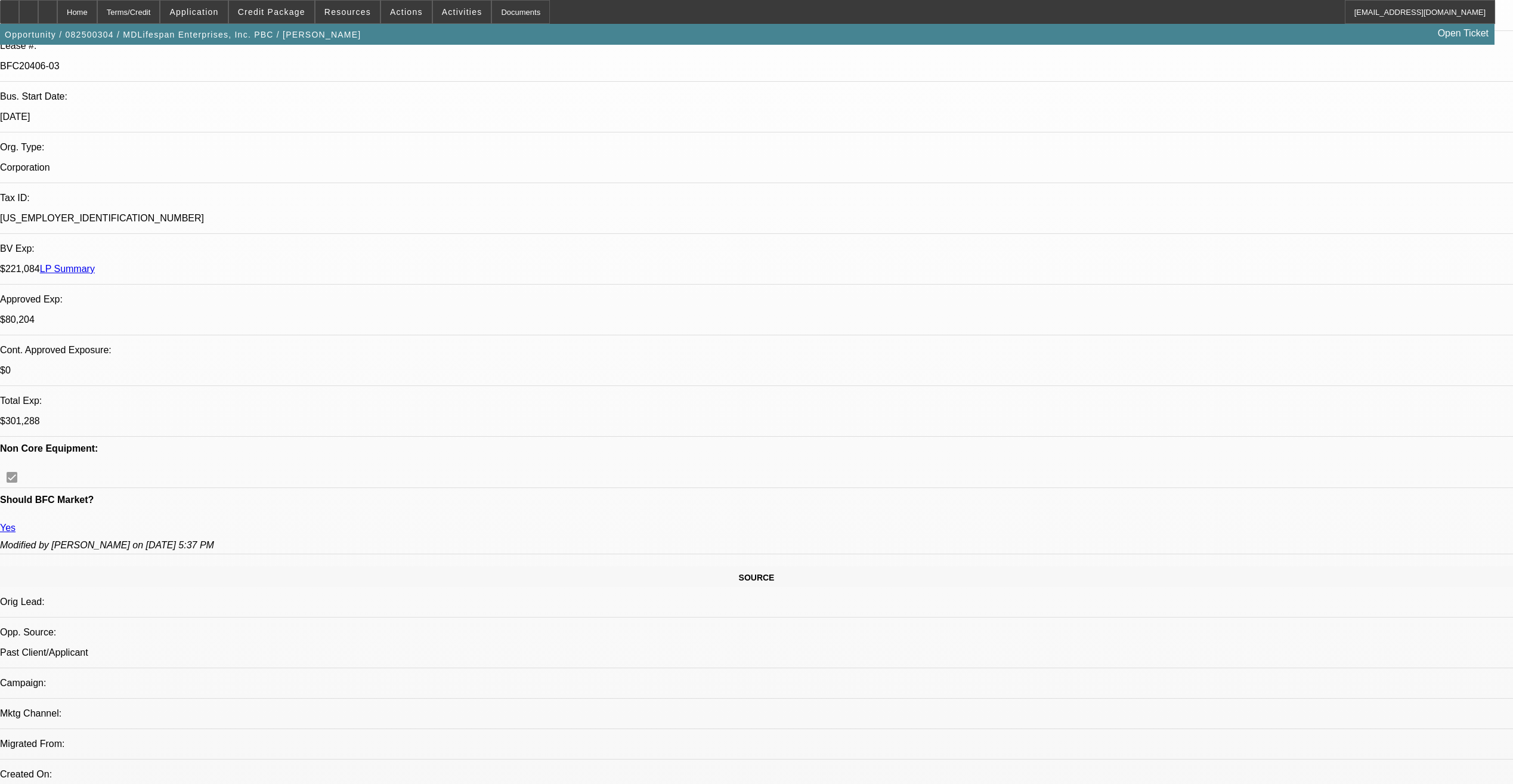
select select "1"
select select "6"
select select "1"
select select "3"
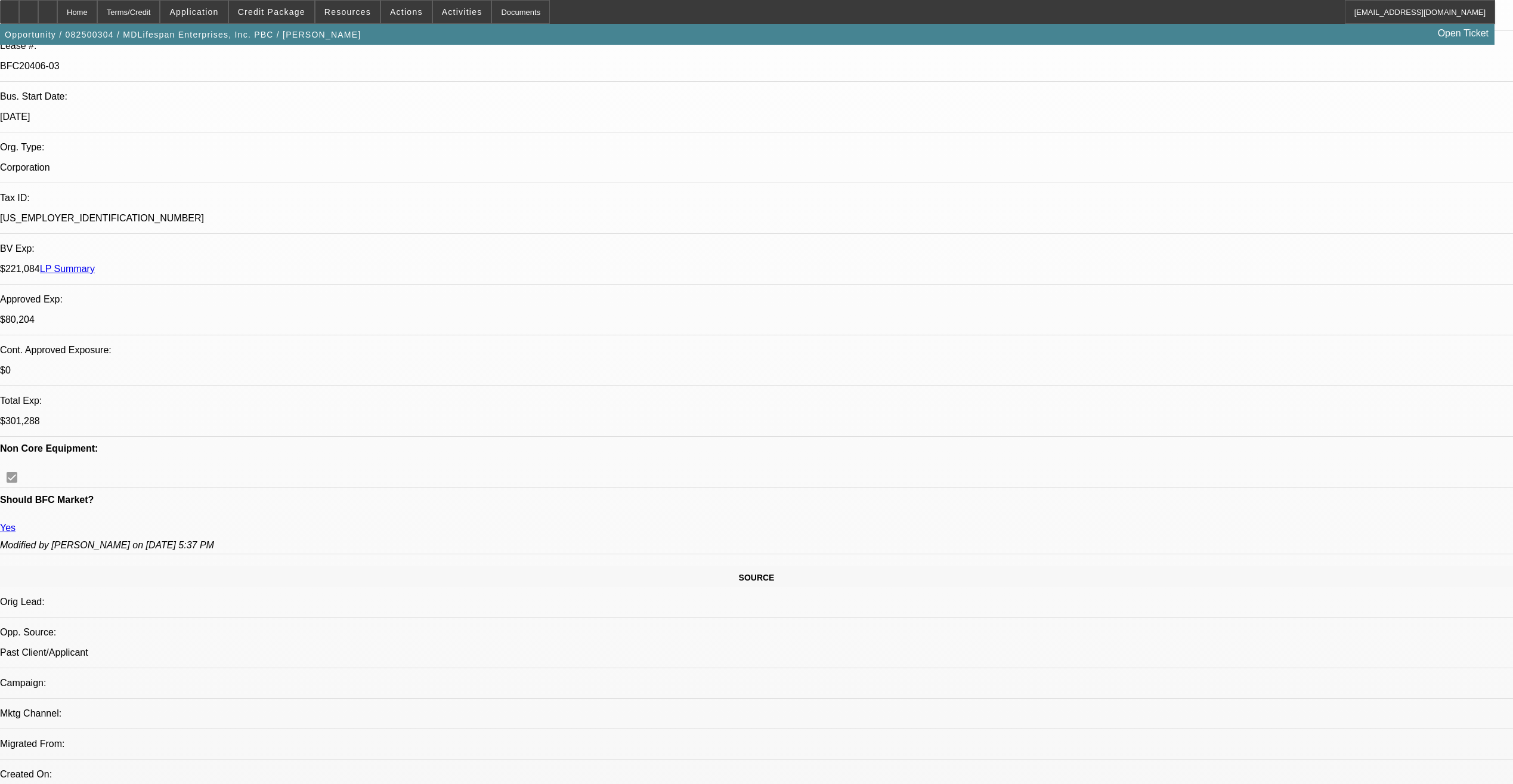
select select "6"
select select "1"
select select "2"
select select "6"
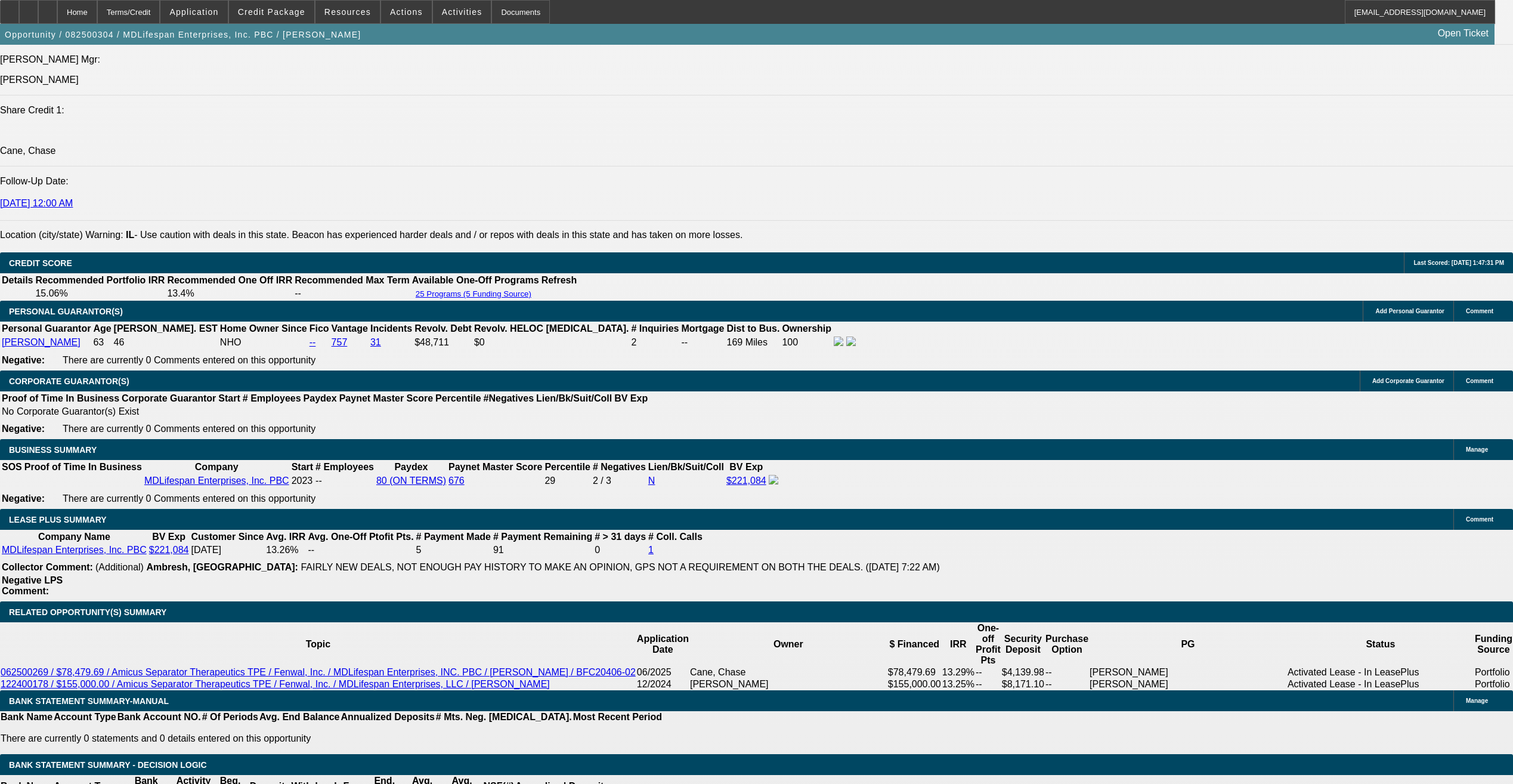
scroll to position [1730, 0]
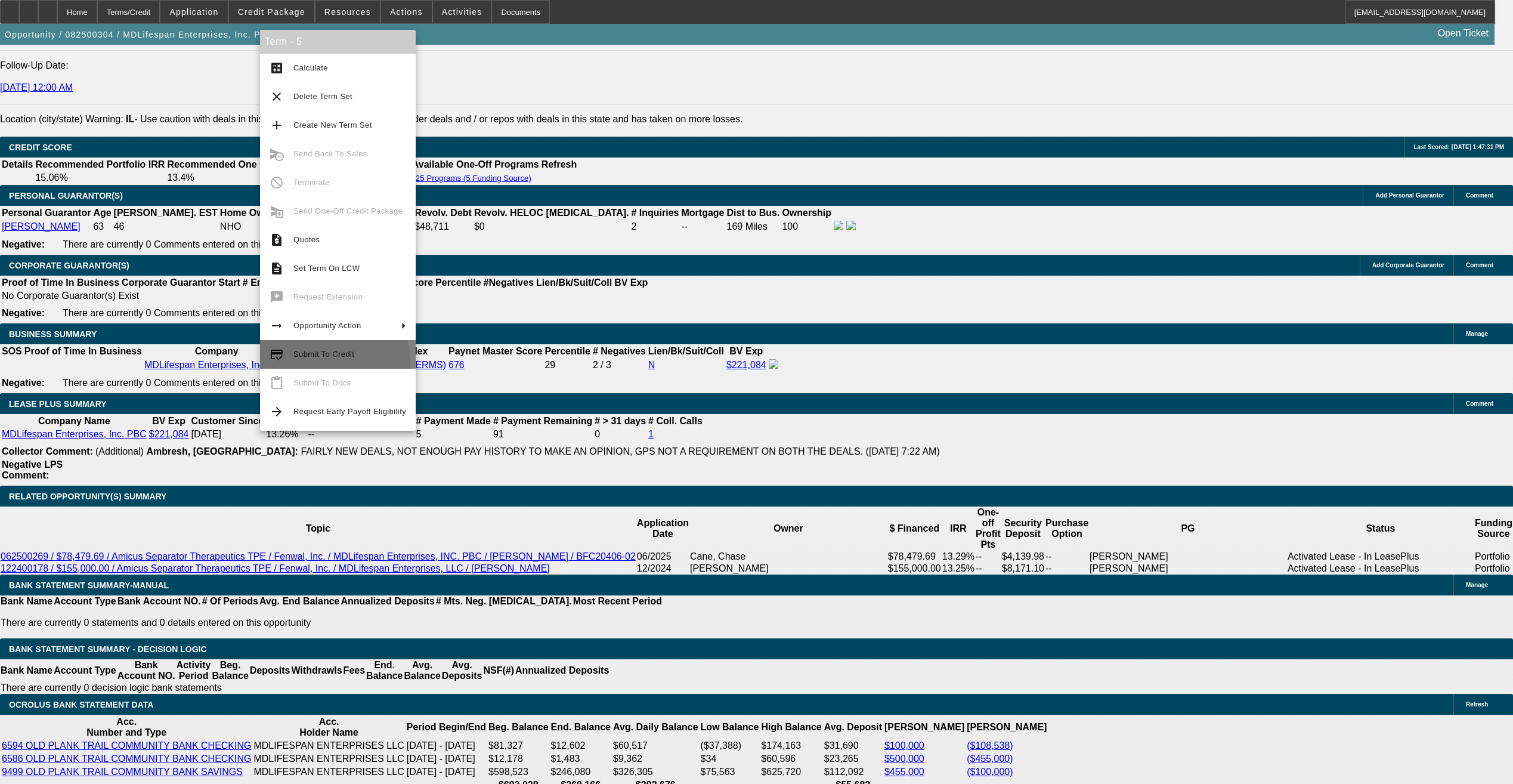
click at [326, 361] on span "Submit To Credit" at bounding box center [350, 354] width 113 height 14
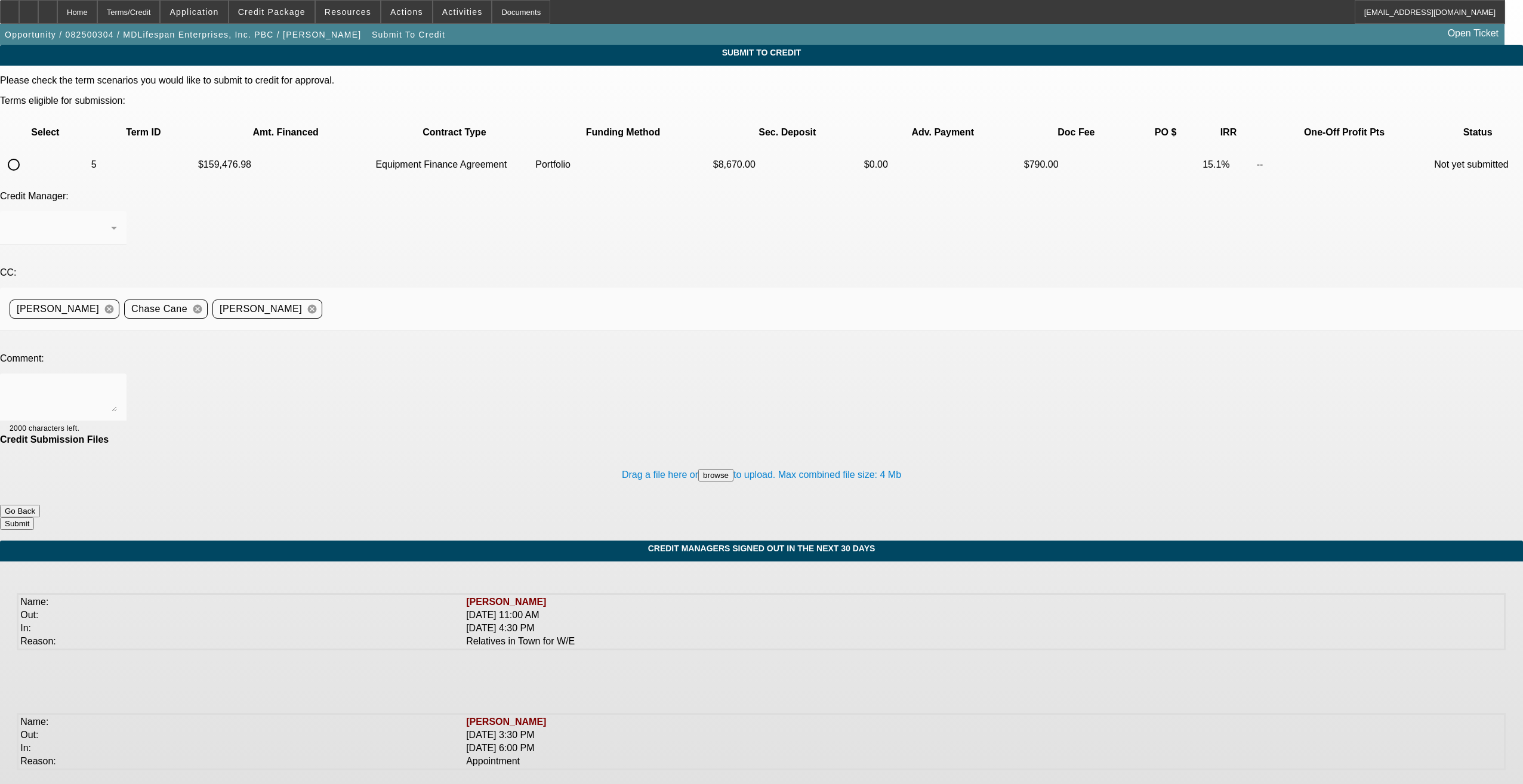
click at [26, 153] on input "radio" at bounding box center [14, 165] width 24 height 24
radio input "true"
click at [111, 221] on div at bounding box center [60, 228] width 102 height 14
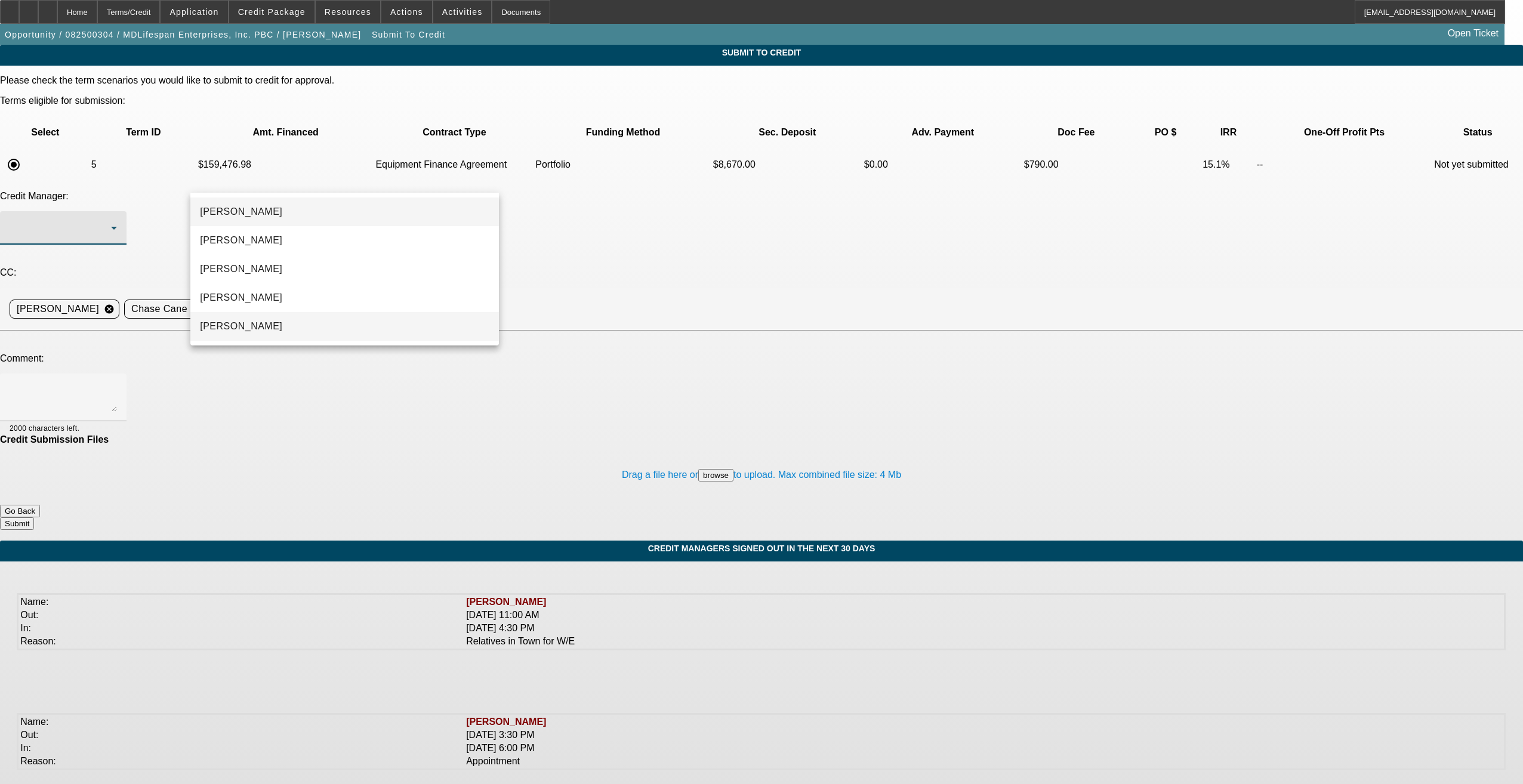
click at [295, 322] on mat-option "[PERSON_NAME]" at bounding box center [344, 326] width 308 height 29
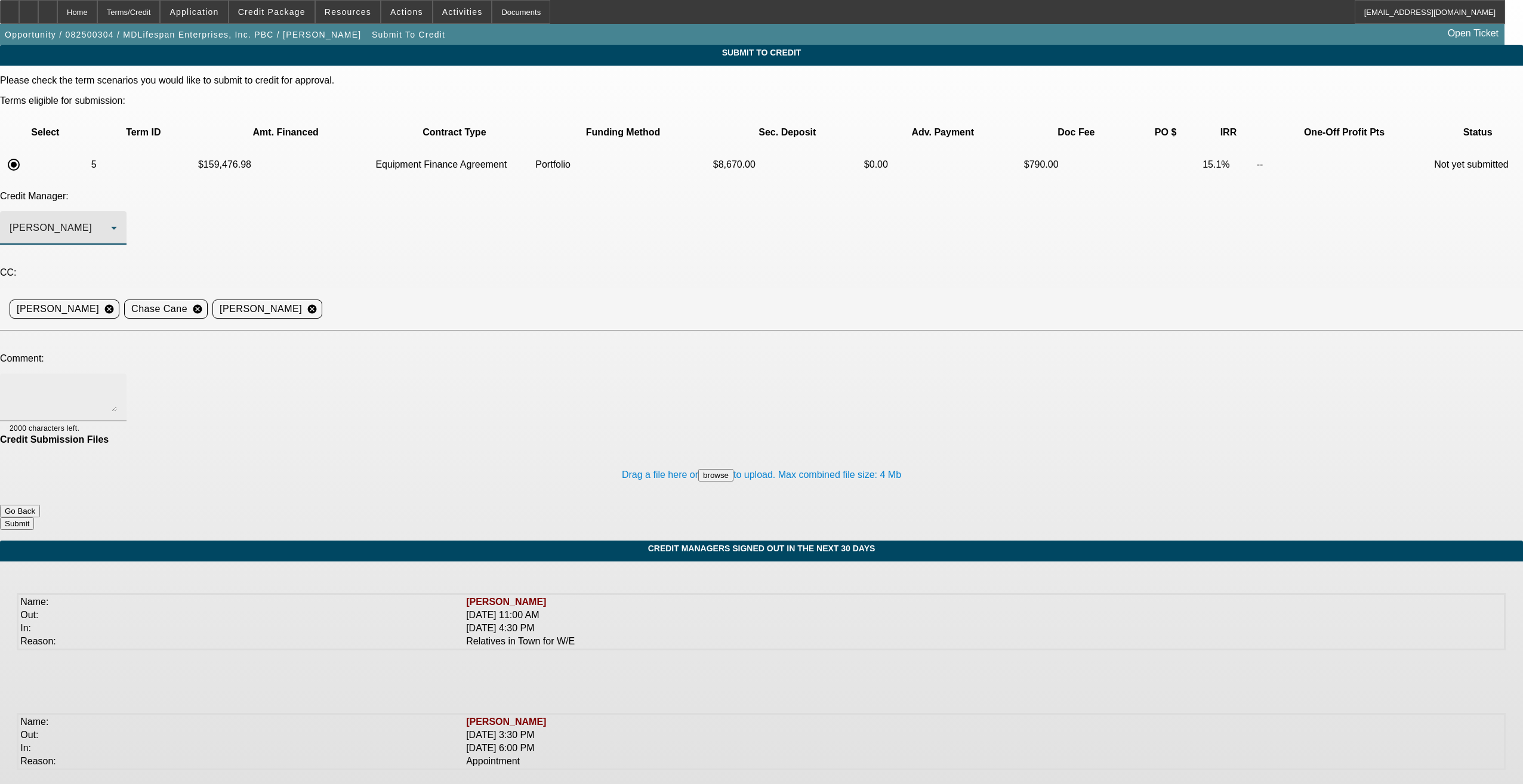
click at [117, 383] on textarea at bounding box center [63, 398] width 107 height 29
click at [117, 383] on textarea "[PERSON_NAME] - The approved units were delivered to the CO location and there …" at bounding box center [63, 398] width 107 height 29
drag, startPoint x: 277, startPoint y: 293, endPoint x: 267, endPoint y: 290, distance: 10.4
click at [117, 383] on textarea "[PERSON_NAME] - The approved units were delivered to the CO location and there …" at bounding box center [63, 398] width 107 height 29
type textarea "Sam - The approved units were delivered to the CO location and there is another…"
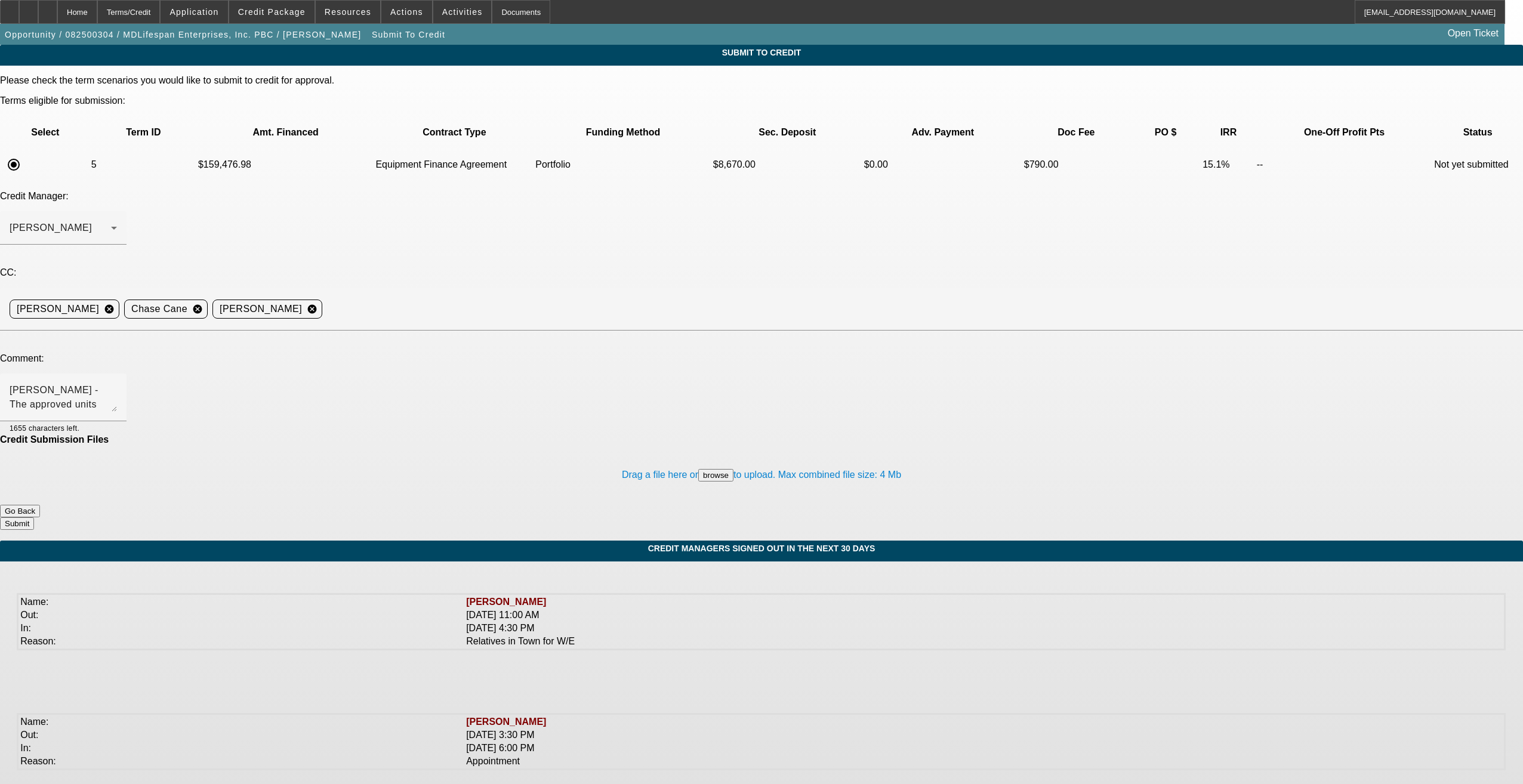
click at [34, 517] on button "Submit" at bounding box center [17, 523] width 34 height 13
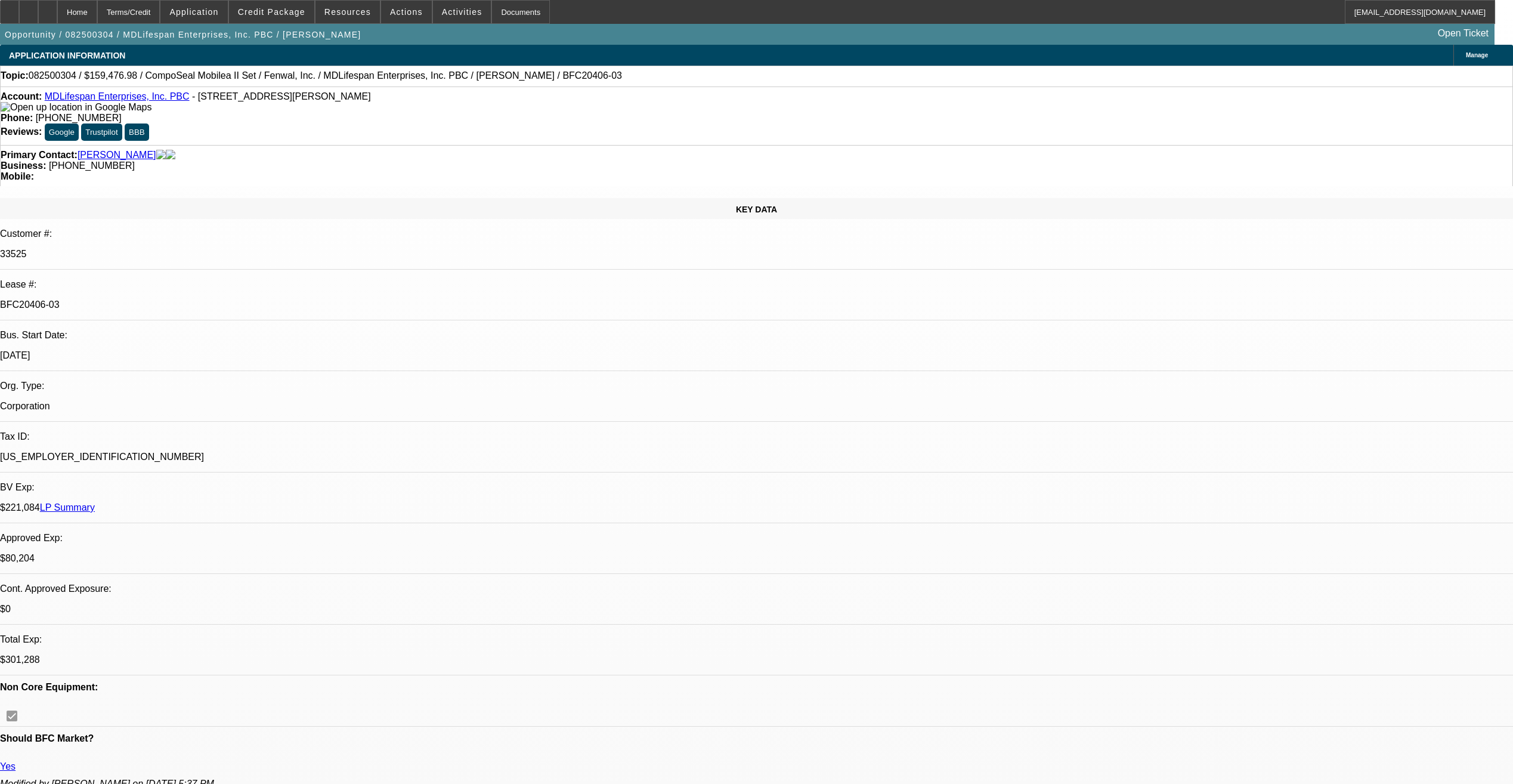
select select "0"
select select "2"
select select "0"
select select "6"
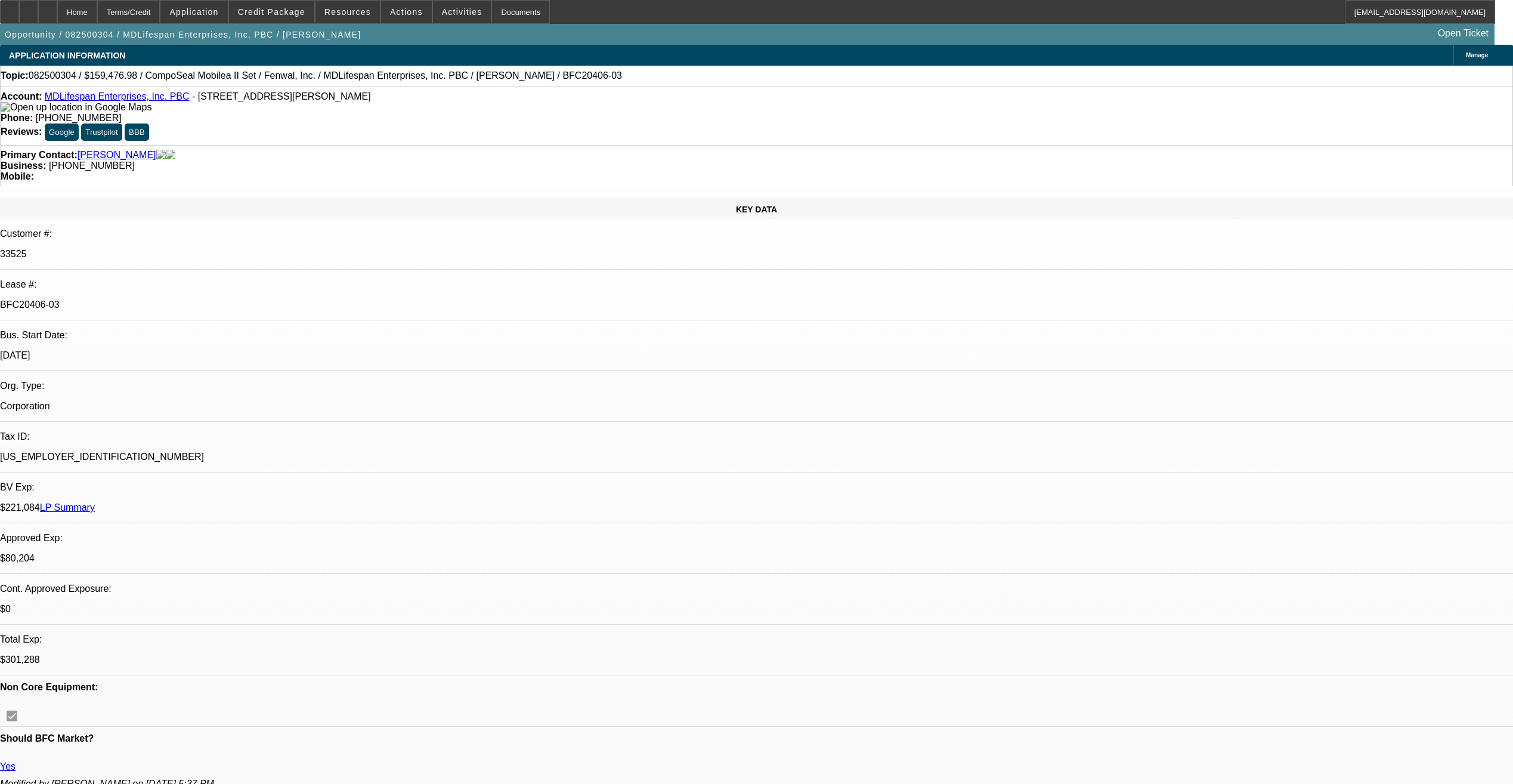
select select "0"
select select "6"
select select "0"
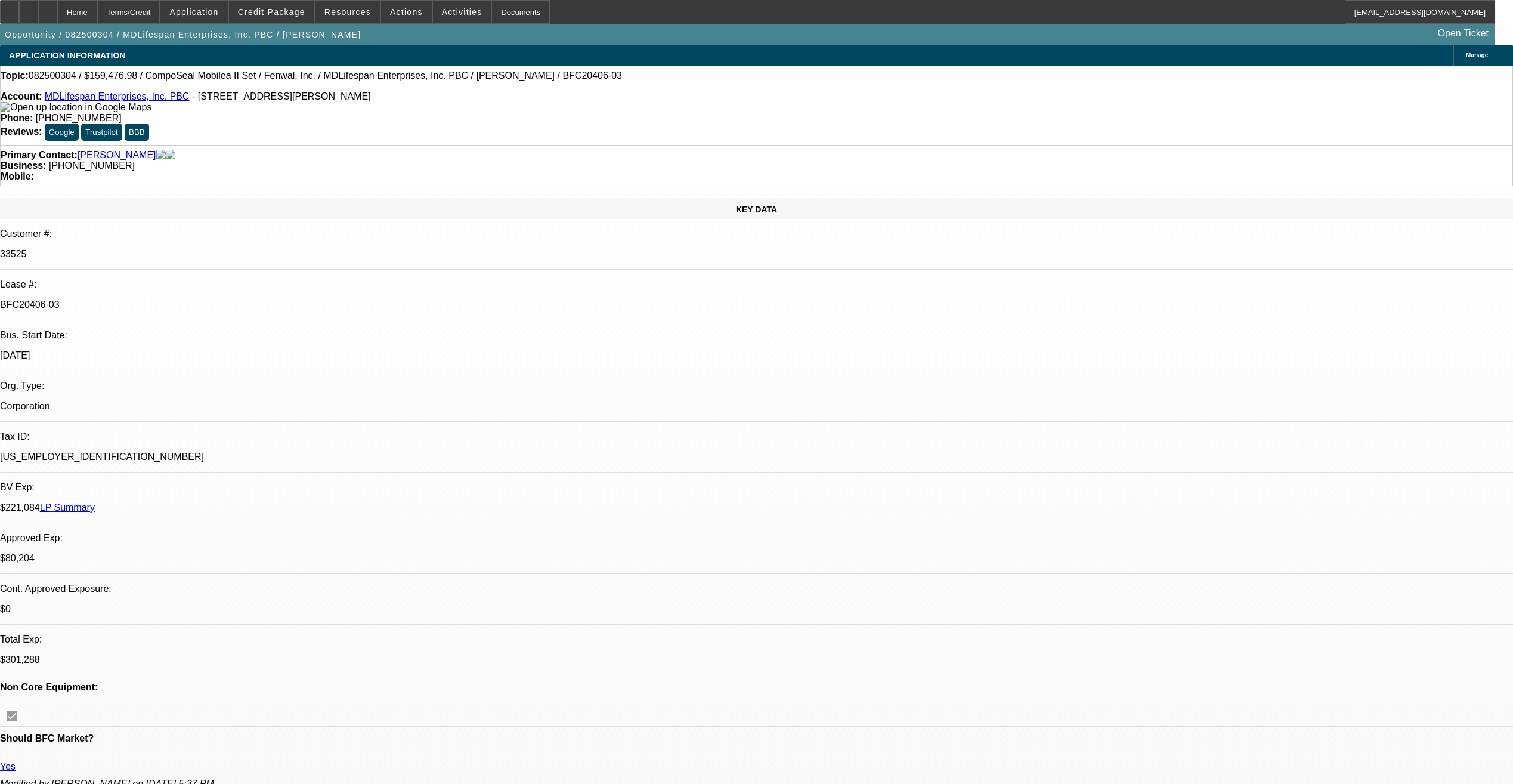
select select "0"
select select "3"
select select "0"
select select "6"
select select "0"
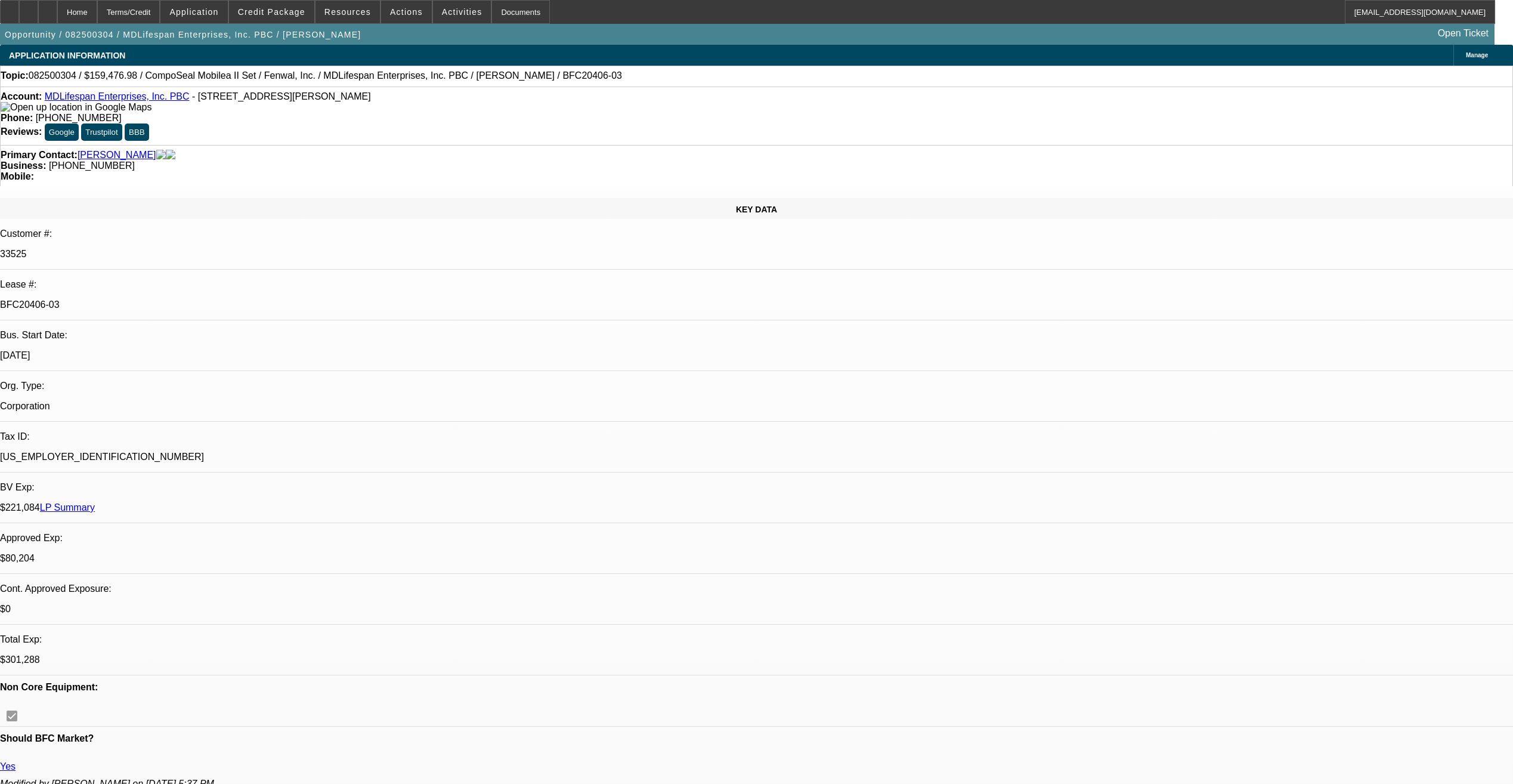
select select "2"
select select "0"
select select "6"
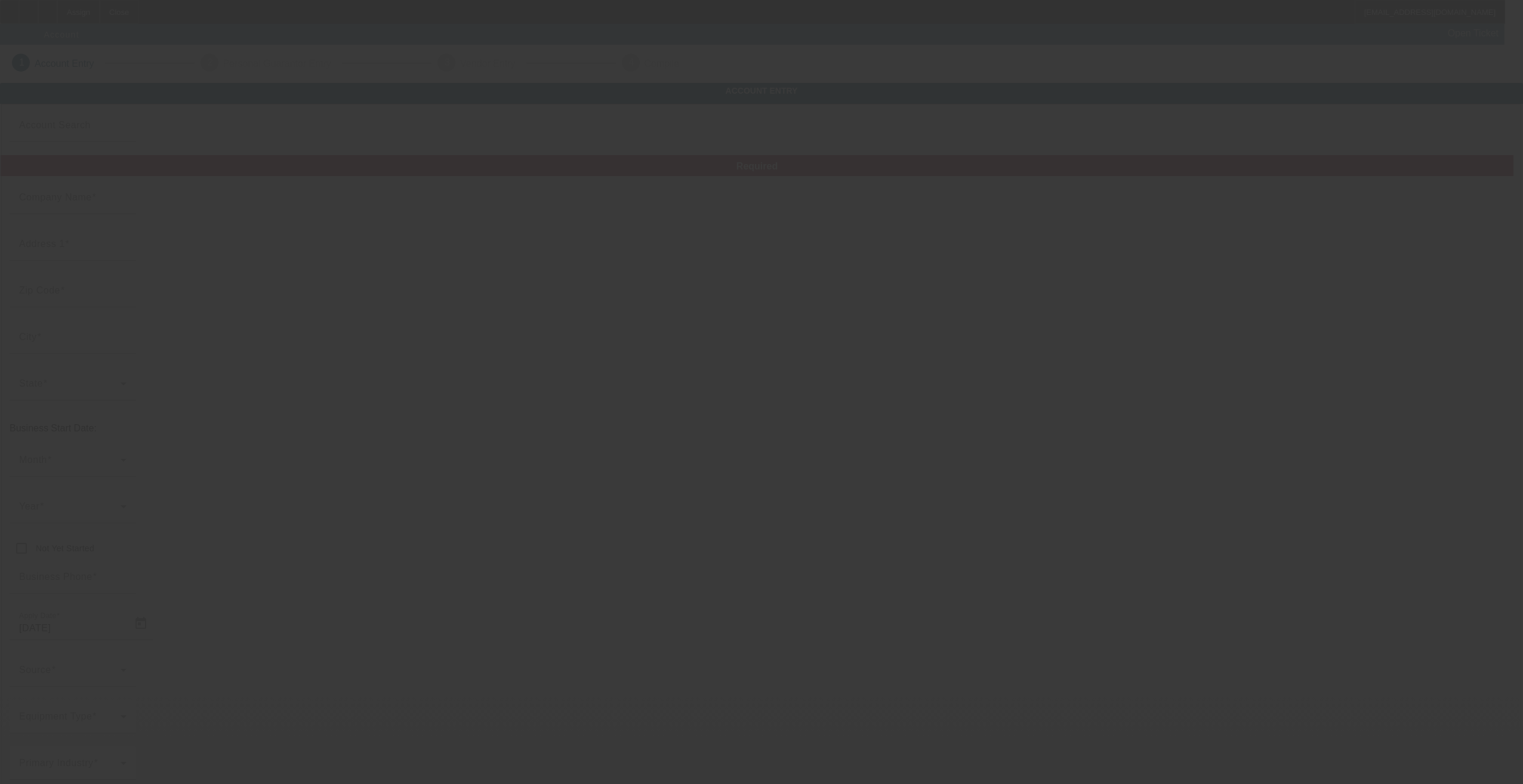
type input "[PERSON_NAME] towing and recovery llc"
type input "[STREET_ADDRESS]"
type input "19140"
type input "[GEOGRAPHIC_DATA]"
type input "[PHONE_NUMBER]"
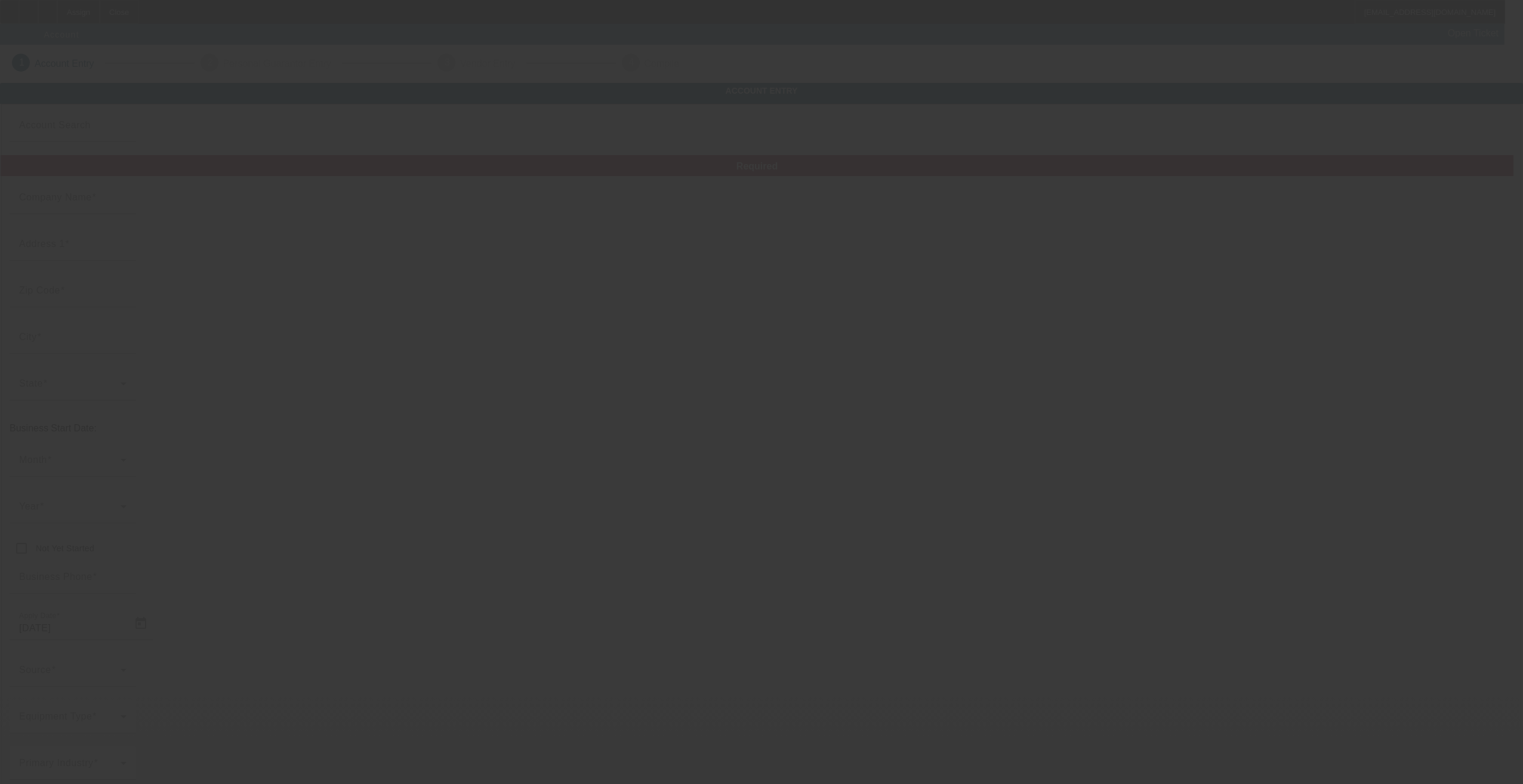
type input "[EMAIL_ADDRESS][DOMAIN_NAME]"
type input "[US_EMPLOYER_IDENTIFICATION_NUMBER]"
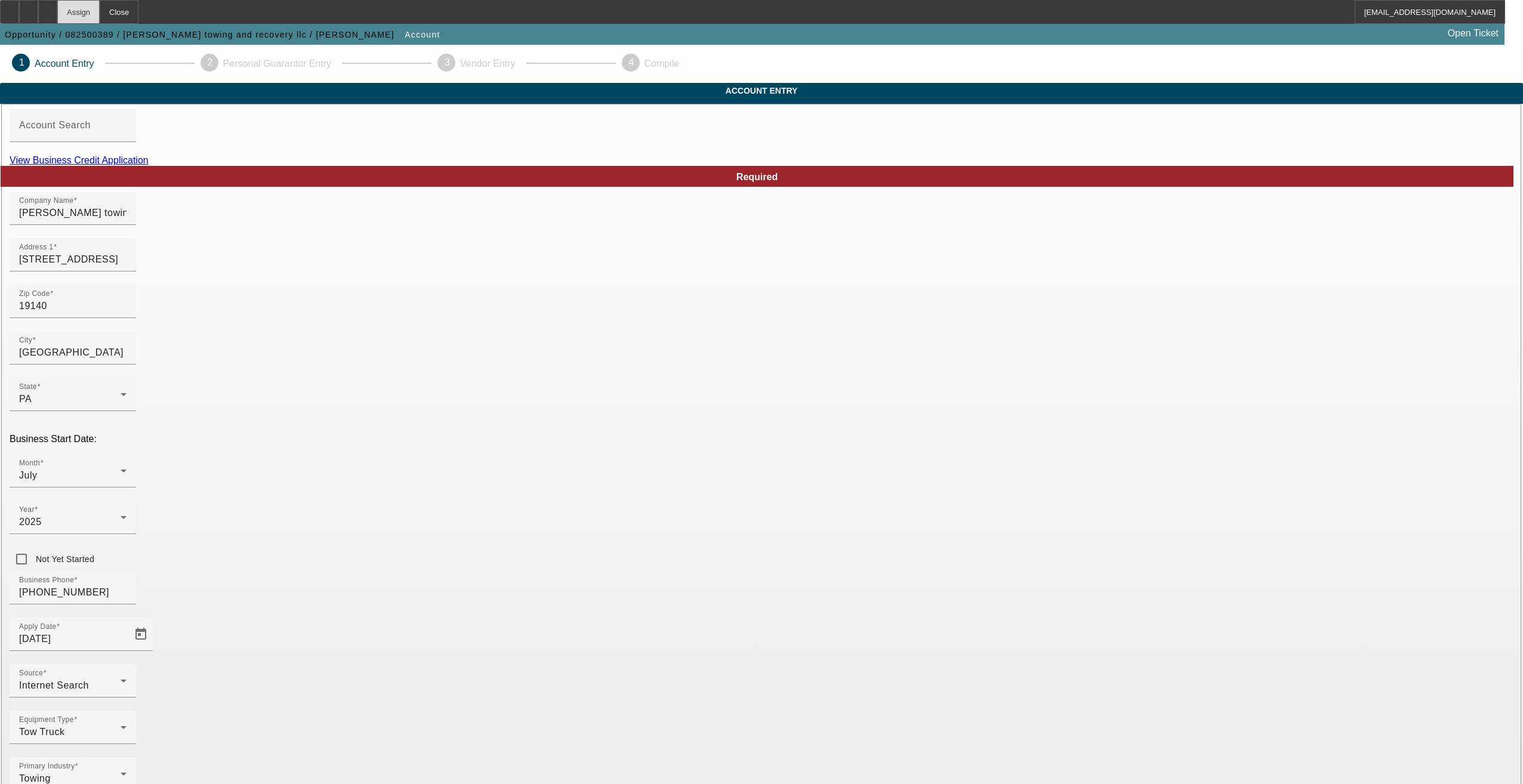
click at [100, 15] on div "Assign" at bounding box center [78, 12] width 42 height 24
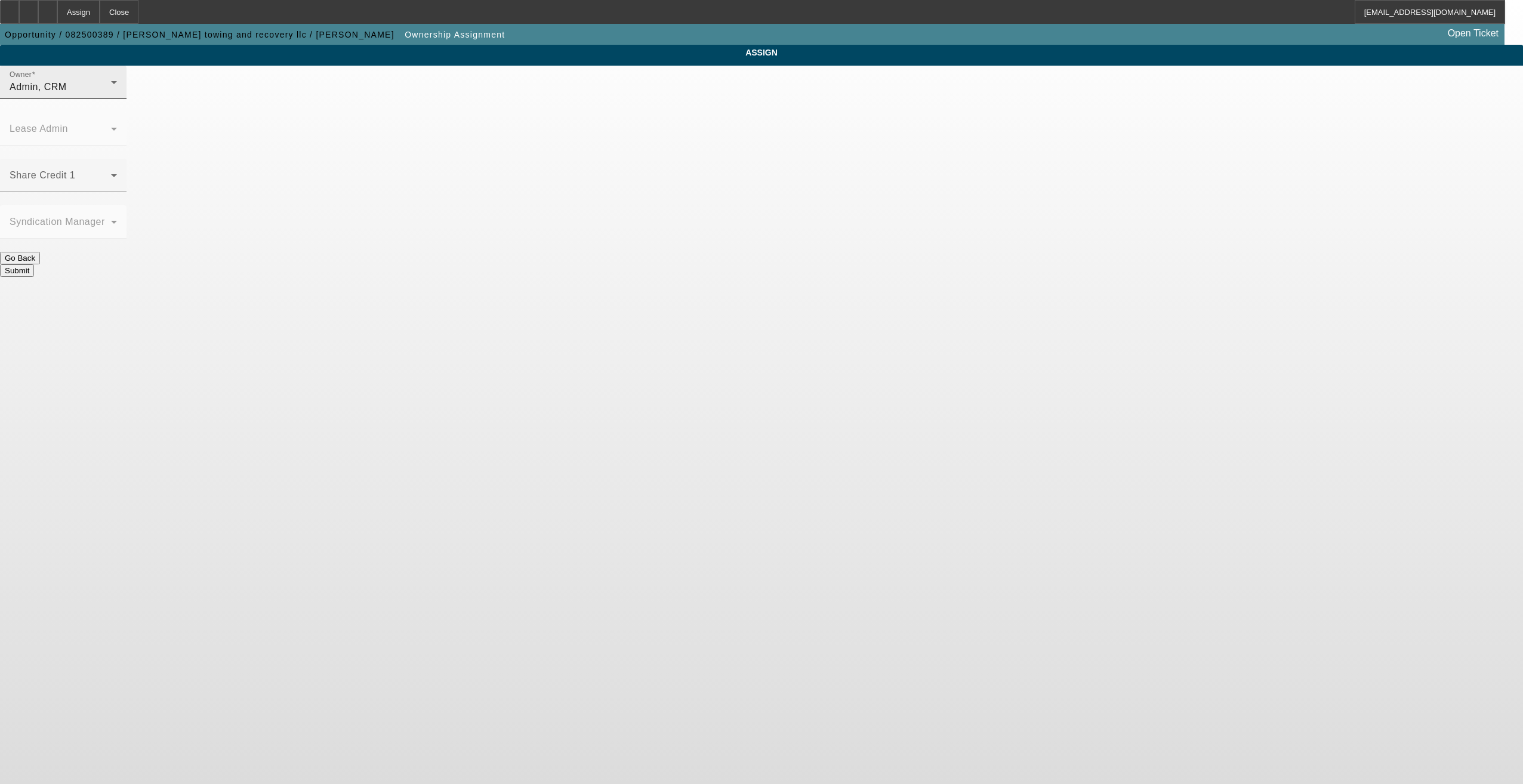
click at [117, 99] on div "Owner Admin, CRM" at bounding box center [63, 82] width 107 height 34
click at [639, 204] on mat-option "[PERSON_NAME] (Lvl 3)" at bounding box center [675, 213] width 156 height 29
click at [117, 158] on div "Share Credit 1" at bounding box center [63, 175] width 107 height 34
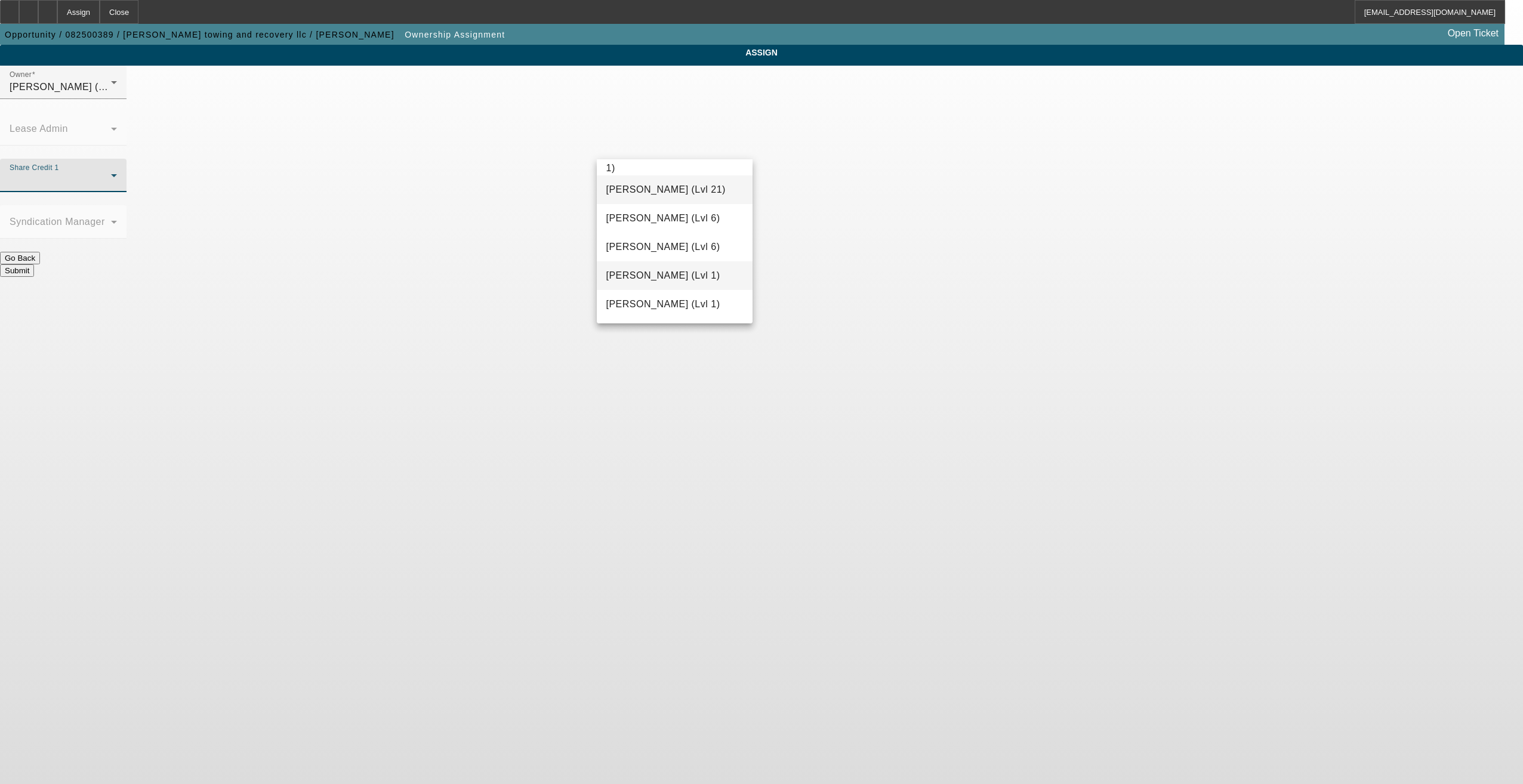
click at [667, 274] on span "[PERSON_NAME] (Lvl 1)" at bounding box center [663, 275] width 114 height 14
click at [34, 264] on button "Submit" at bounding box center [17, 270] width 34 height 13
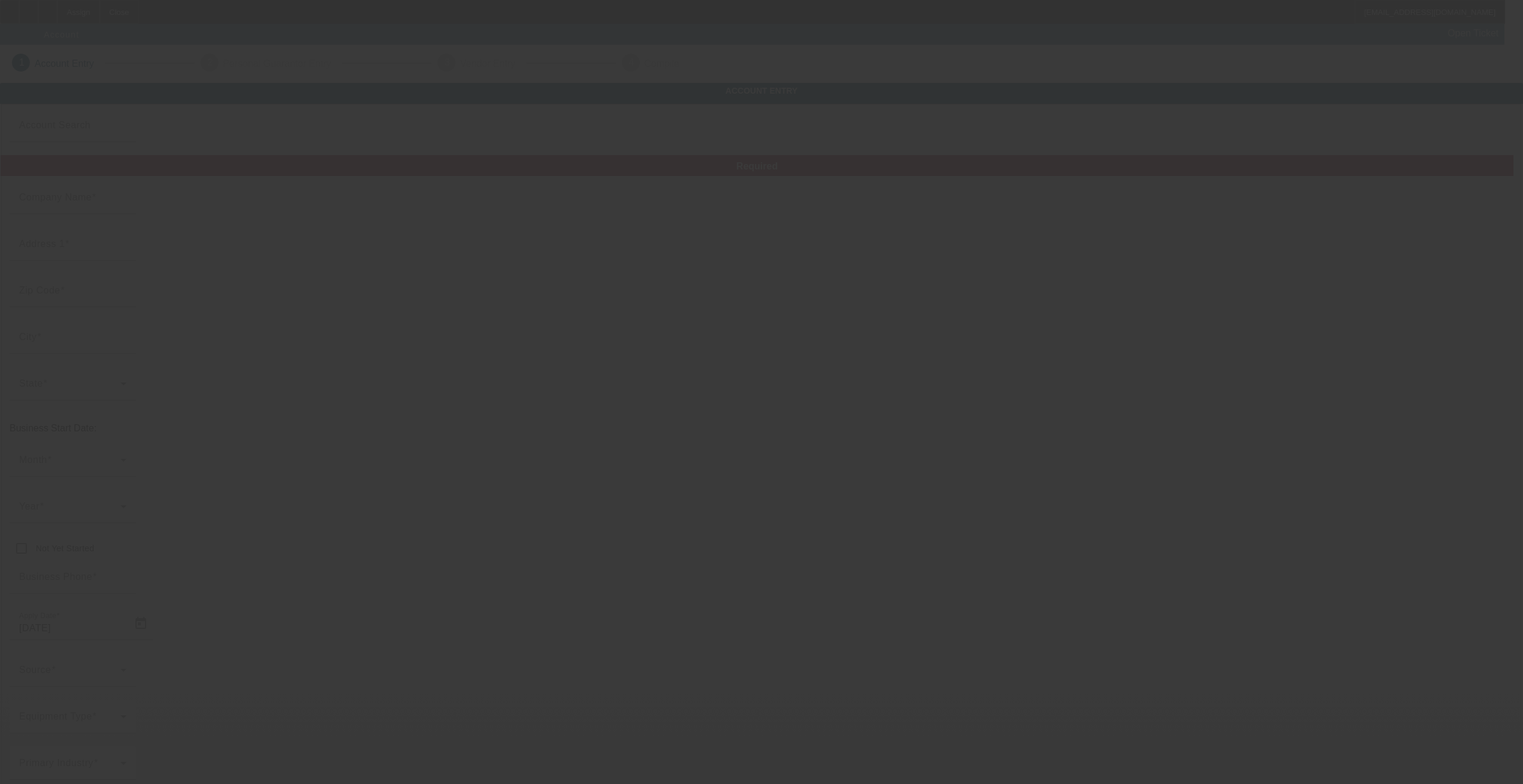
type input "[PERSON_NAME] towing and recovery llc"
type input "[STREET_ADDRESS]"
type input "19140"
type input "[GEOGRAPHIC_DATA]"
type input "[PHONE_NUMBER]"
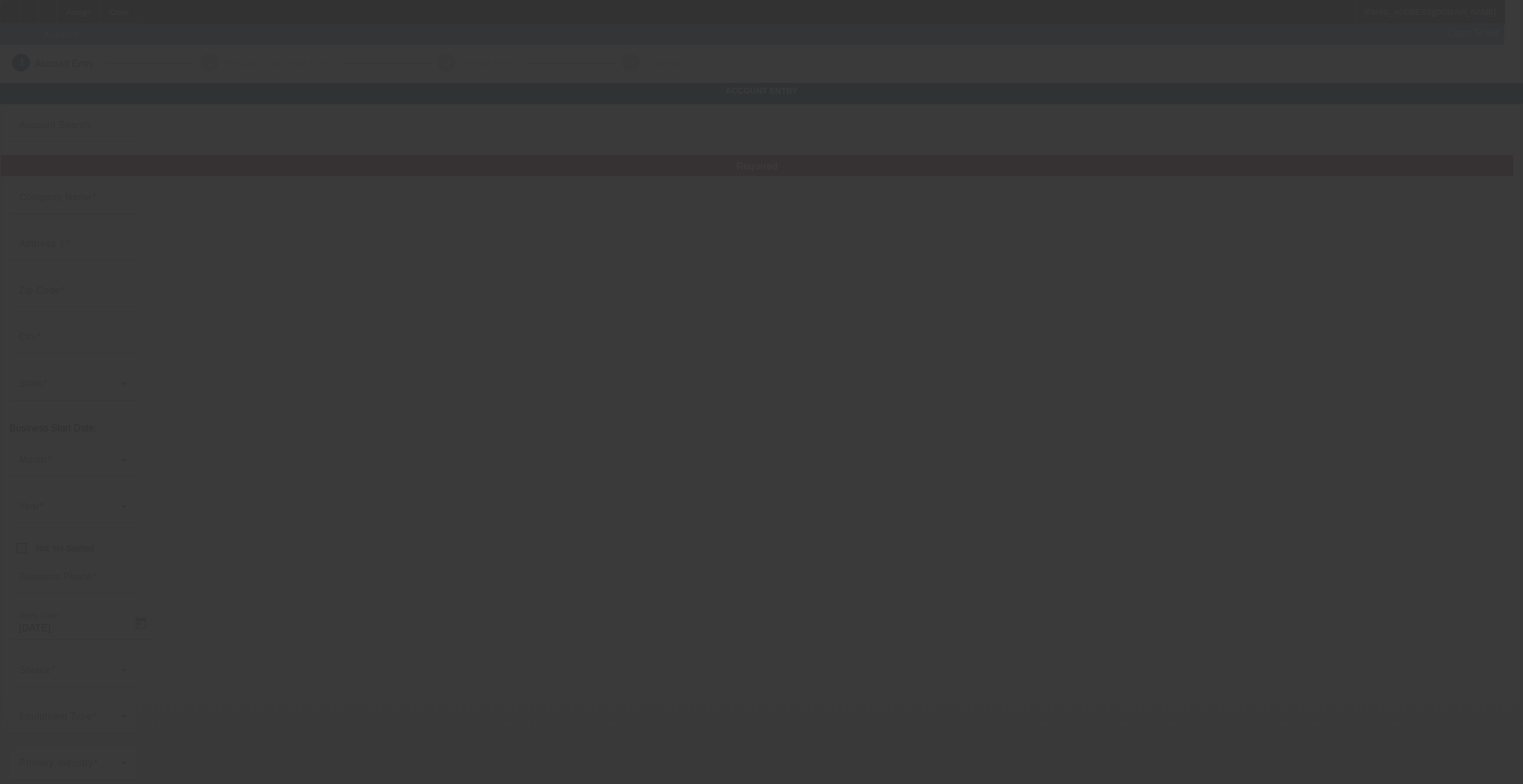
type input "[EMAIL_ADDRESS][DOMAIN_NAME]"
type input "[US_EMPLOYER_IDENTIFICATION_NUMBER]"
